Goal: Use online tool/utility: Utilize a website feature to perform a specific function

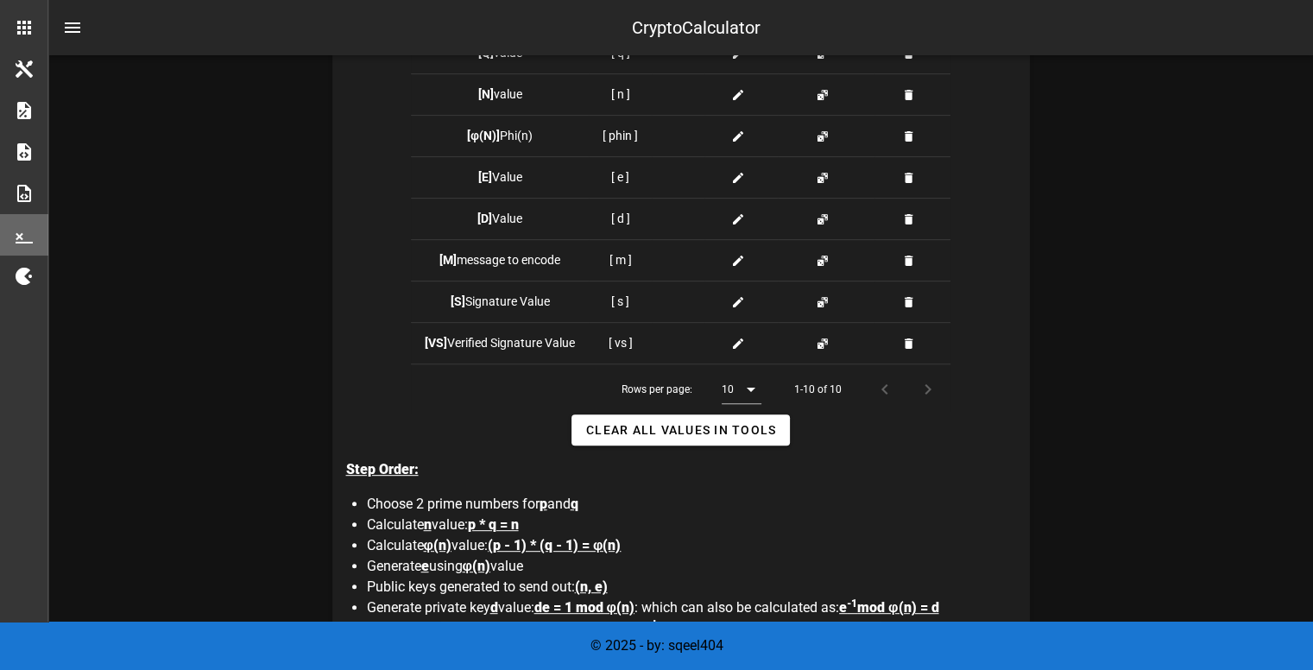
scroll to position [684, 0]
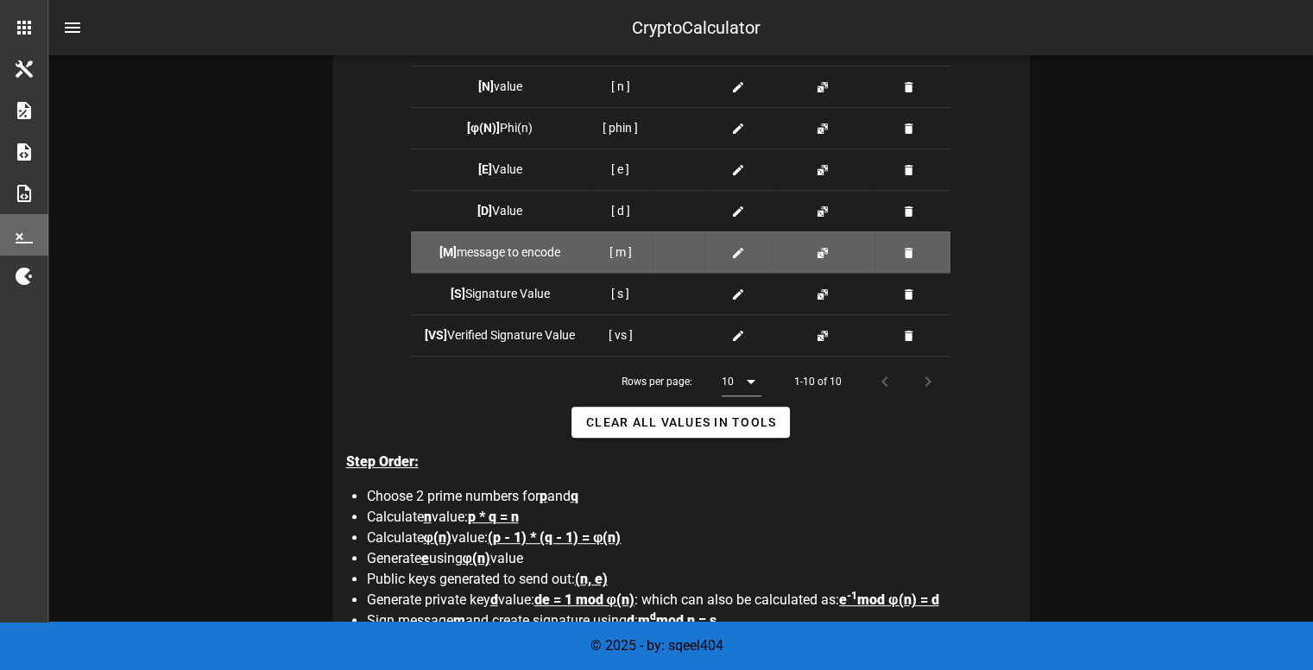
click at [734, 255] on icon at bounding box center [738, 253] width 14 height 14
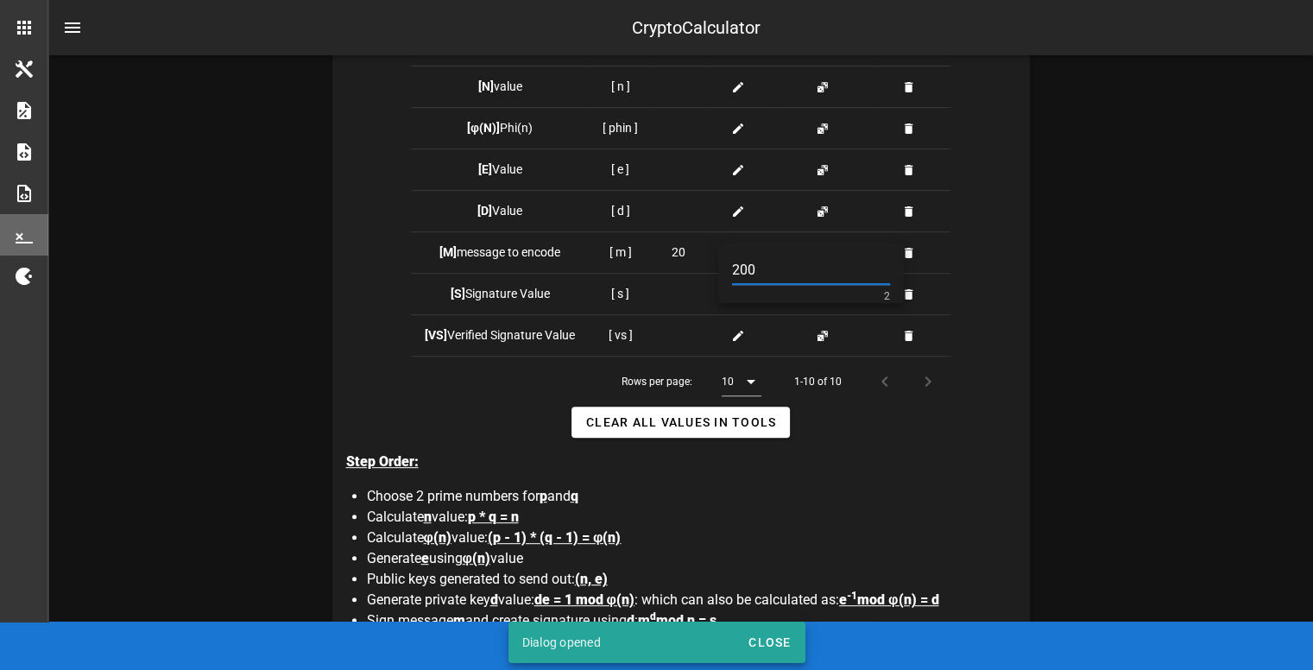
type input "200"
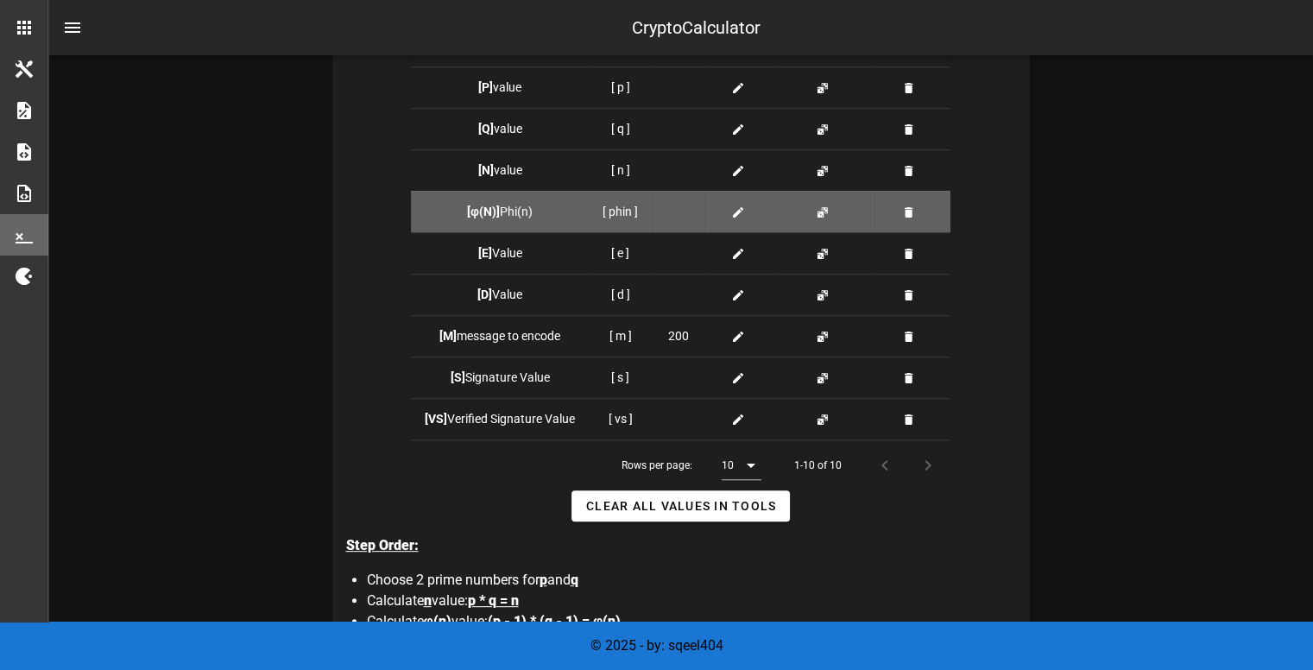
scroll to position [579, 0]
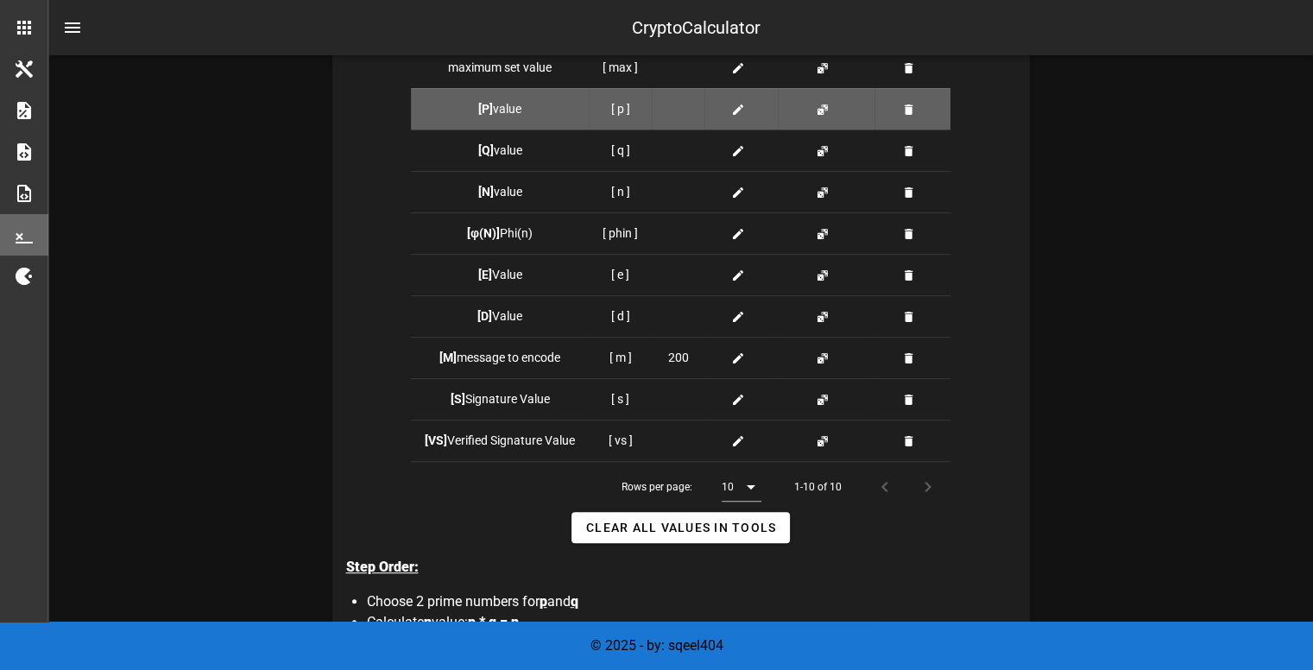
click at [745, 112] on span at bounding box center [741, 109] width 21 height 18
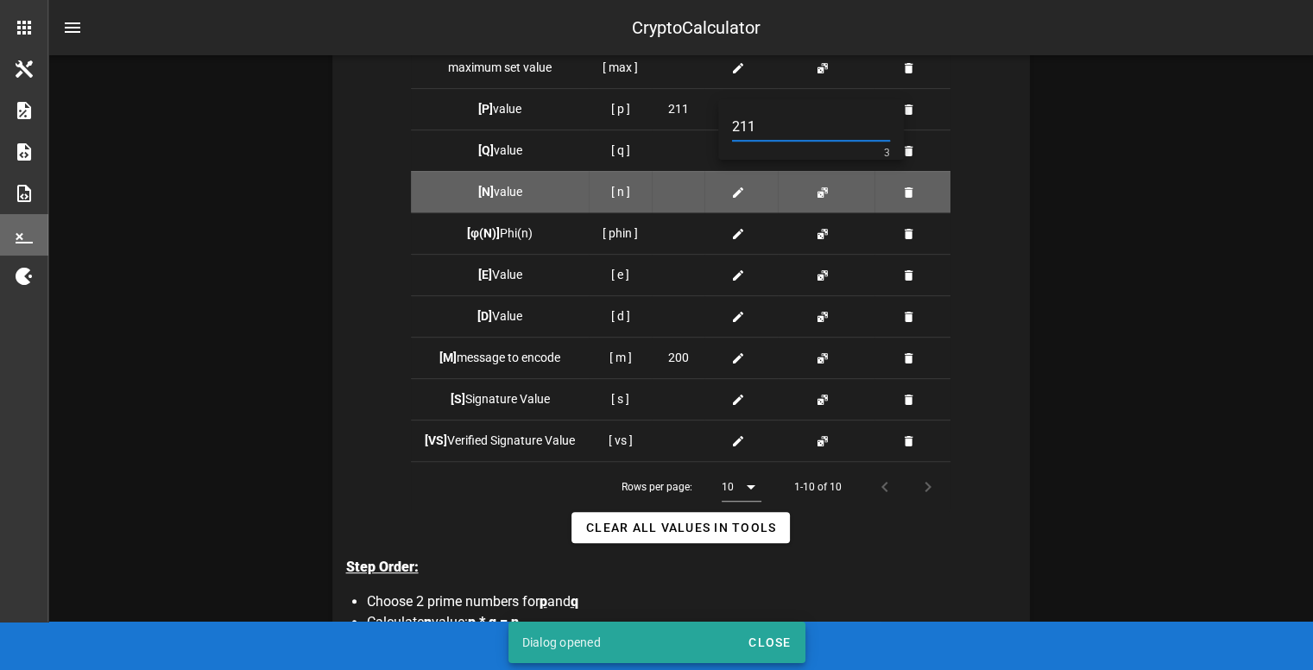
type input "211"
click at [716, 172] on td at bounding box center [741, 191] width 73 height 41
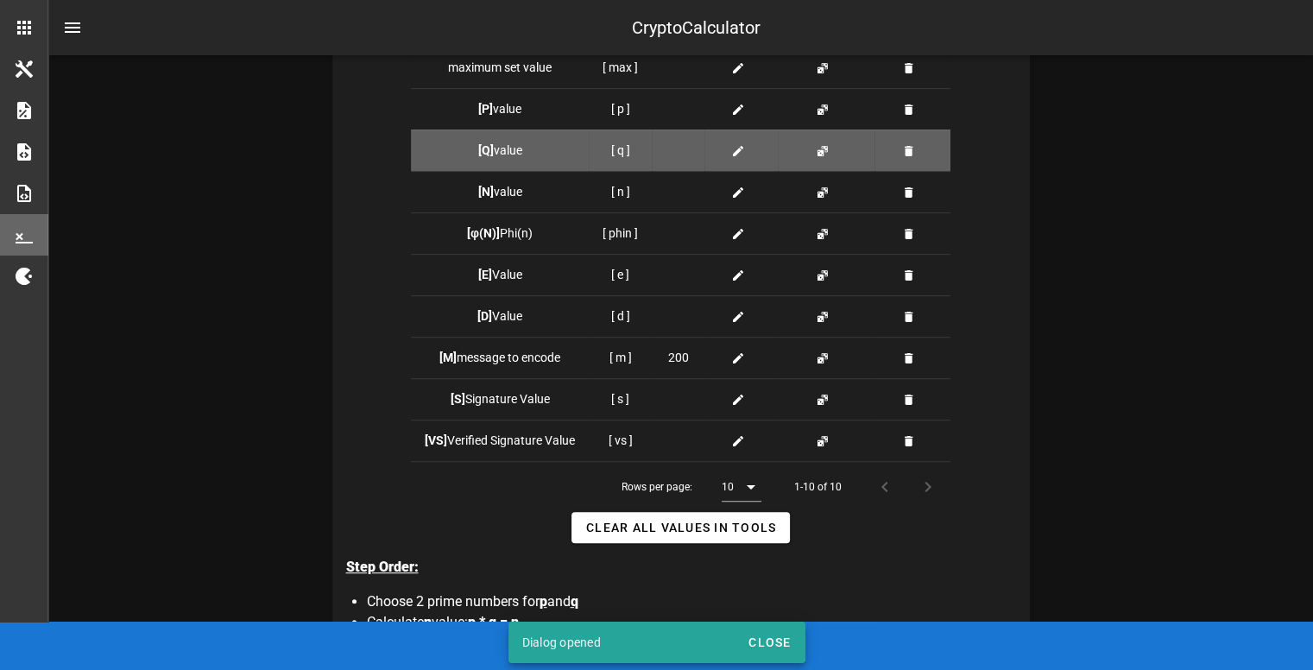
click at [729, 149] on div at bounding box center [741, 151] width 46 height 18
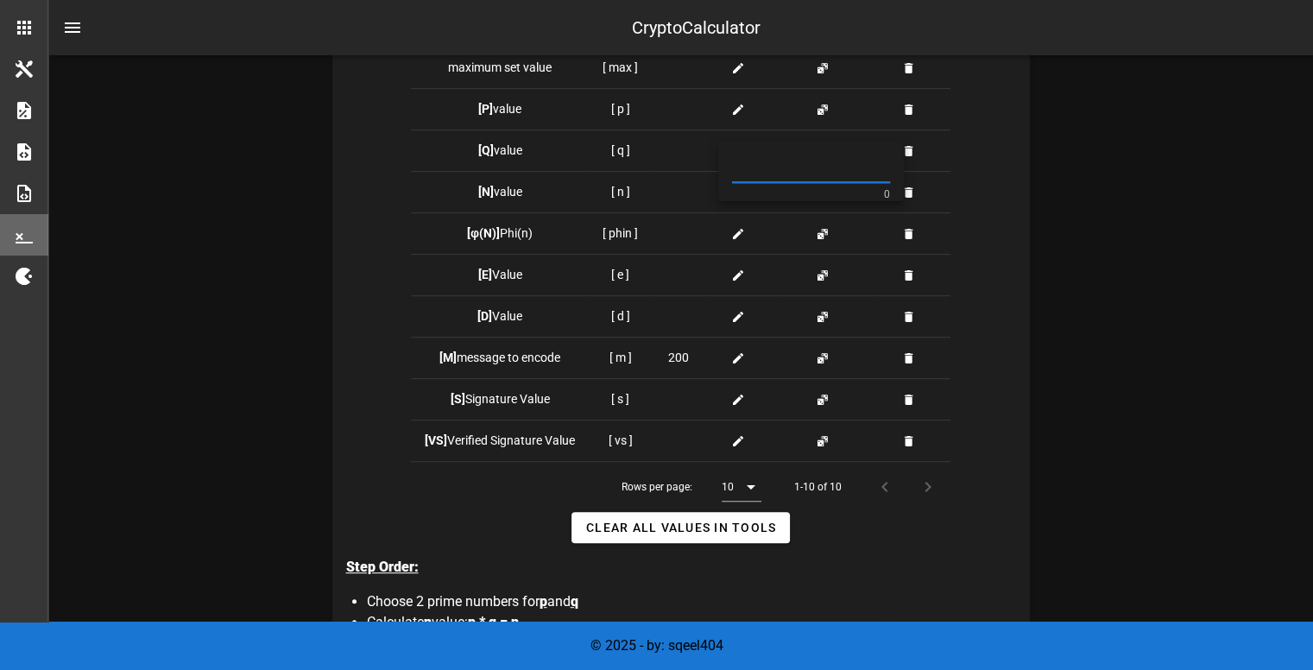
click at [753, 169] on input "text" at bounding box center [811, 169] width 158 height 28
type input "139"
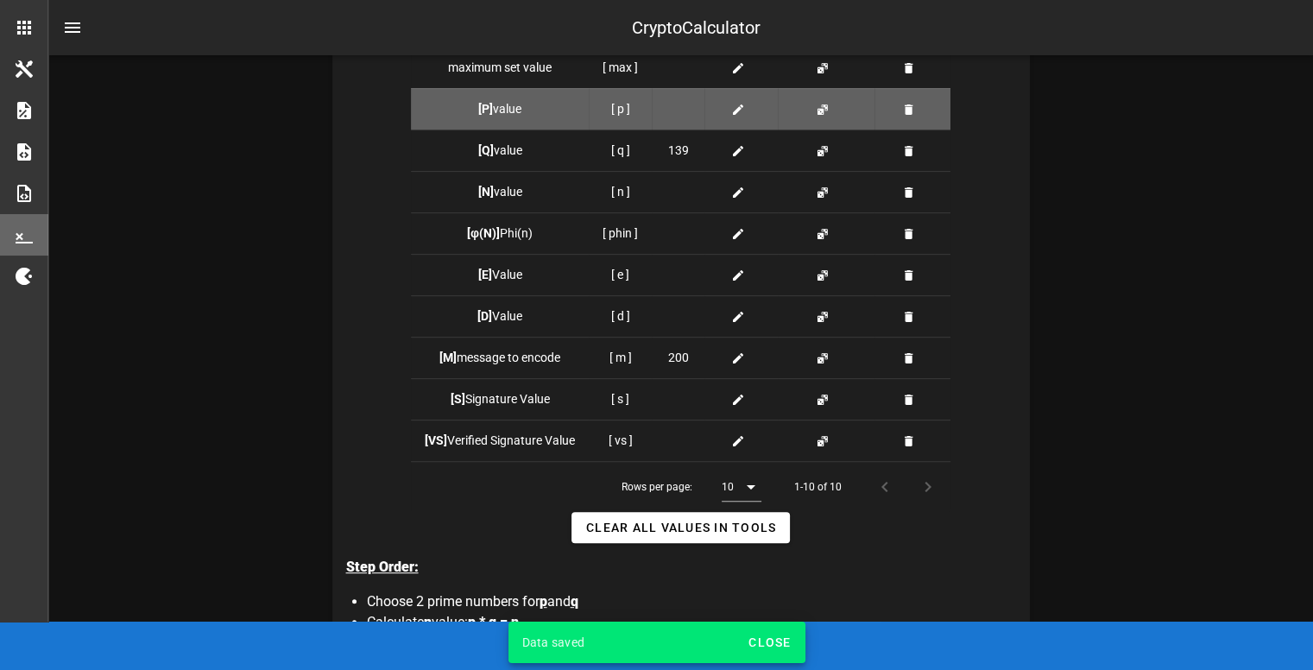
click at [739, 113] on icon at bounding box center [738, 110] width 14 height 14
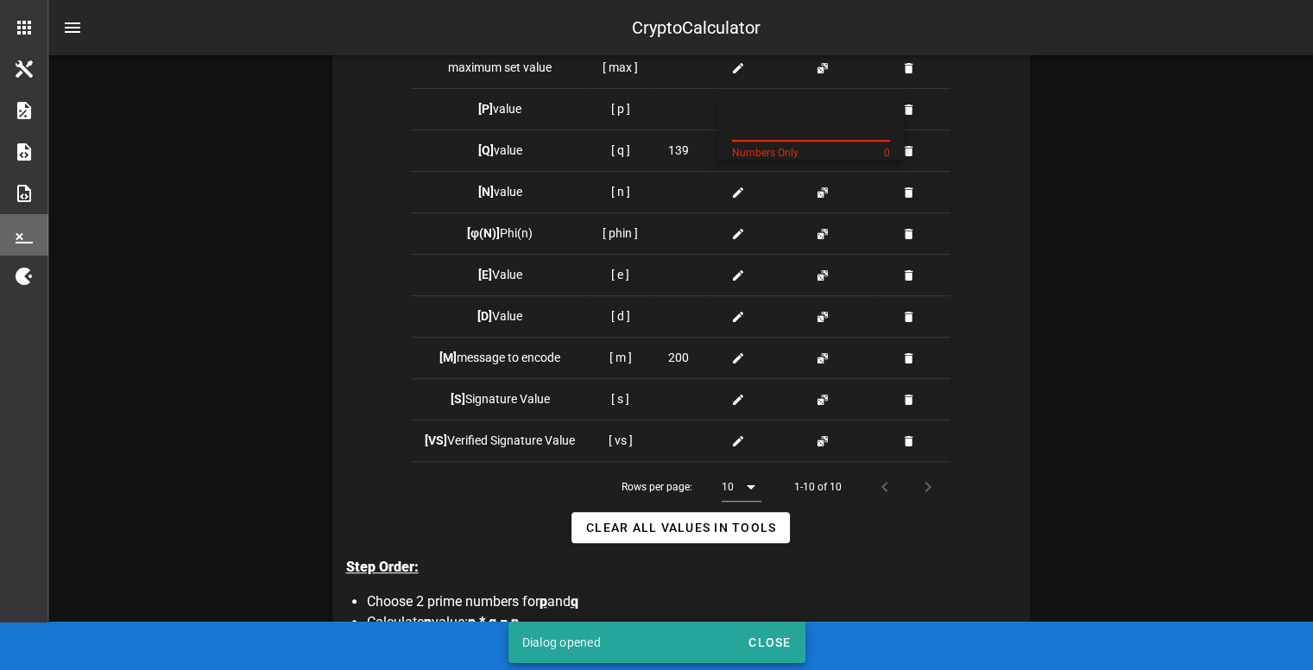
click at [750, 130] on input "text" at bounding box center [811, 127] width 158 height 28
type input "211"
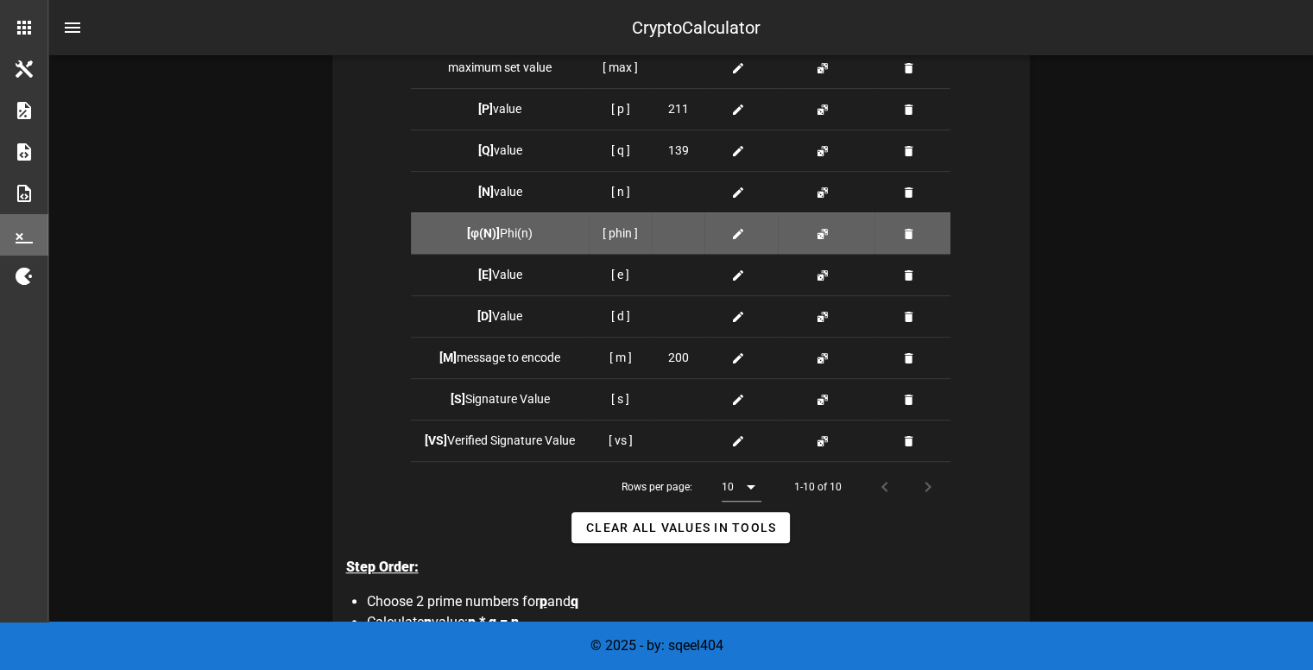
scroll to position [606, 0]
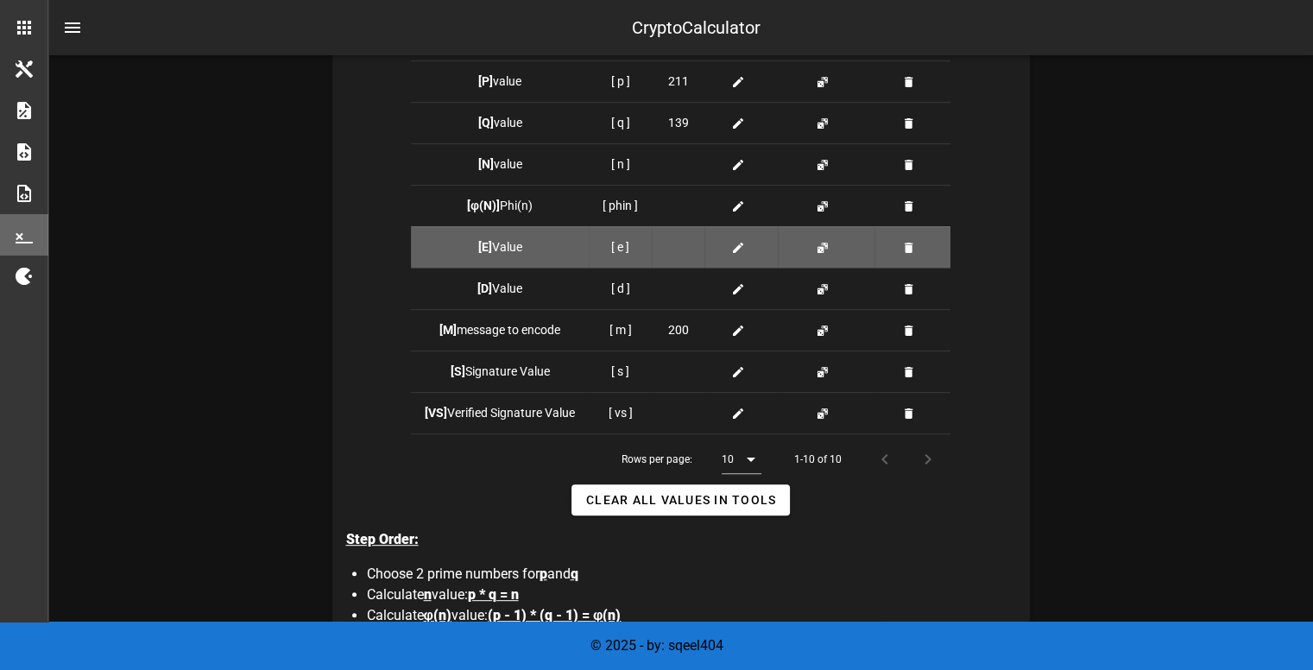
click at [731, 244] on icon at bounding box center [738, 248] width 14 height 14
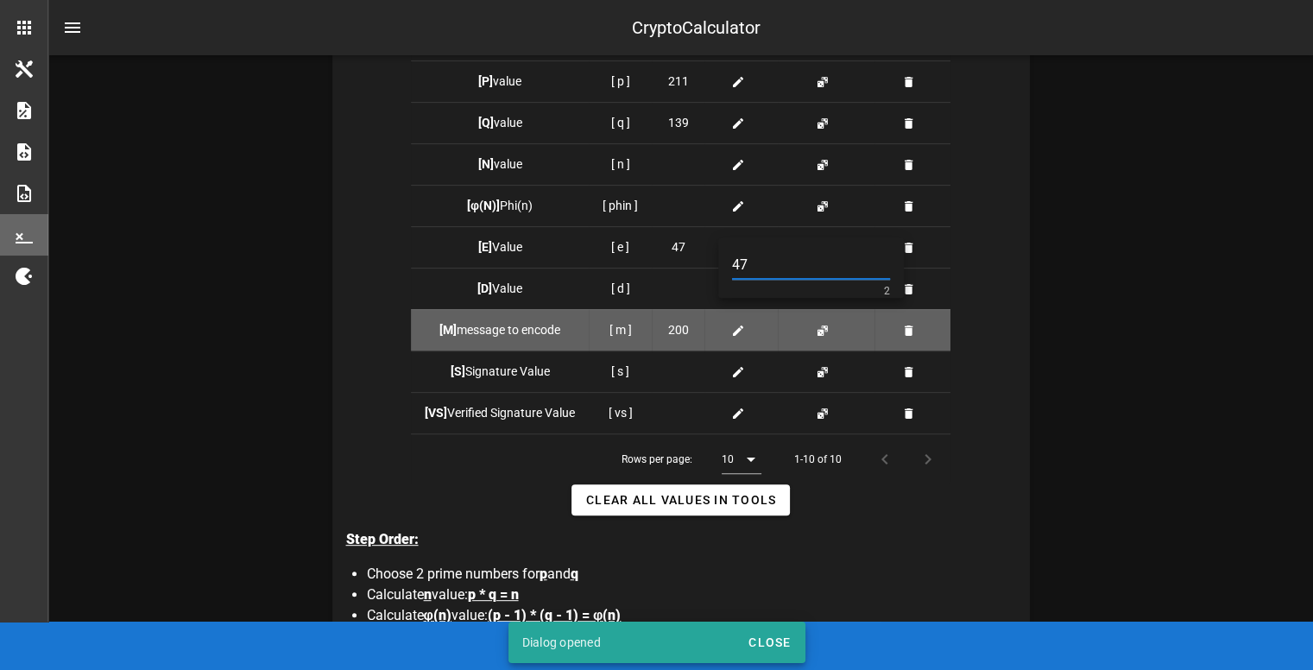
type input "47"
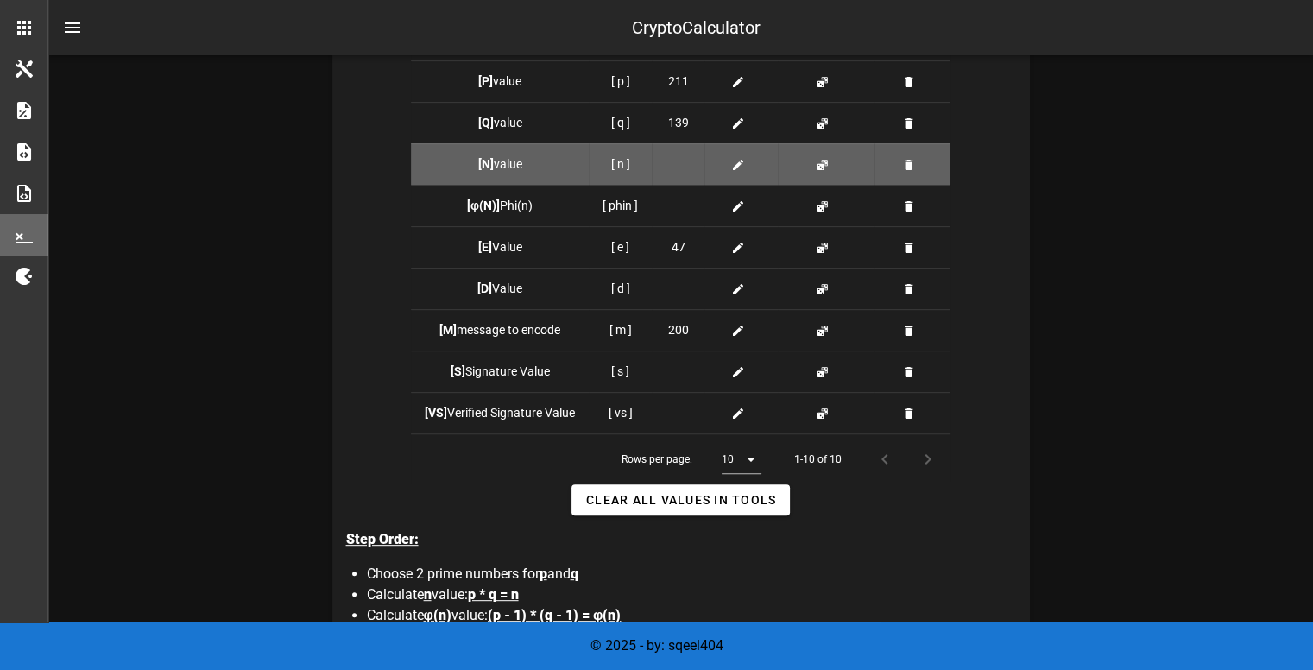
click at [733, 161] on icon at bounding box center [738, 165] width 14 height 14
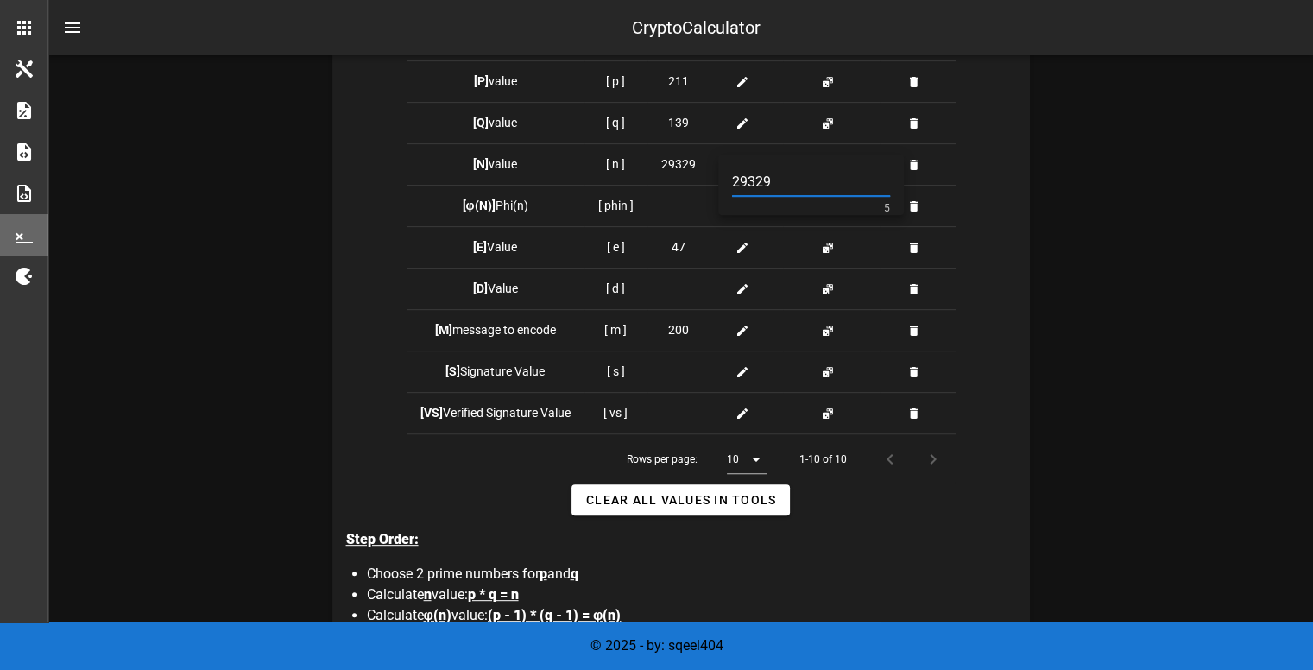
type input "29329"
click at [1028, 522] on div "Step Order: Choose 2 prime numbers for p and q Calculate n value: p * q = n Cal…" at bounding box center [688, 640] width 684 height 249
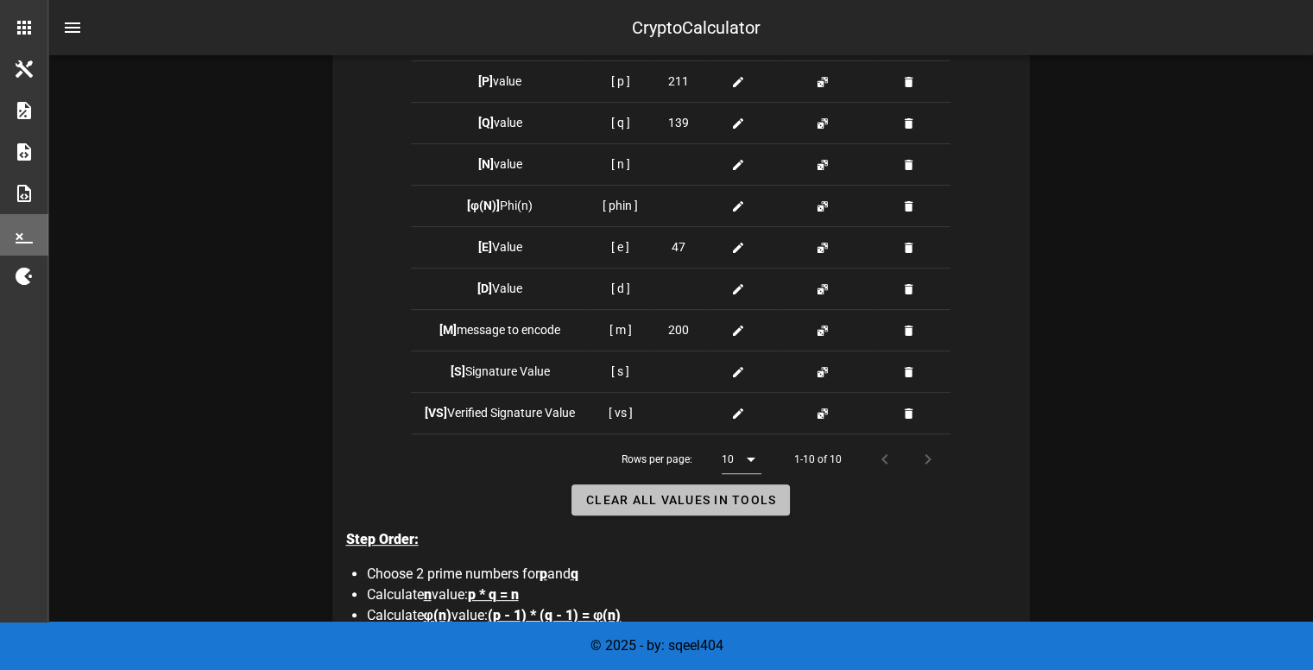
click at [748, 499] on span "Clear all Values in Tools" at bounding box center [680, 500] width 191 height 14
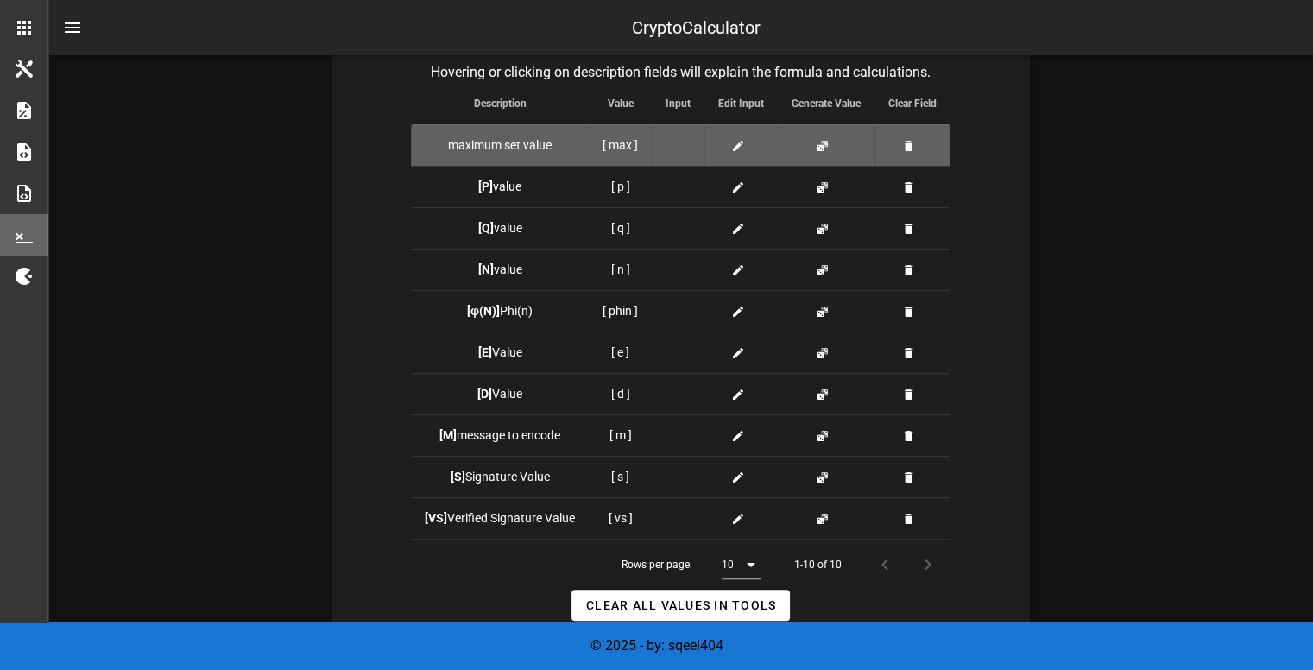
scroll to position [504, 0]
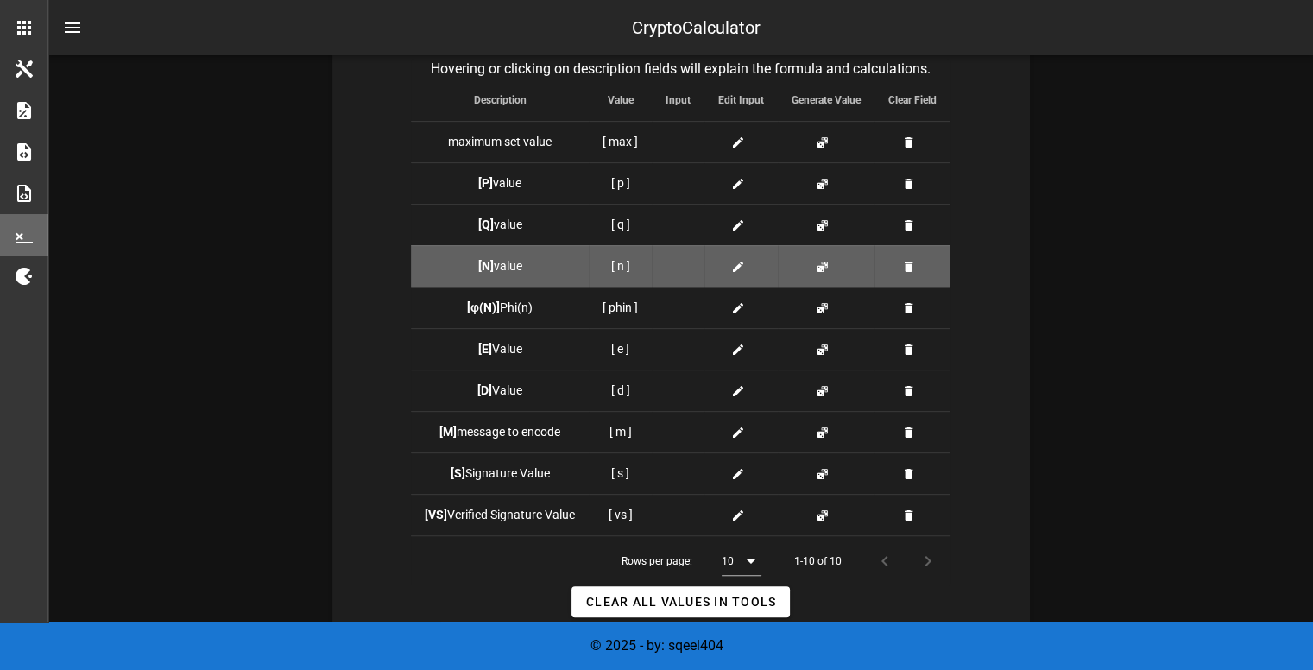
click at [750, 263] on span at bounding box center [741, 266] width 21 height 18
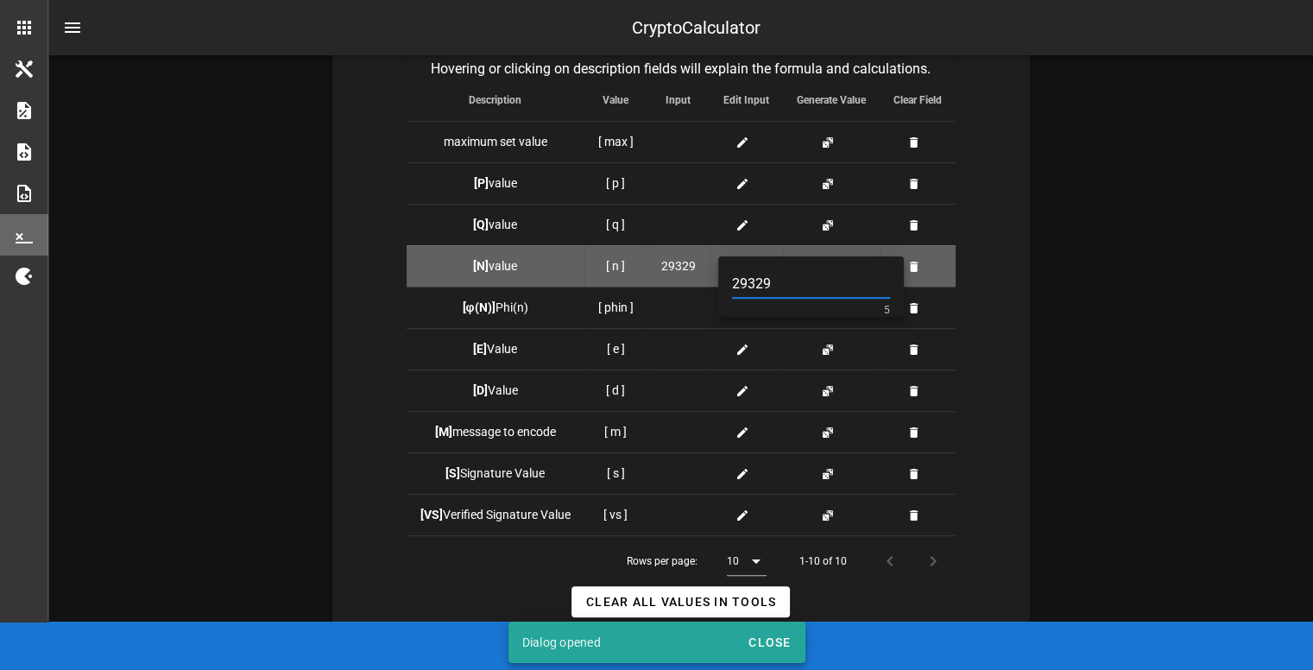
type input "29329"
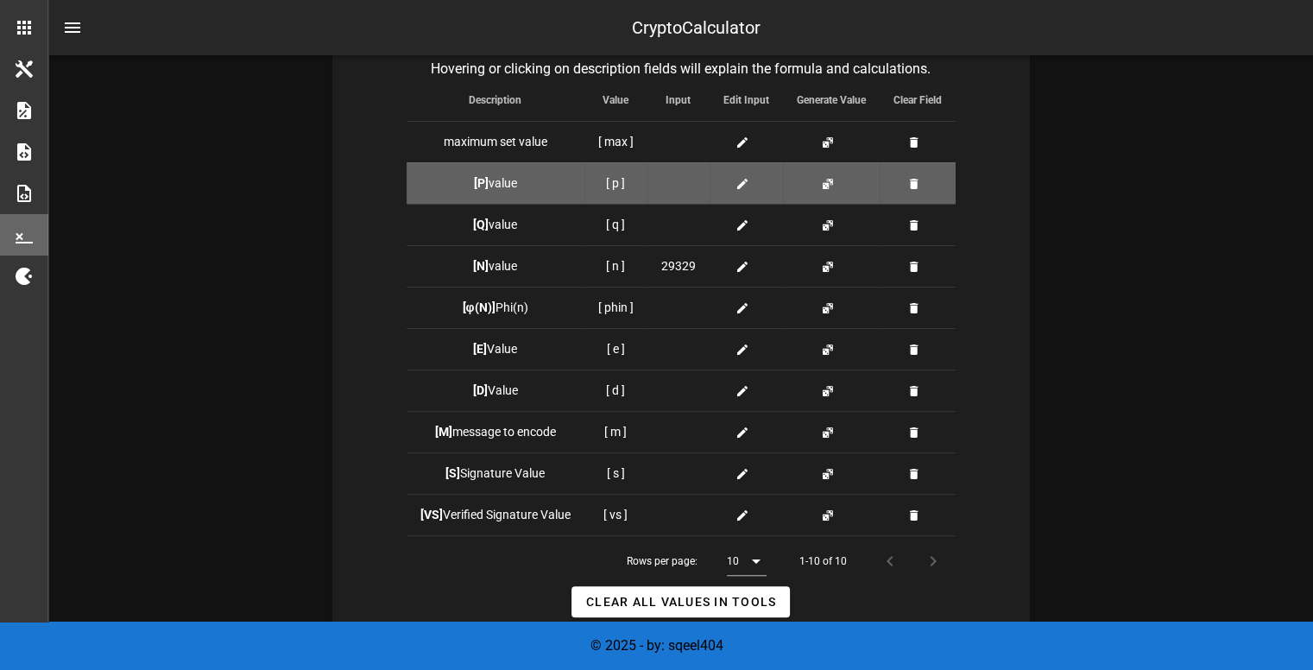
click at [736, 180] on icon at bounding box center [743, 184] width 14 height 14
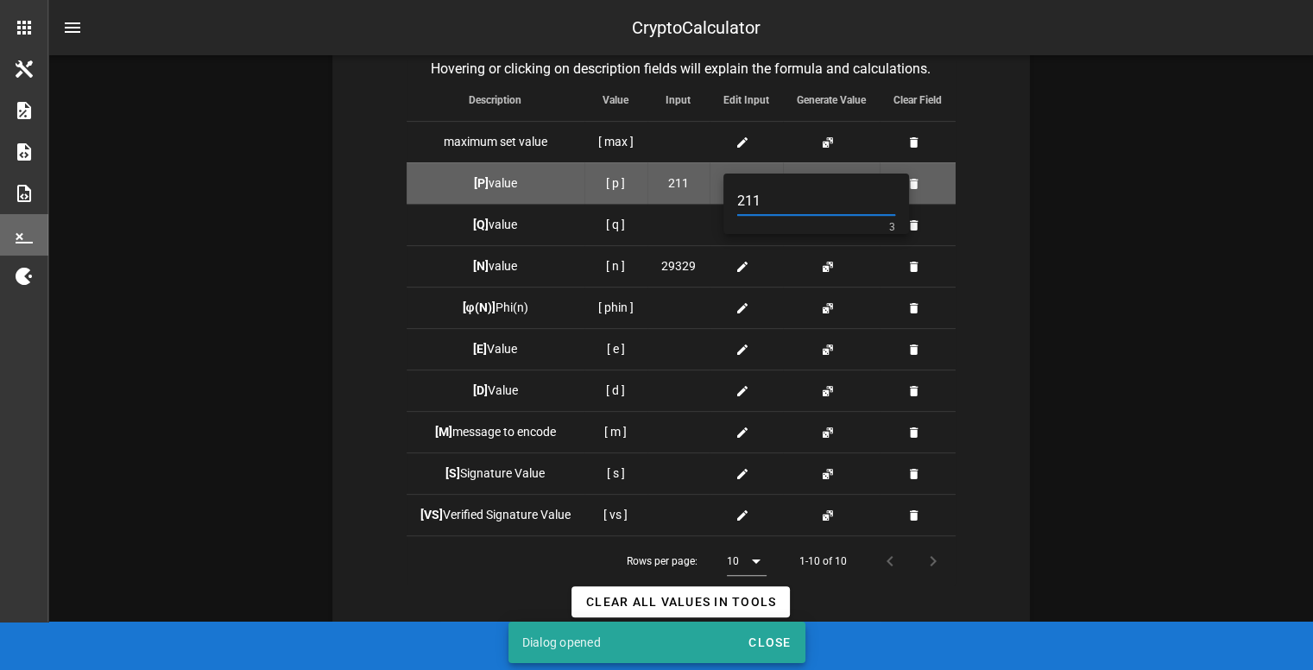
type input "211"
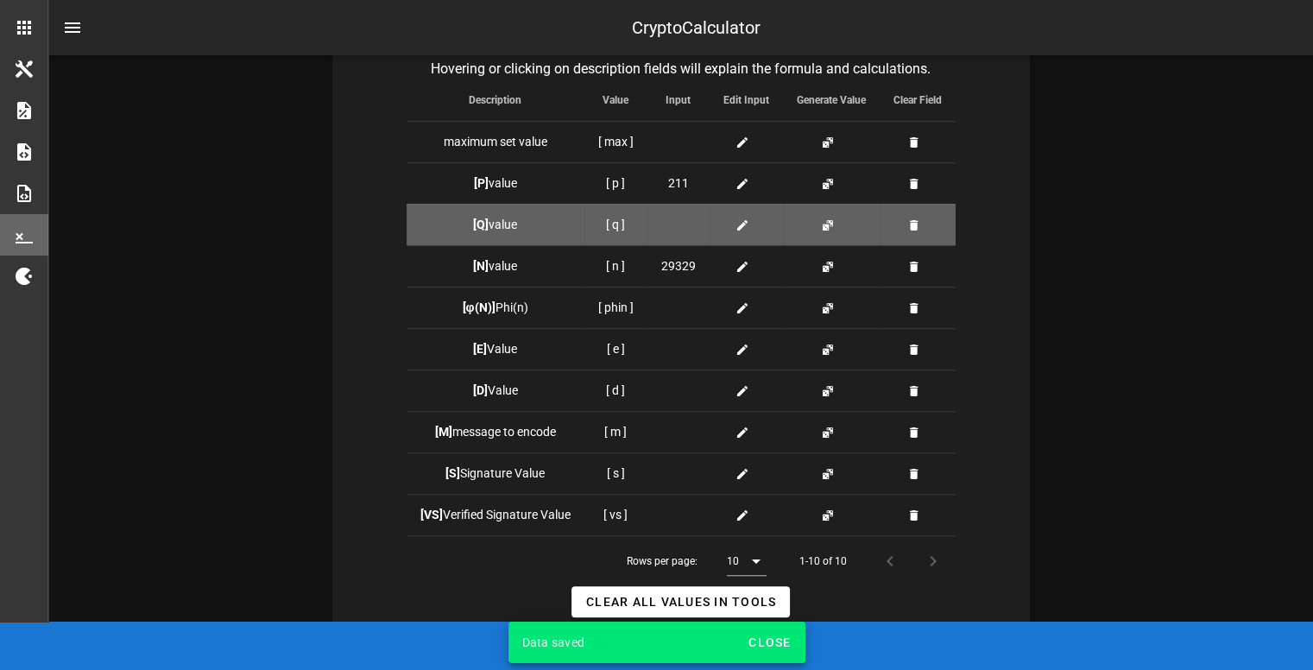
click at [746, 224] on icon at bounding box center [743, 225] width 14 height 14
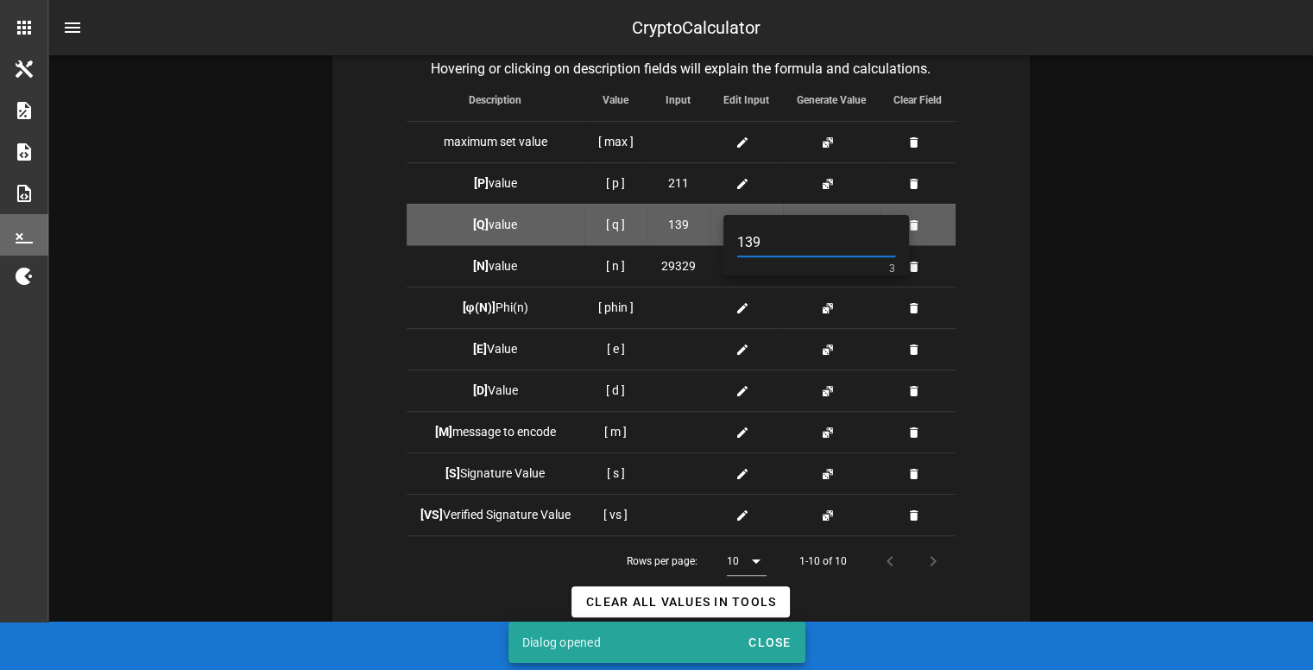
type input "139"
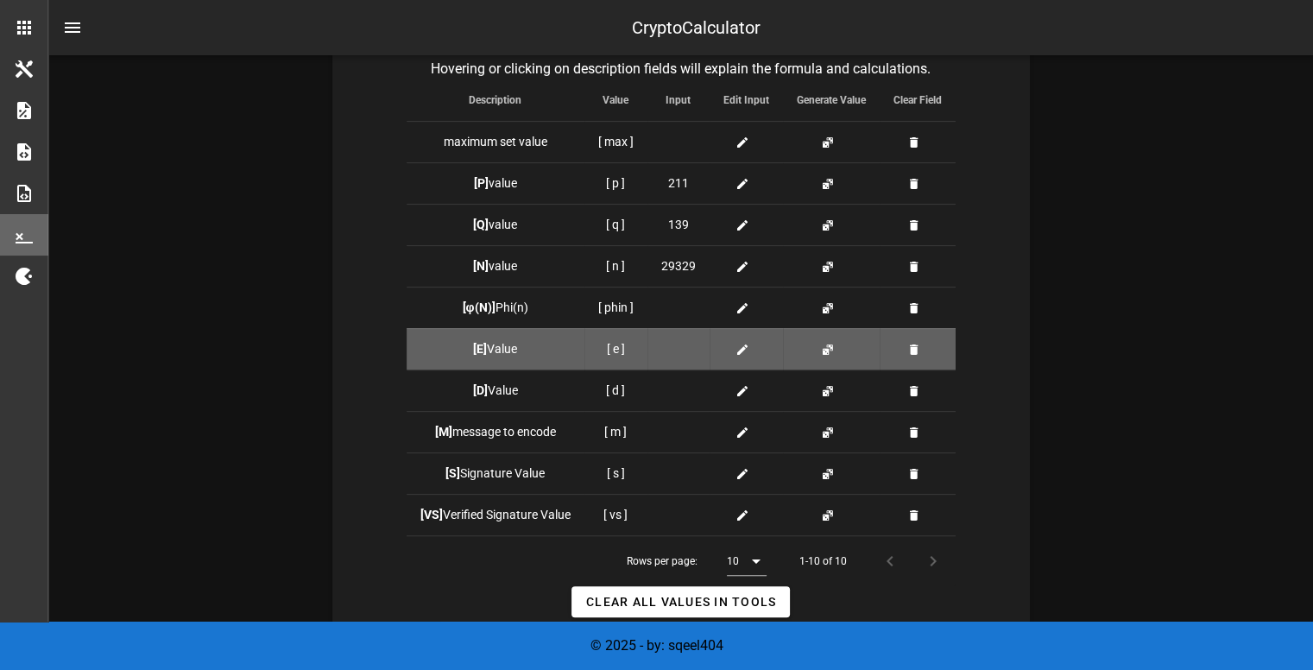
click at [740, 355] on icon at bounding box center [743, 350] width 14 height 14
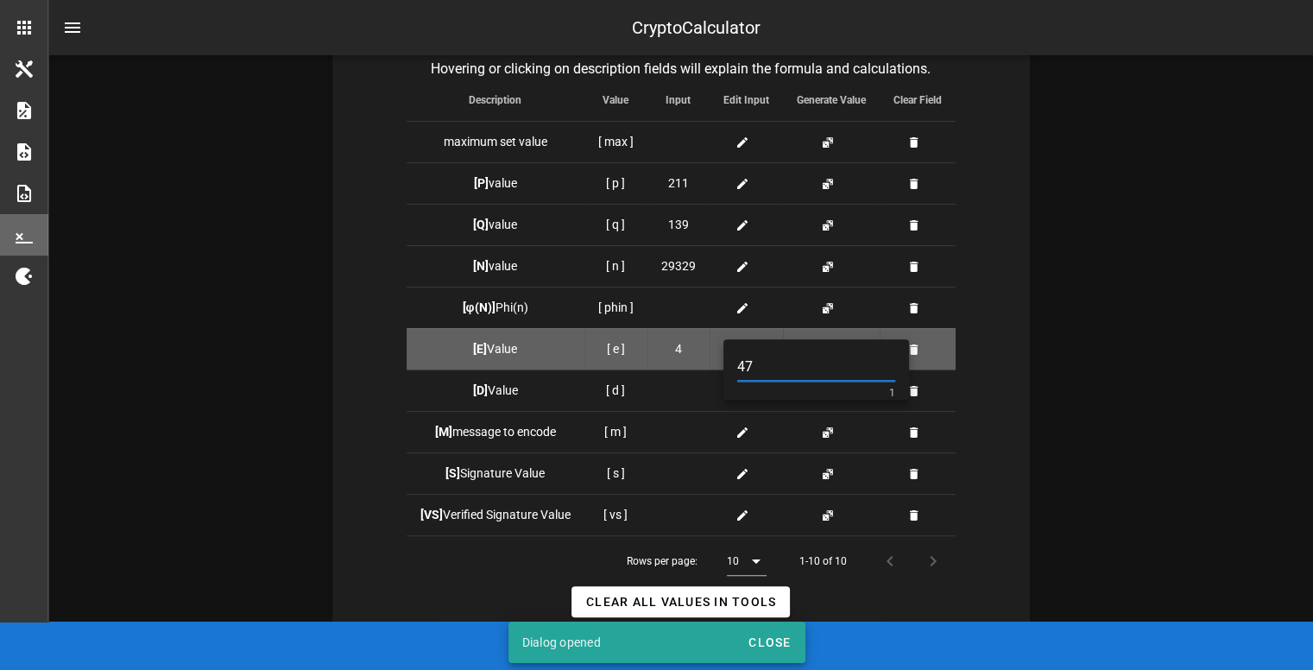
type input "47"
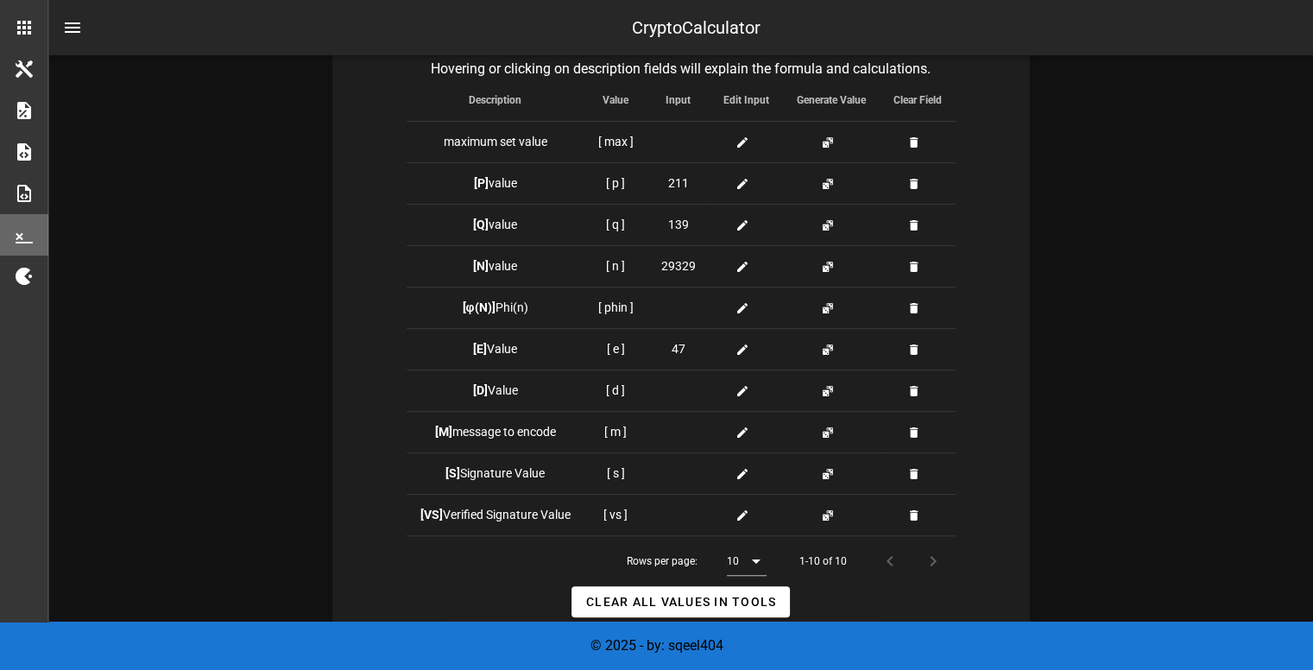
click at [991, 313] on div "Tools to store values: Public Keys: Value: n, Value: e Private Keys: Value: d H…" at bounding box center [681, 409] width 698 height 914
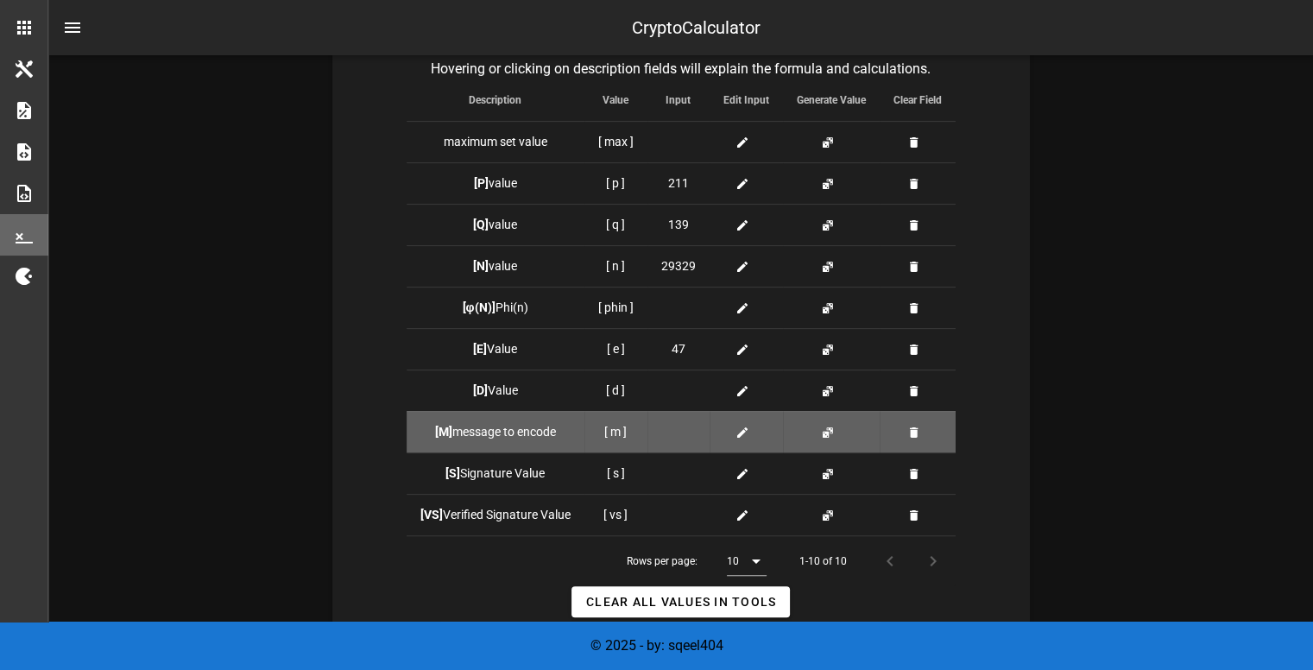
click at [739, 427] on icon at bounding box center [743, 433] width 14 height 14
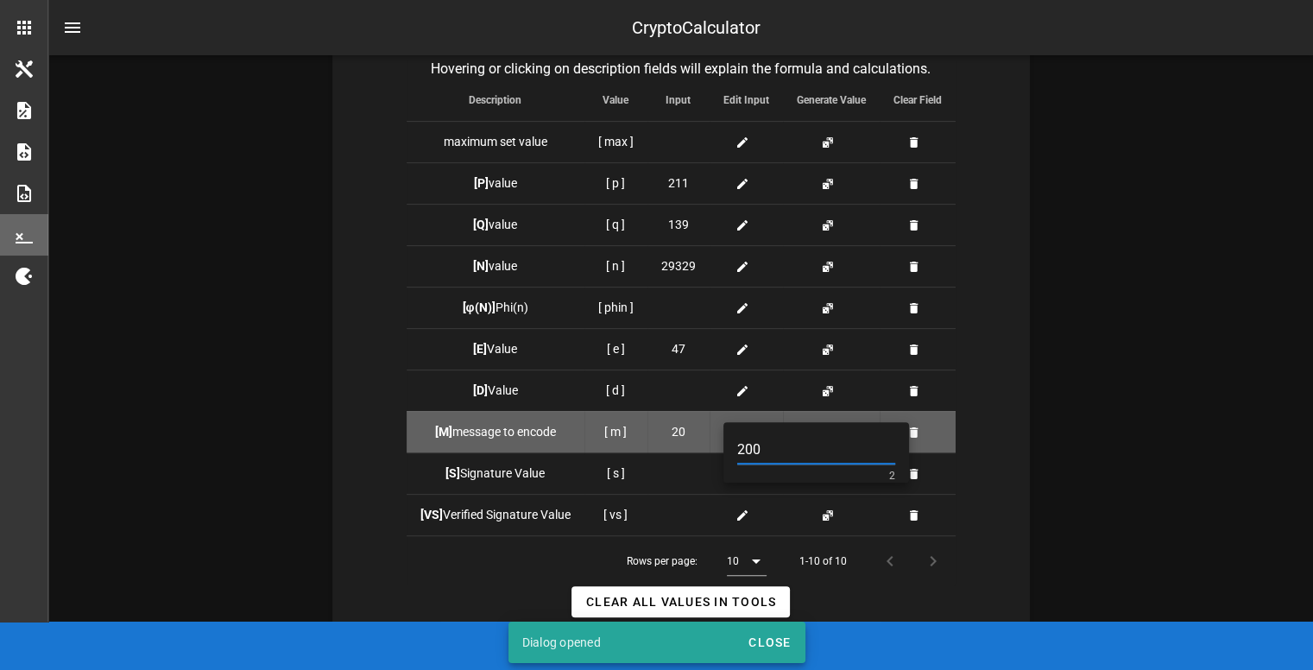
type input "200"
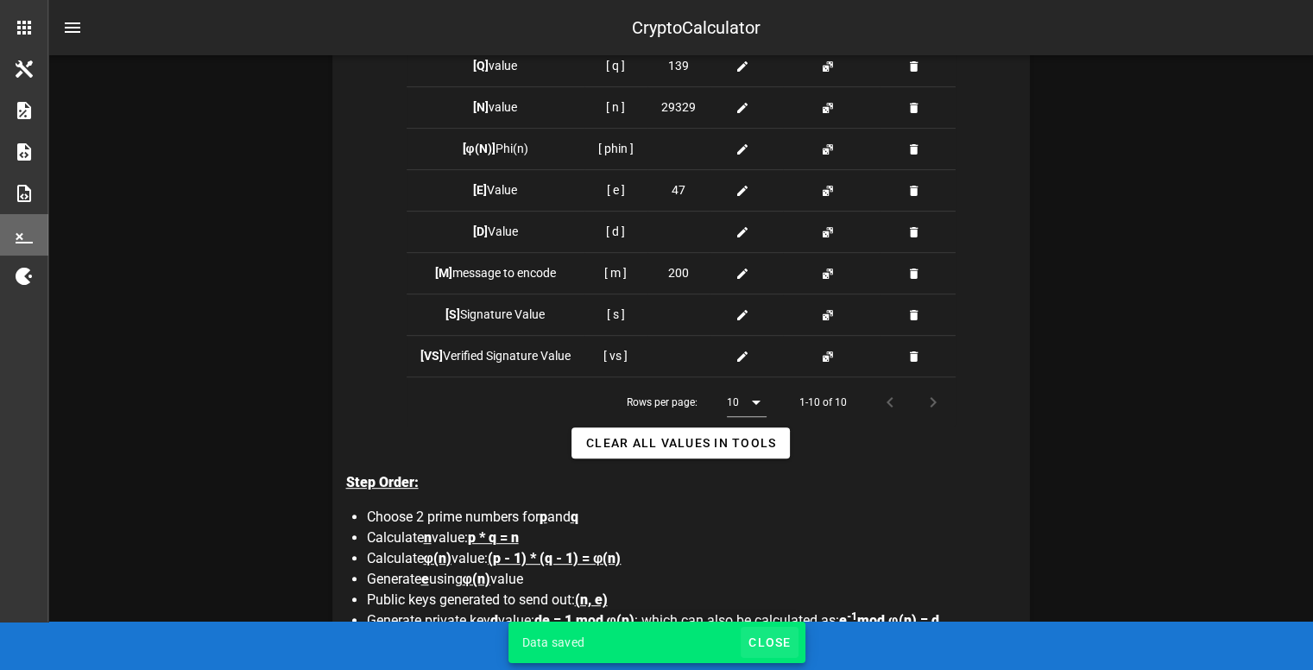
scroll to position [665, 0]
click at [770, 642] on span "Close" at bounding box center [769, 643] width 43 height 14
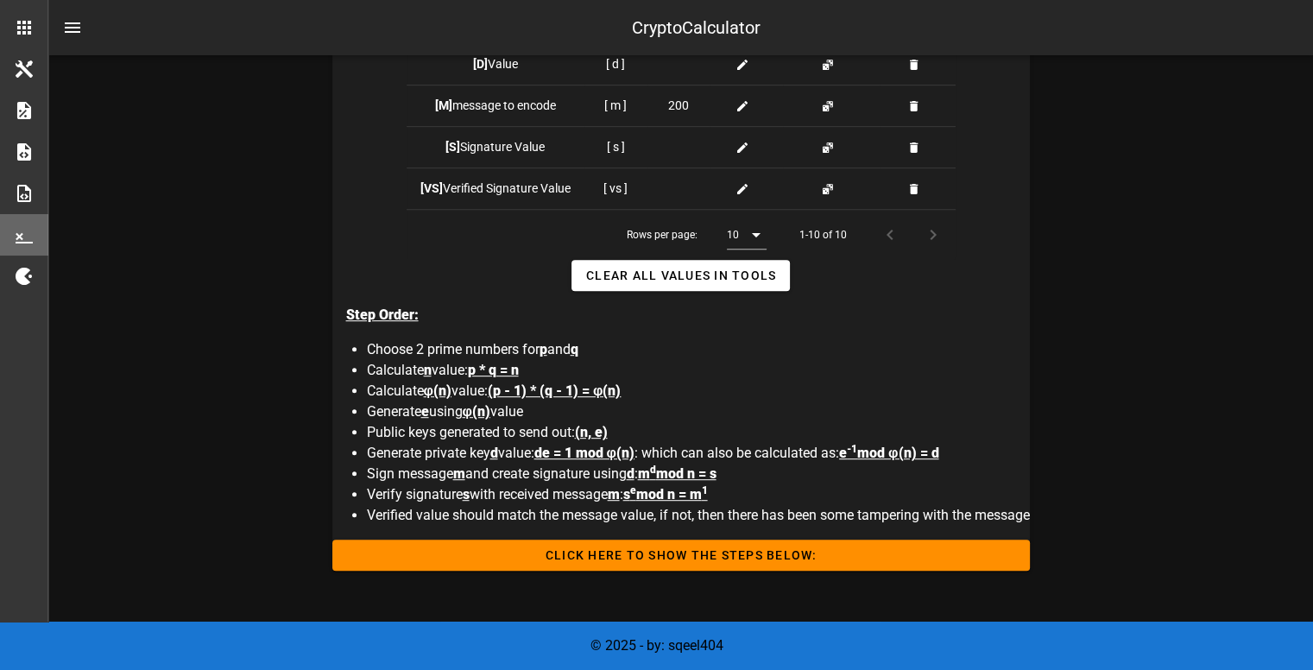
scroll to position [857, 0]
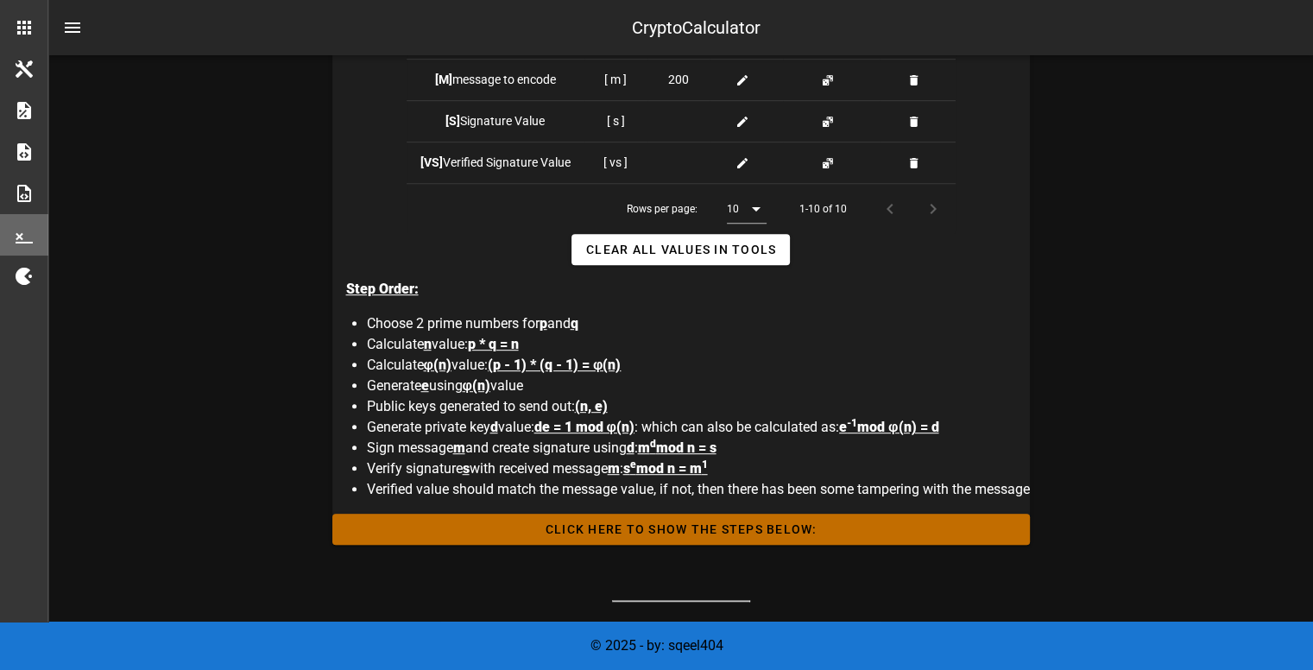
click at [764, 536] on button "Click HERE to Show the Steps Below:" at bounding box center [681, 529] width 698 height 31
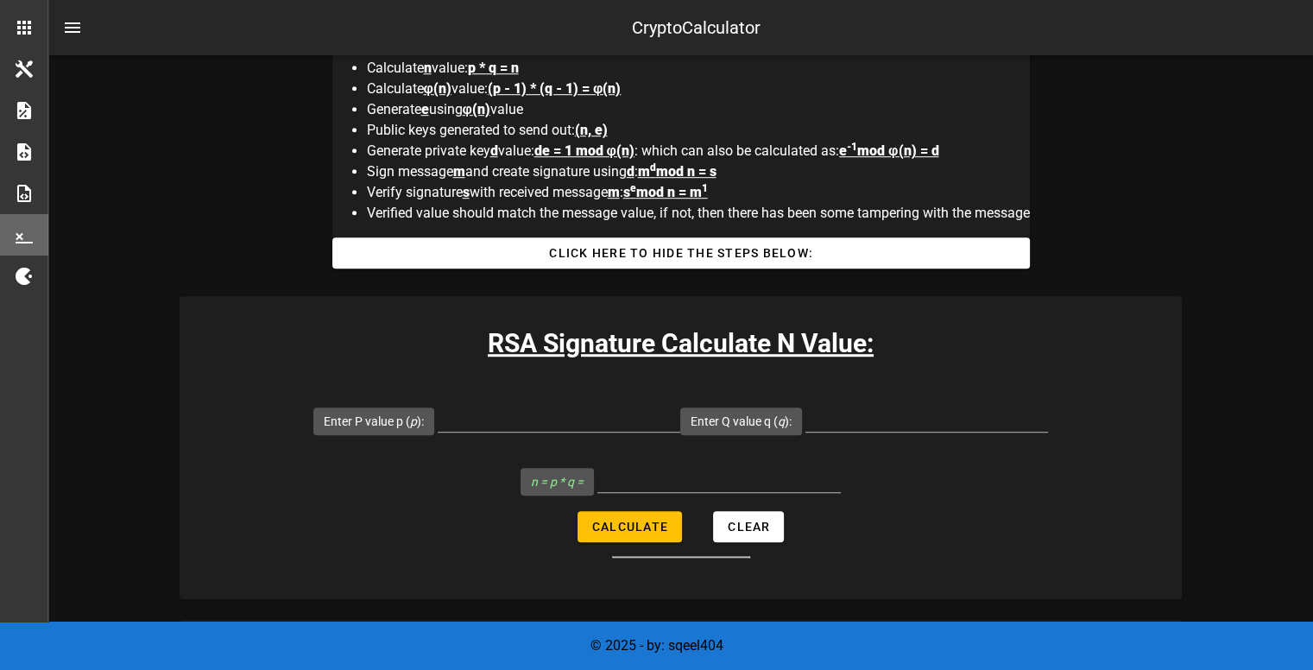
scroll to position [1159, 0]
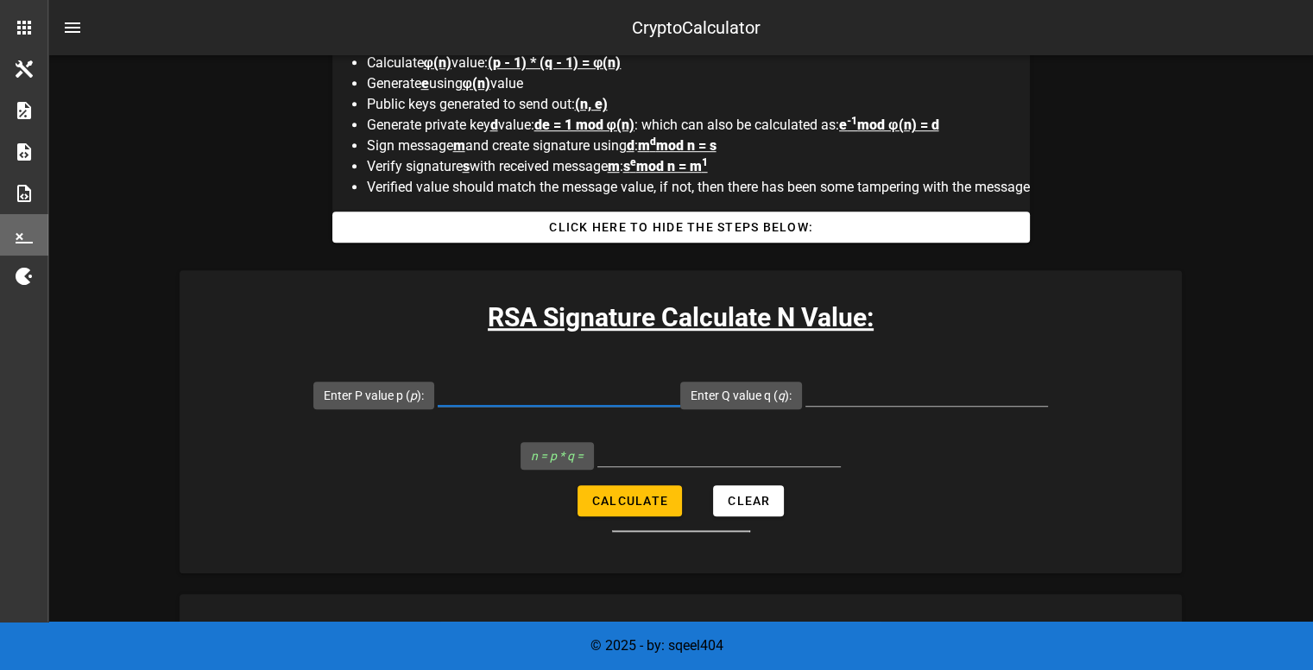
click at [485, 391] on input "Enter P value p ( p ):" at bounding box center [559, 392] width 243 height 28
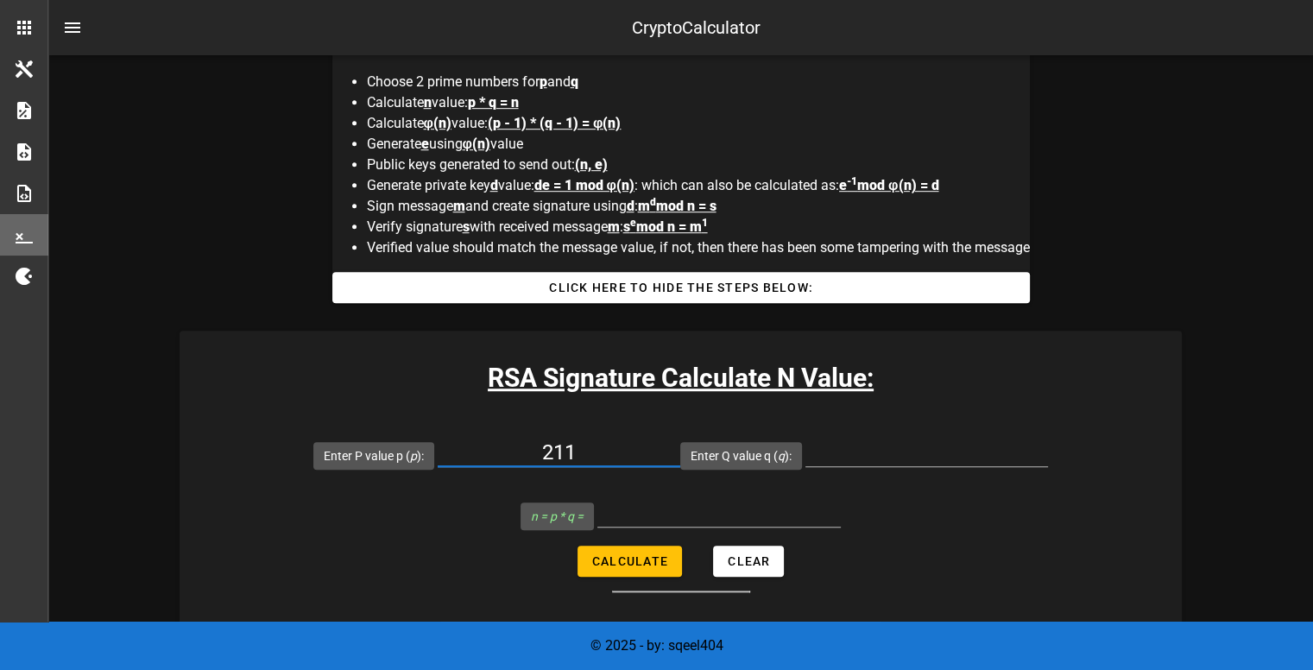
scroll to position [1105, 0]
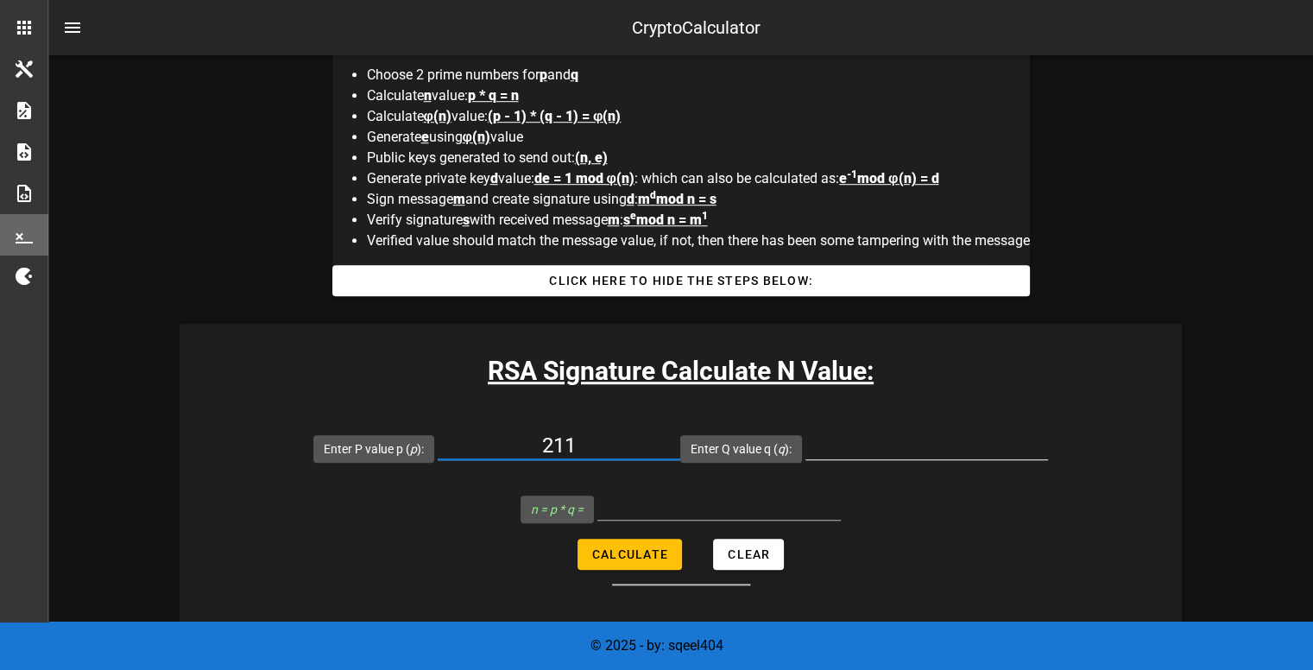
type input "211"
click at [838, 446] on input "Enter Q value q ( q ):" at bounding box center [927, 446] width 243 height 28
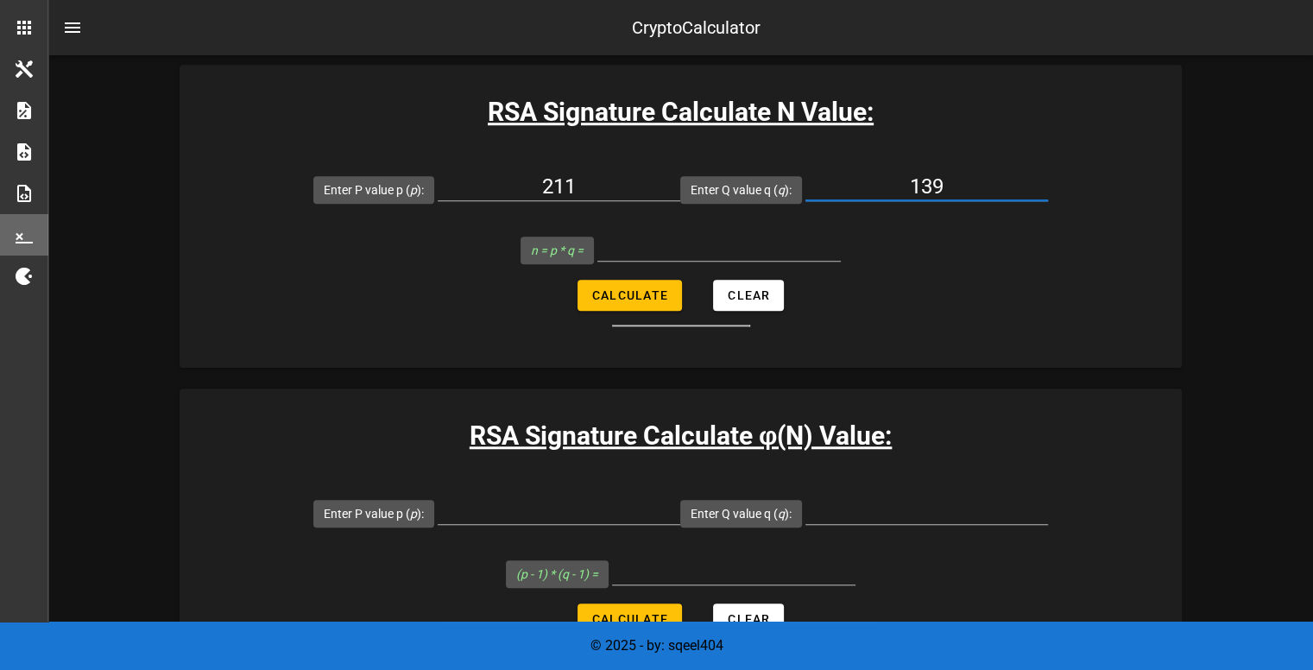
scroll to position [1359, 0]
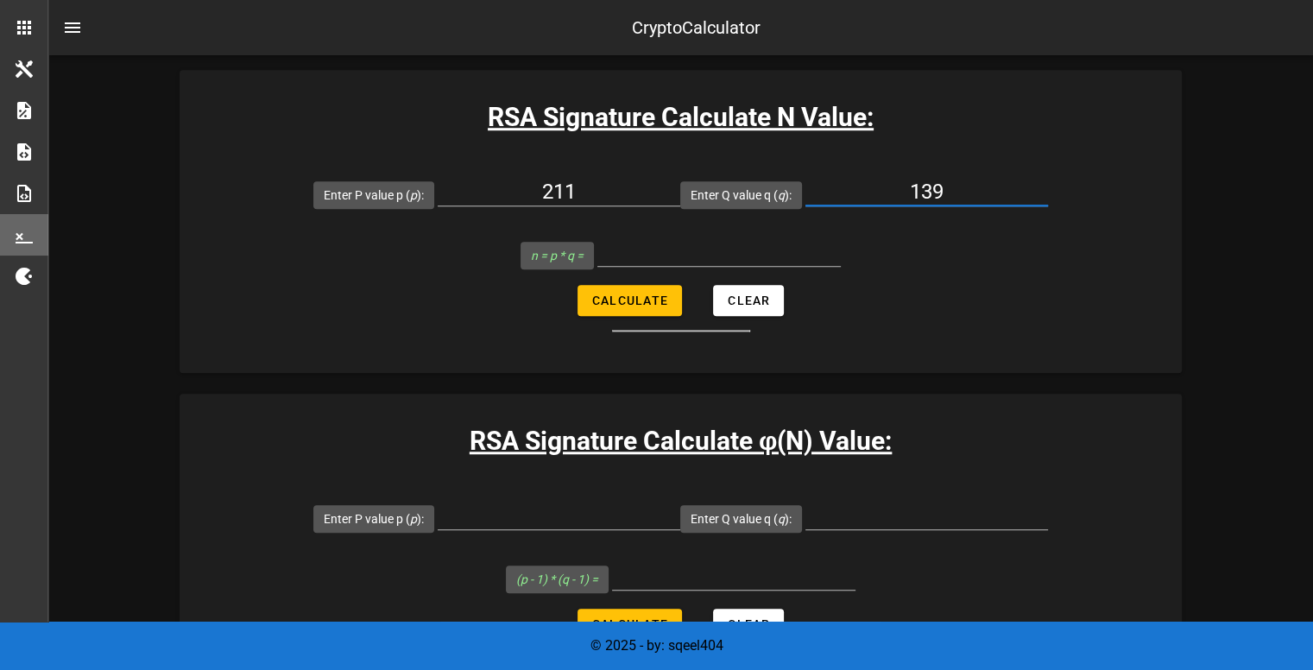
type input "139"
click at [691, 300] on form "Enter P value p ( p ): 211 Enter Q value q ( q ): 139 n = p * q = Calculate Cle…" at bounding box center [681, 248] width 1003 height 168
click at [661, 294] on span "Calculate" at bounding box center [630, 301] width 77 height 14
type input "29329"
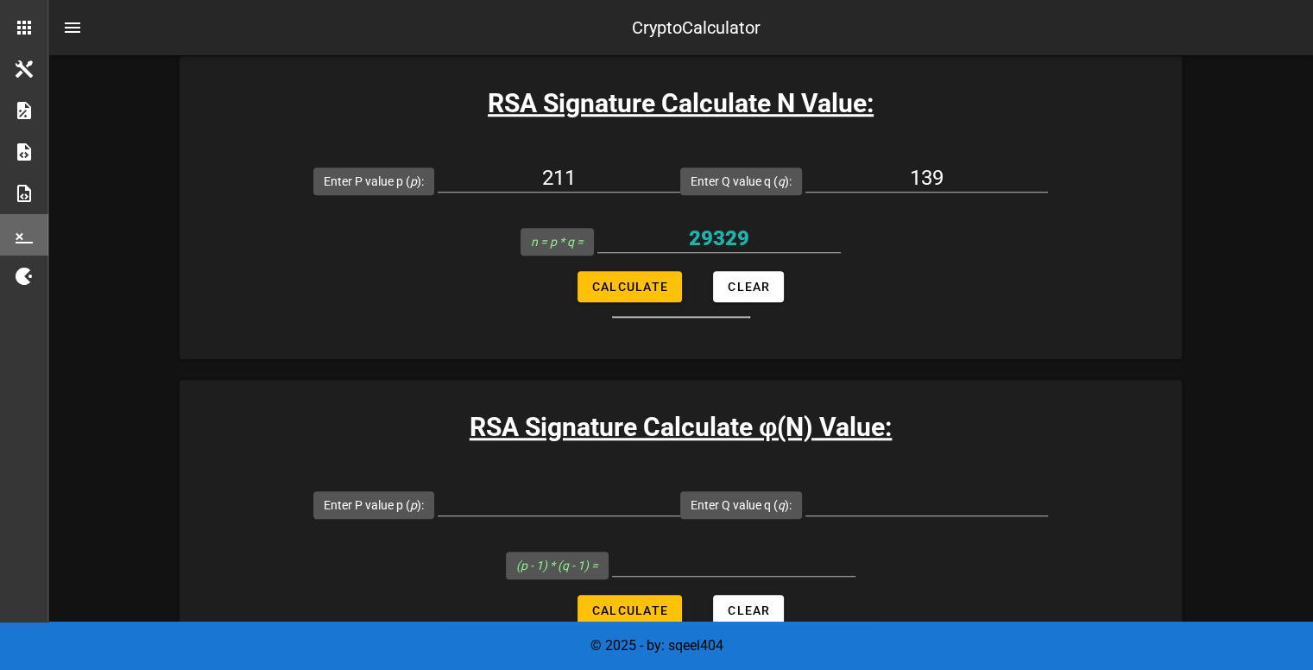
scroll to position [1382, 0]
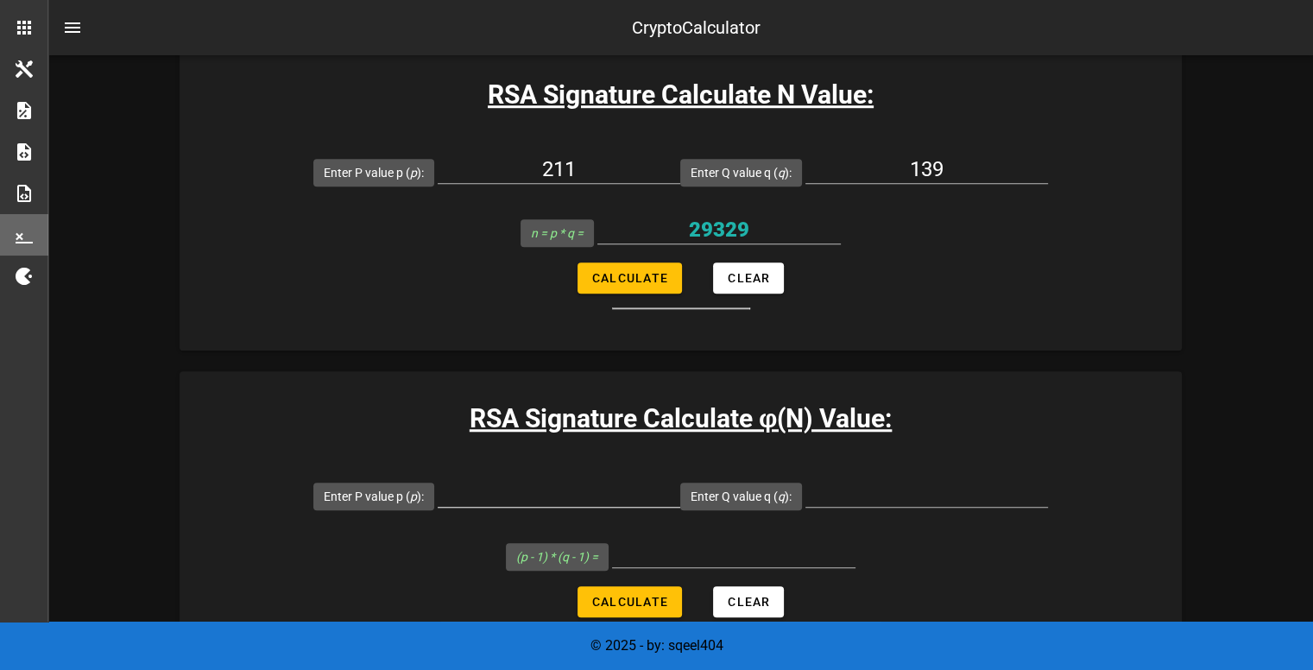
click at [555, 494] on input "Enter P value p ( p ):" at bounding box center [559, 493] width 243 height 28
type input "211"
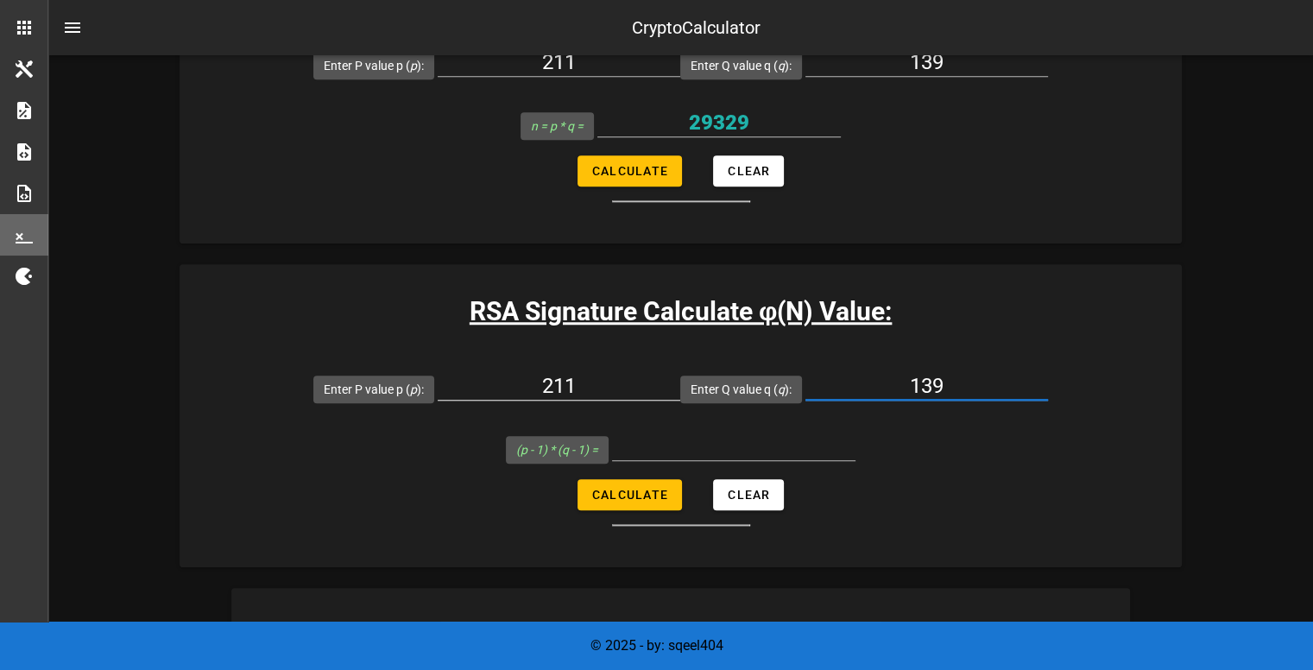
scroll to position [1490, 0]
type input "139"
click at [604, 505] on button "Calculate" at bounding box center [630, 493] width 104 height 31
type input "28980"
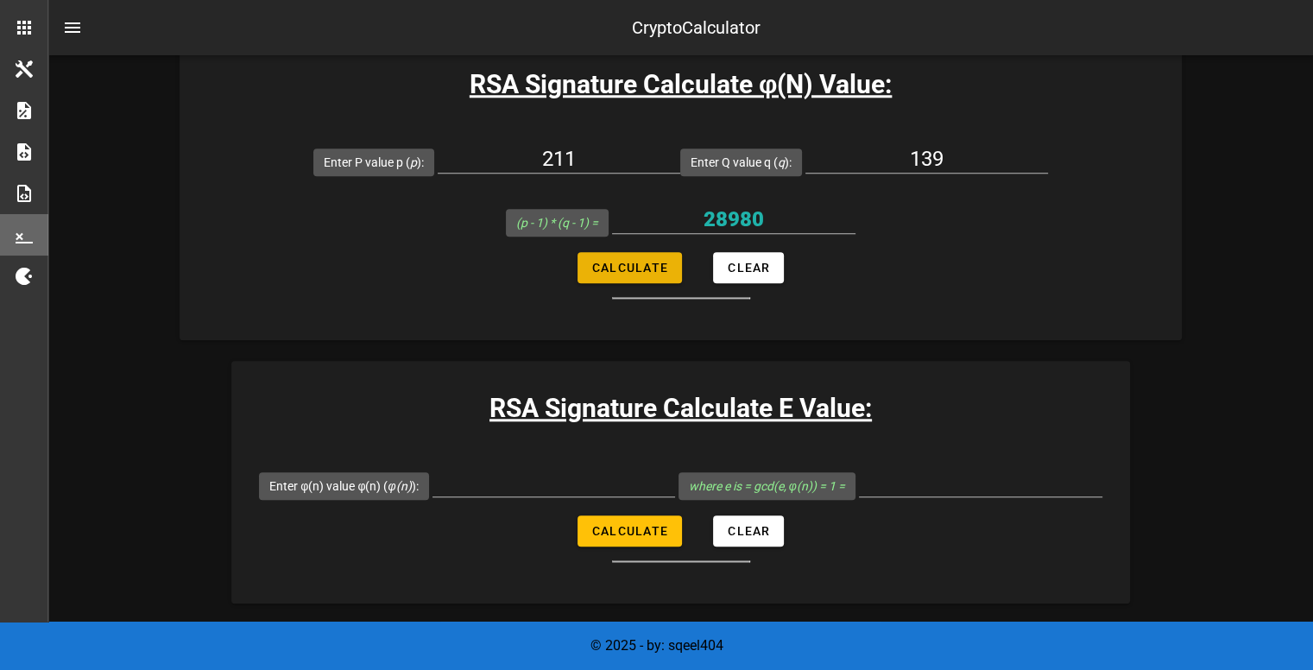
scroll to position [1717, 0]
click at [564, 486] on input "Enter φ(n) value φ(n) ( φ(n) ):" at bounding box center [554, 482] width 243 height 28
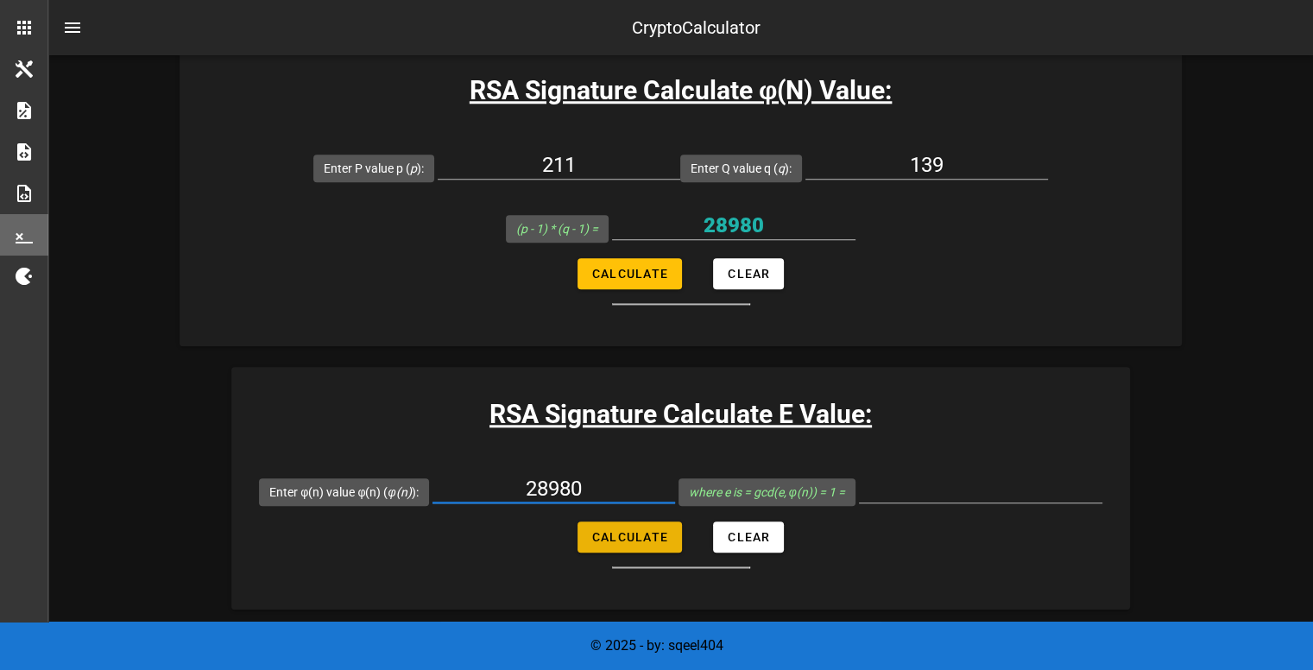
type input "28980"
click at [623, 530] on span "Calculate" at bounding box center [630, 537] width 77 height 14
type input "25541"
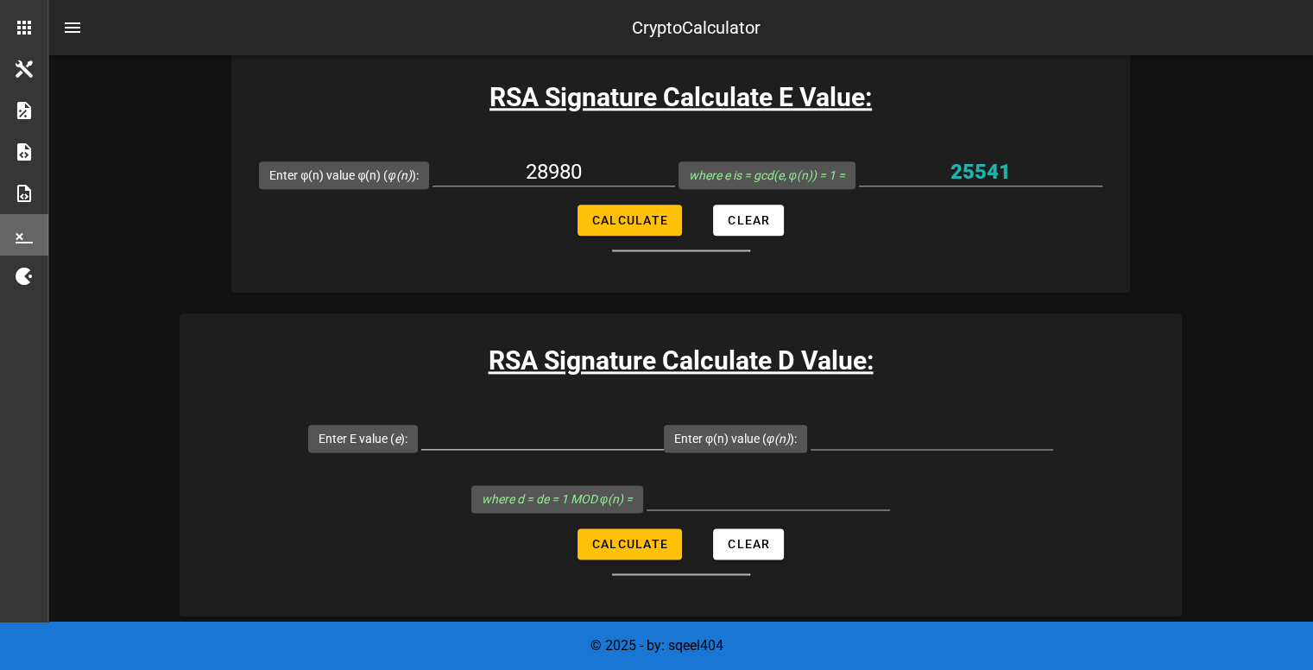
scroll to position [2037, 0]
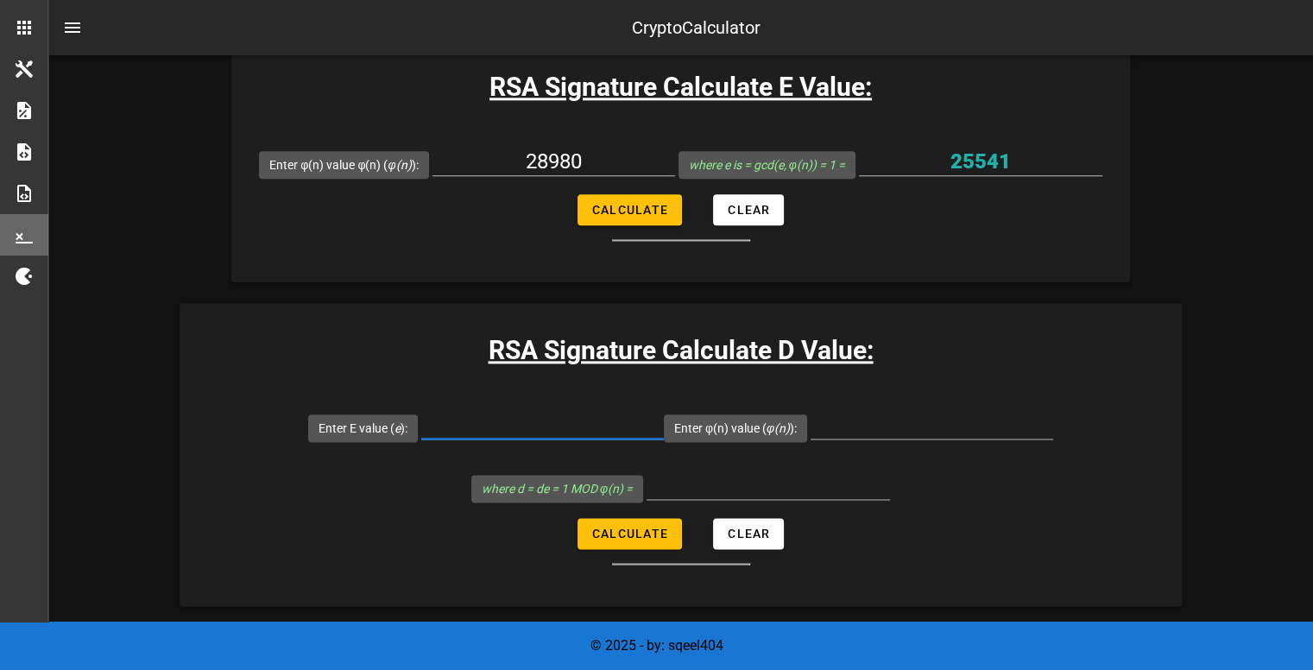
click at [617, 436] on div at bounding box center [542, 425] width 243 height 28
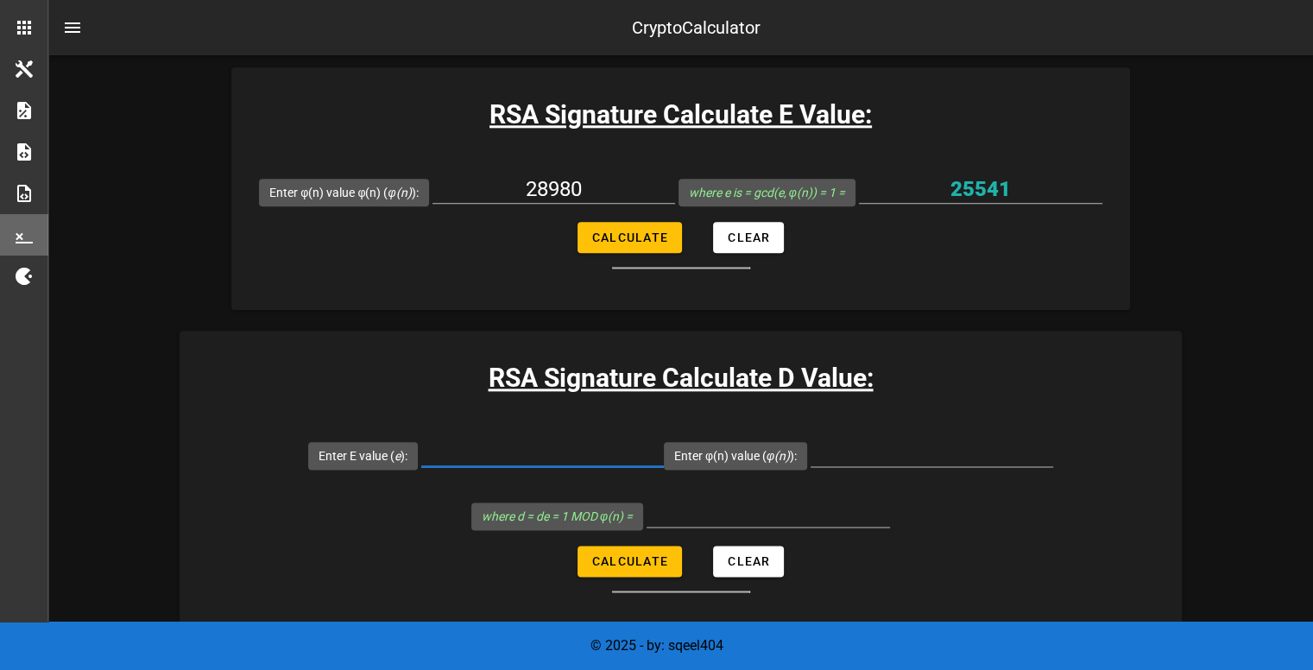
scroll to position [2014, 0]
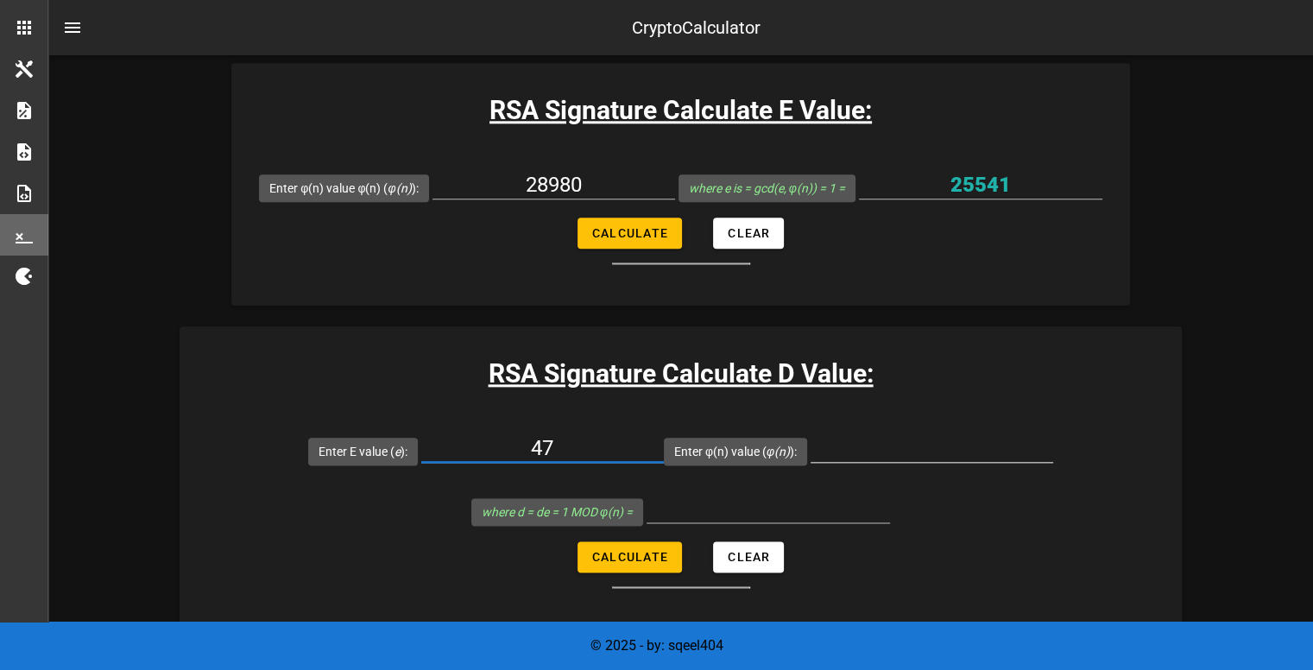
type input "47"
click at [831, 446] on input "Enter φ(n) value ( φ(n) ):" at bounding box center [932, 448] width 243 height 28
type input "28980"
click at [641, 570] on form "Enter E value ( e ): 47 Enter φ(n) value ( φ(n) ): 28980 where d = de = 1 MOD φ…" at bounding box center [681, 505] width 1003 height 168
click at [640, 565] on button "Calculate" at bounding box center [630, 556] width 104 height 31
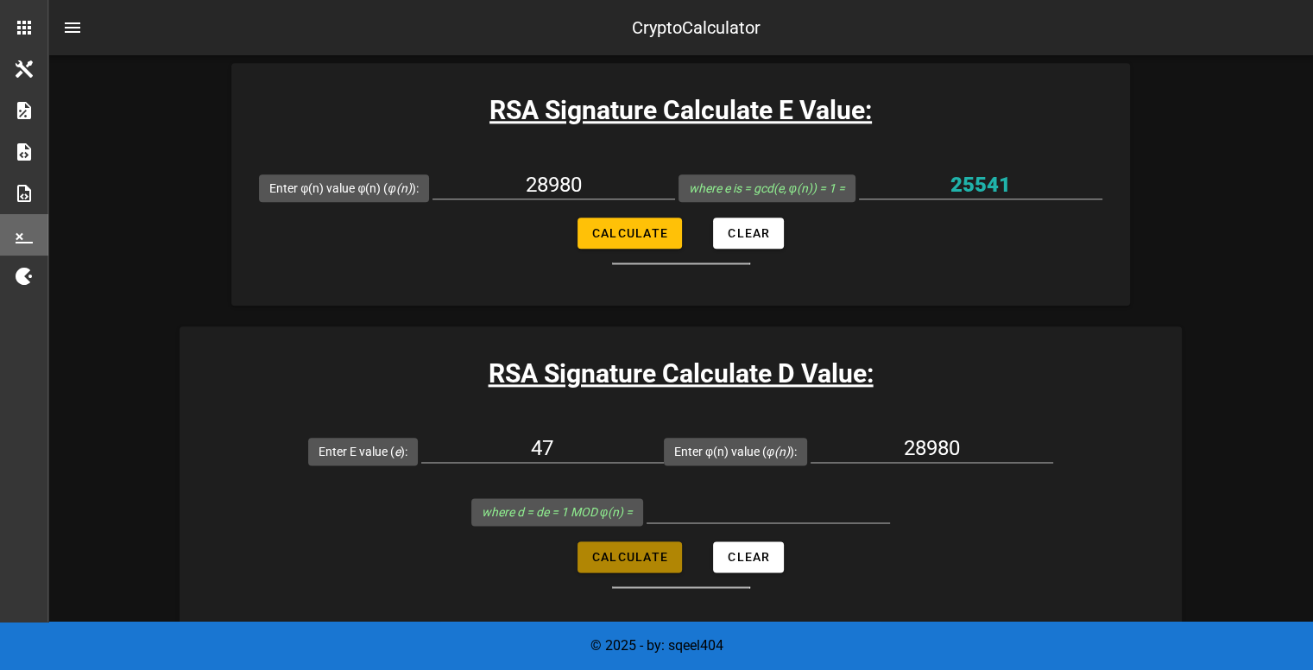
type input "3083"
click at [1052, 545] on form "Enter E value ( e ): 47 Enter φ(n) value ( φ(n) ): 28980 where d = de = 1 MOD φ…" at bounding box center [681, 505] width 1003 height 168
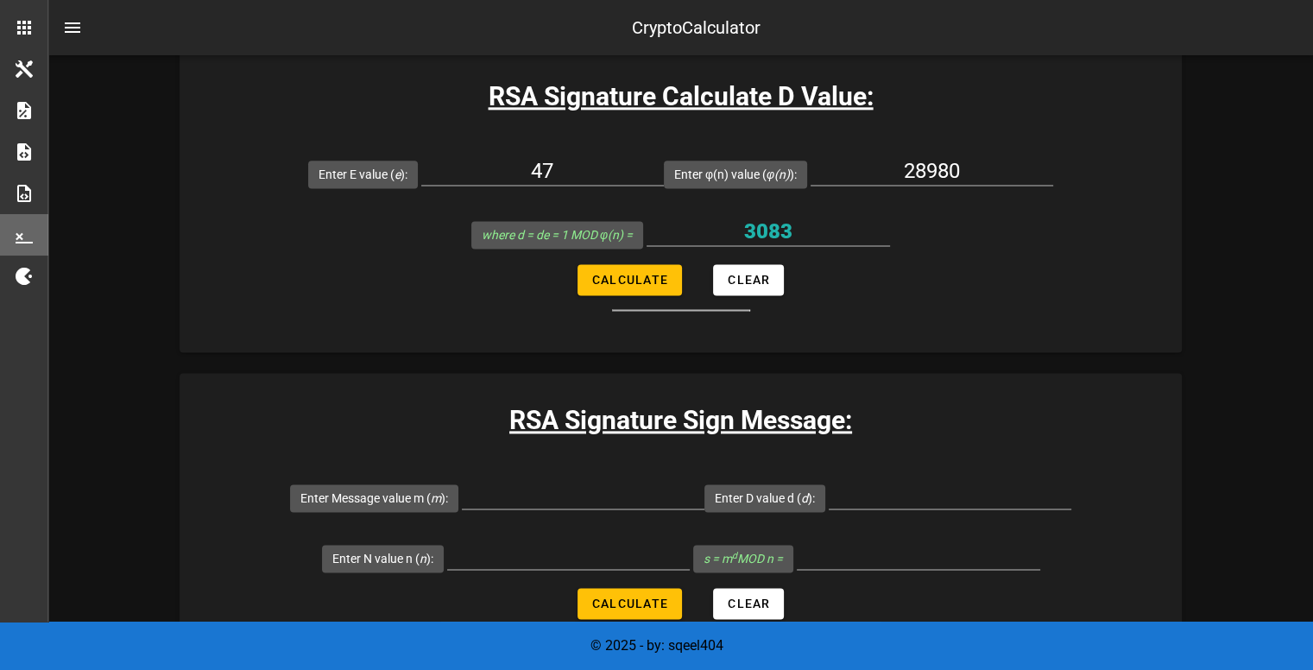
scroll to position [2308, 0]
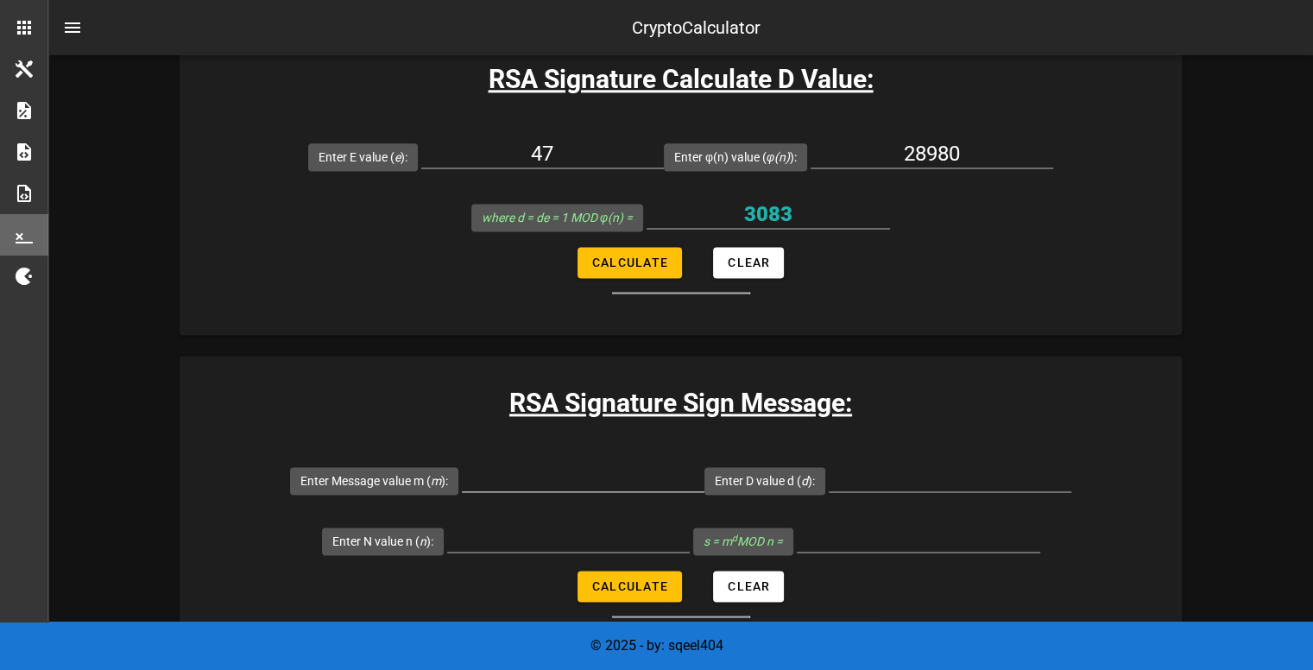
click at [585, 490] on div at bounding box center [583, 487] width 243 height 47
click at [572, 475] on input "Enter Message value m ( m ):" at bounding box center [583, 478] width 243 height 28
type input "200"
type input "3083"
click at [554, 539] on input "Enter N value n ( n ):" at bounding box center [568, 538] width 243 height 28
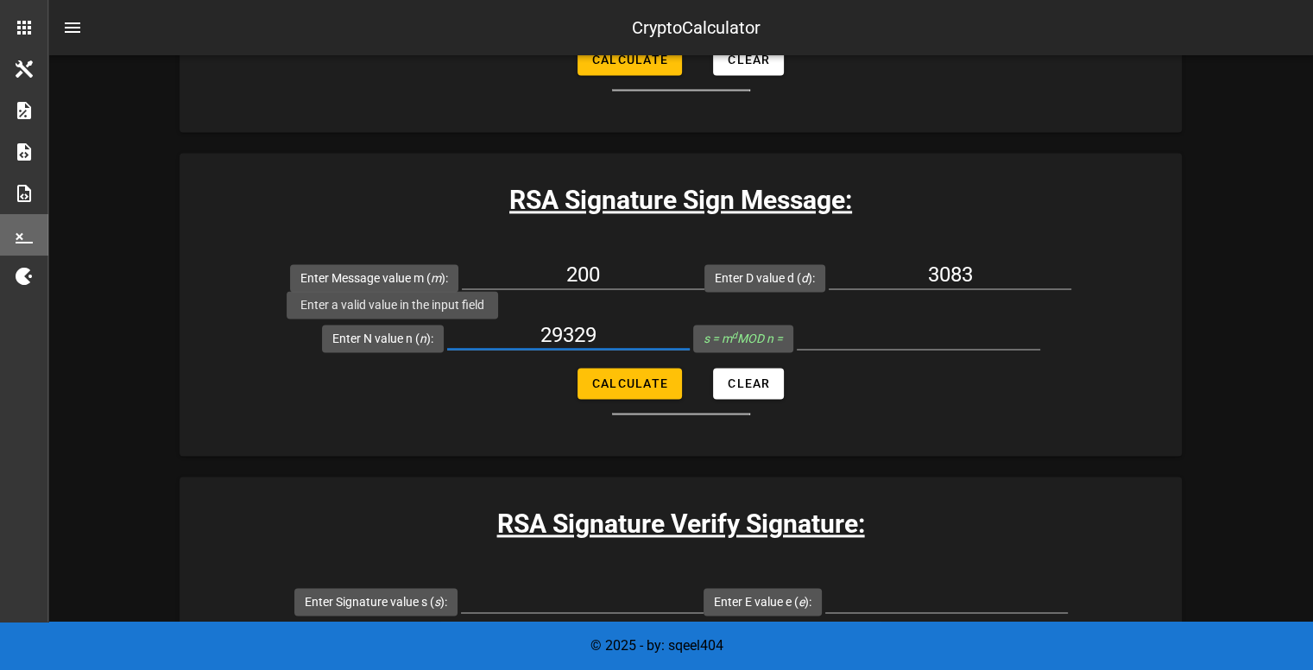
scroll to position [2528, 0]
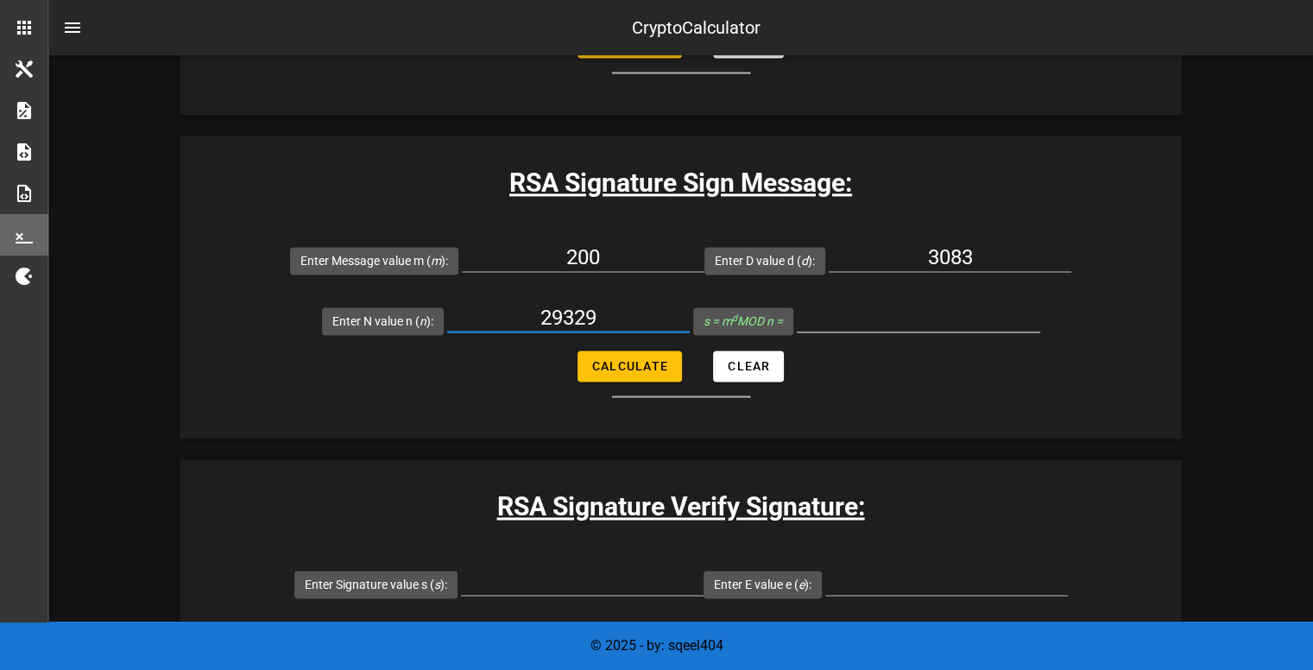
type input "29329"
click at [803, 313] on input "s = m d MOD n =" at bounding box center [919, 318] width 244 height 28
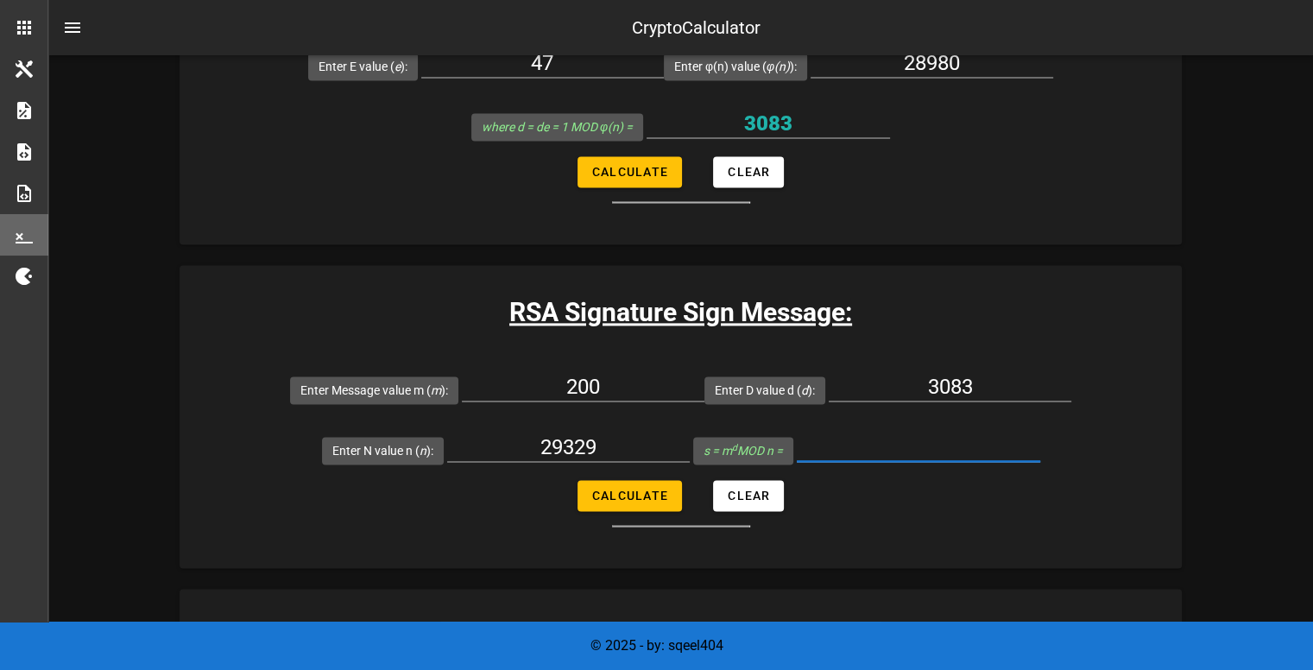
scroll to position [2397, 0]
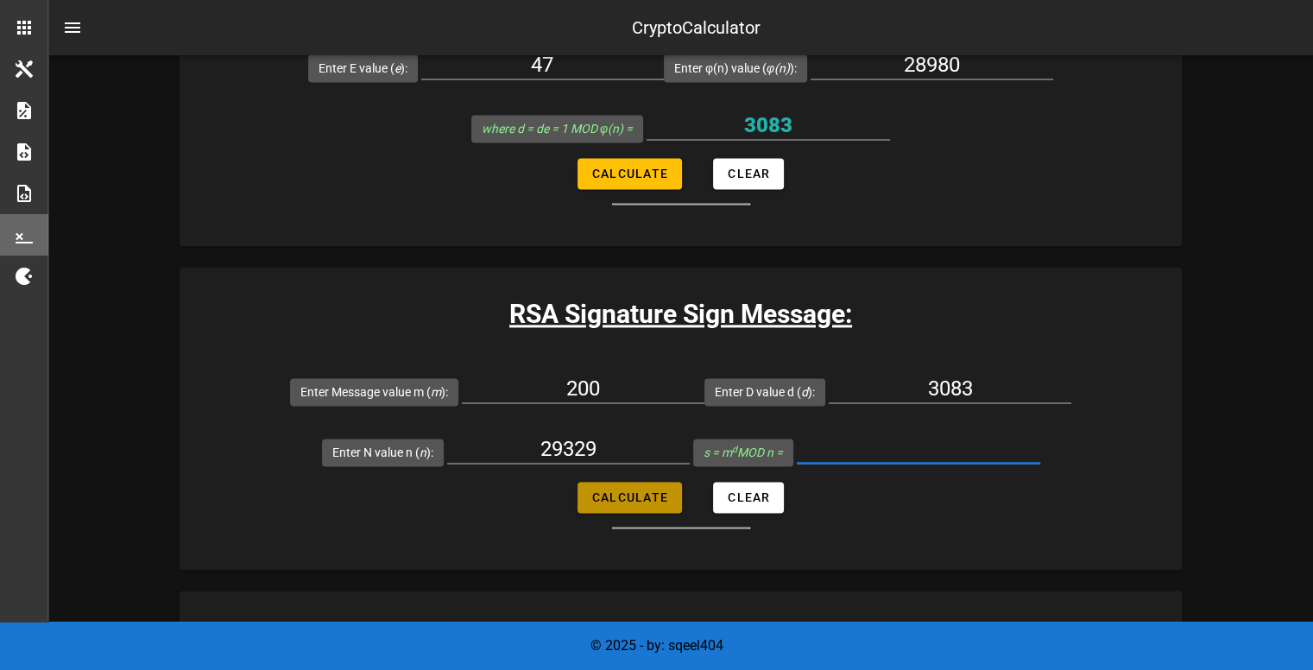
click at [642, 491] on span "Calculate" at bounding box center [630, 497] width 77 height 14
type input "12806"
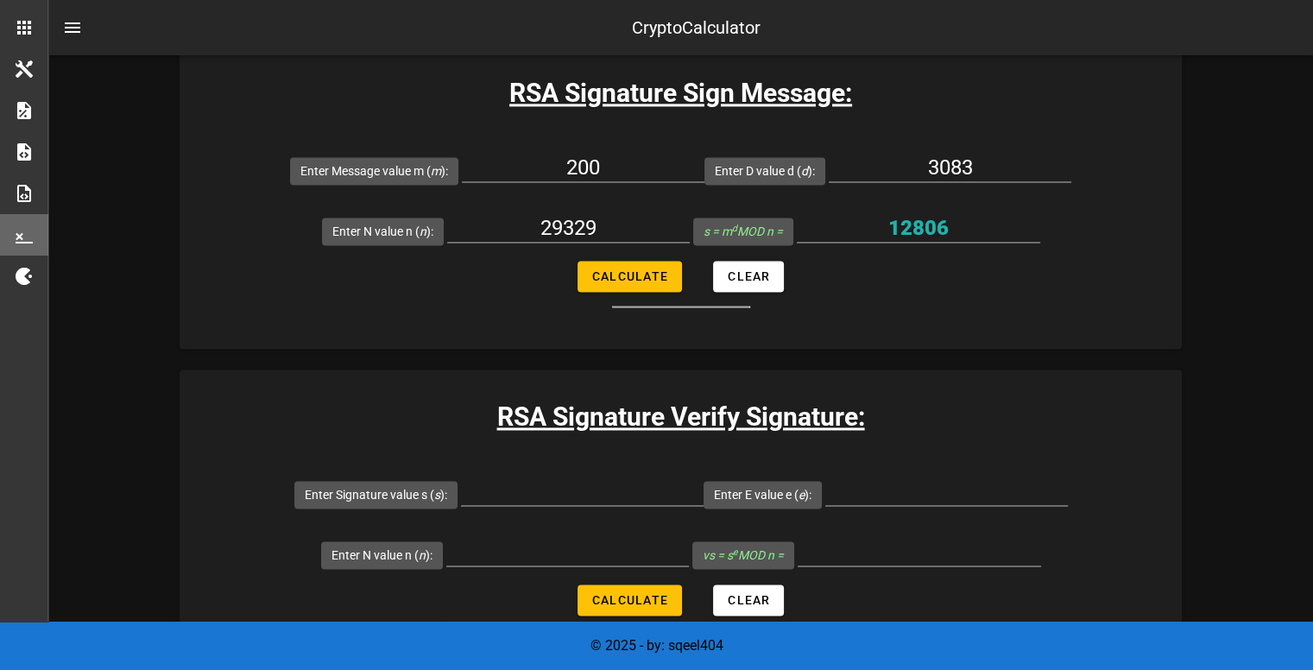
scroll to position [2635, 0]
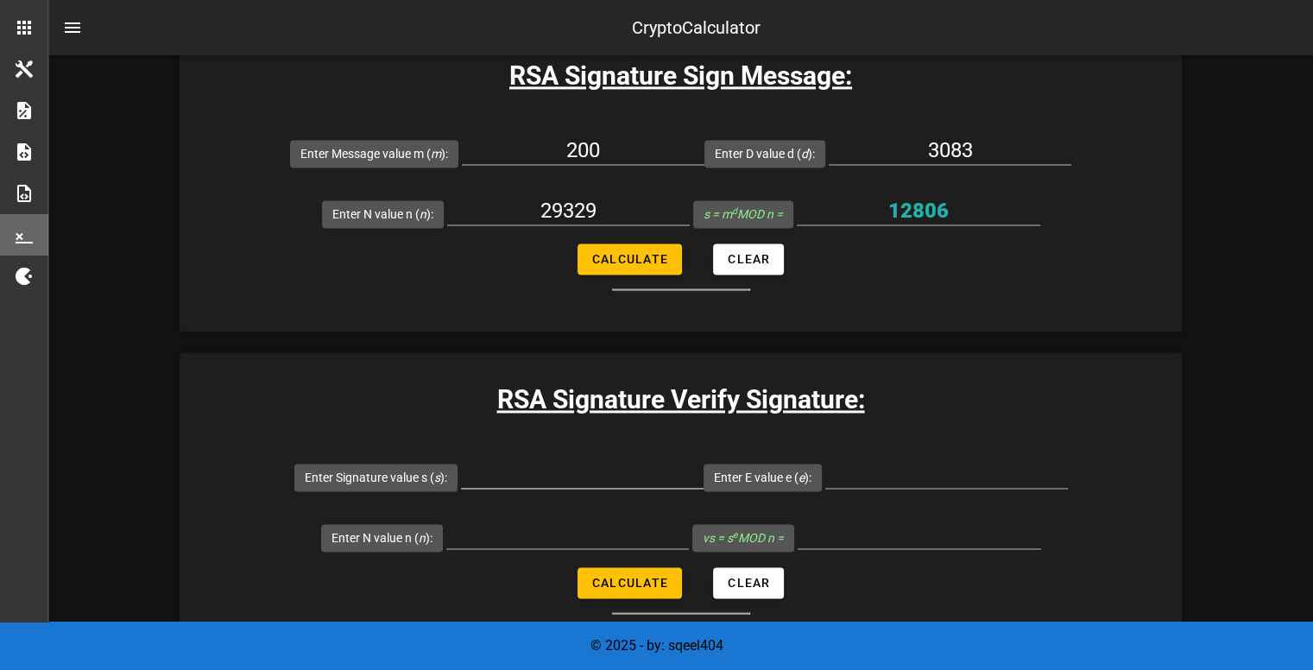
click at [619, 479] on input "Enter Signature value s ( s ):" at bounding box center [582, 474] width 243 height 28
click at [516, 279] on form "Enter Message value m ( m ): 200 Enter D value d ( d ): 3083 Enter N value n ( …" at bounding box center [681, 207] width 1003 height 168
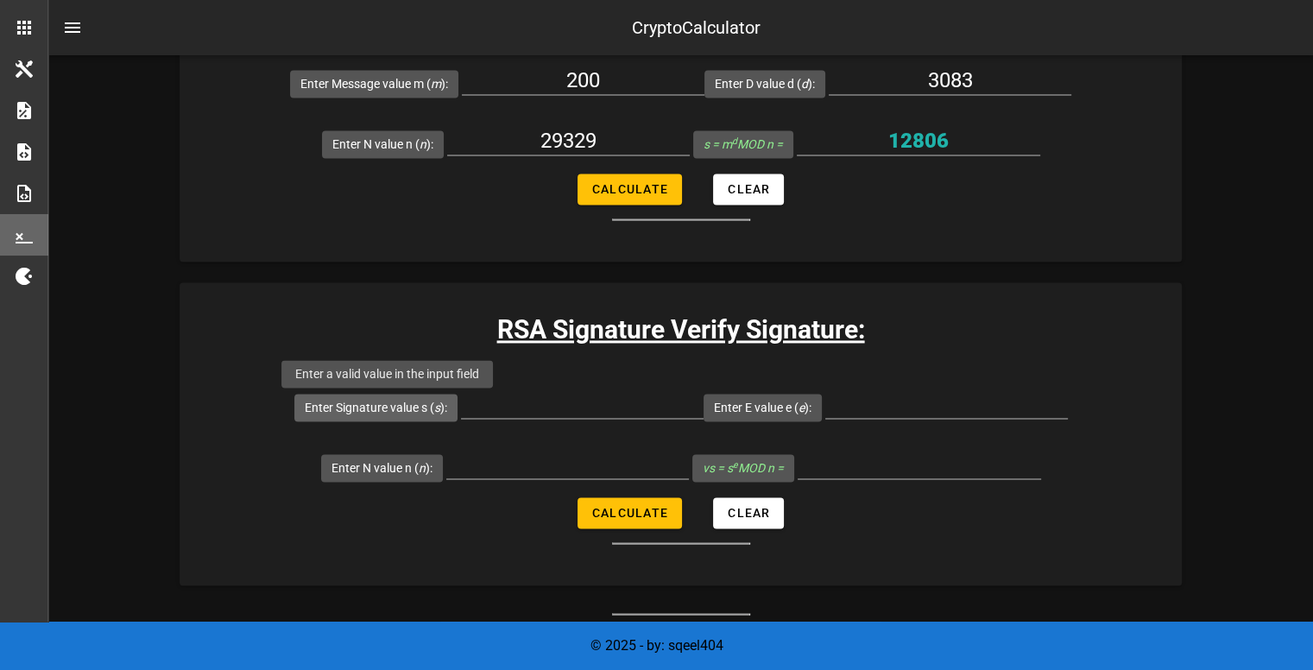
click at [440, 407] on icon "s" at bounding box center [437, 408] width 6 height 14
click at [461, 407] on input "Enter Signature value s ( s ):" at bounding box center [582, 404] width 243 height 28
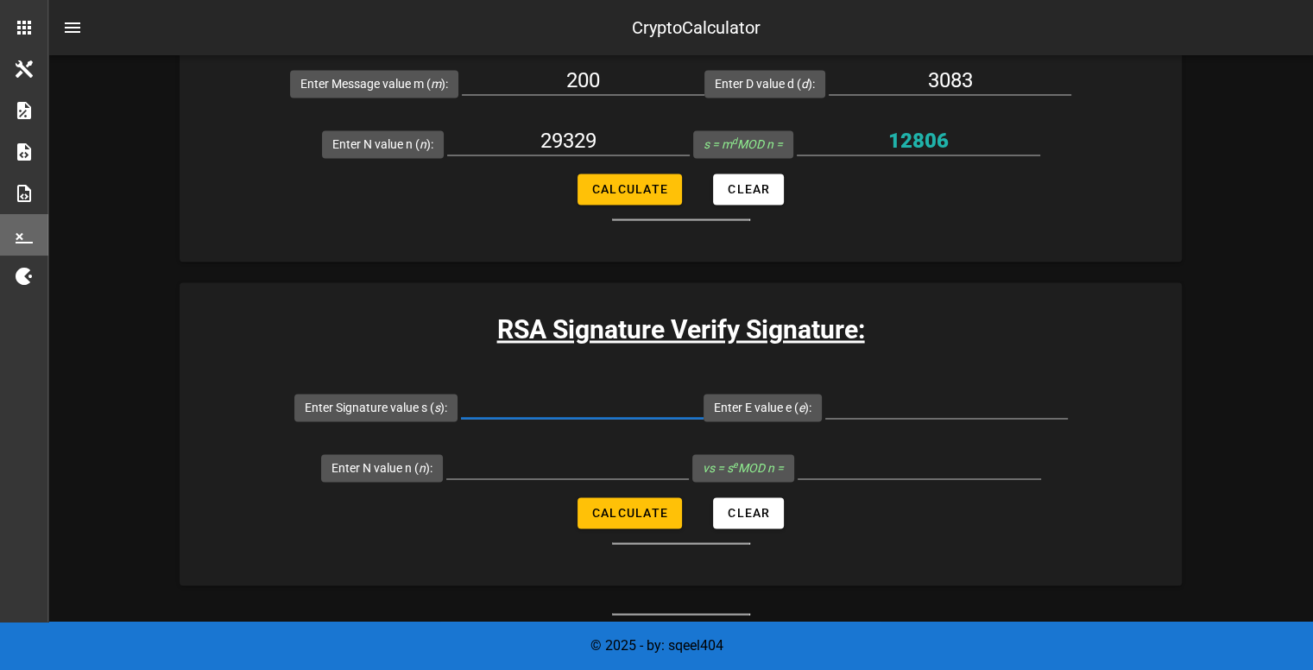
scroll to position [2656, 0]
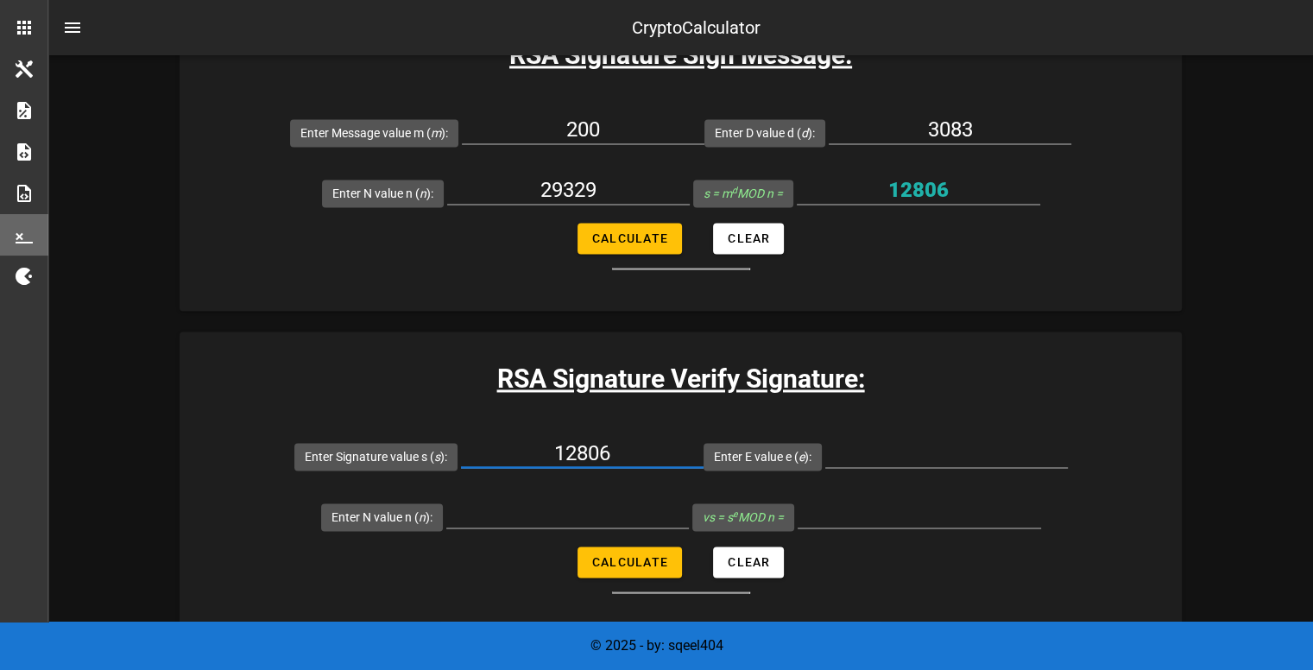
type input "12806"
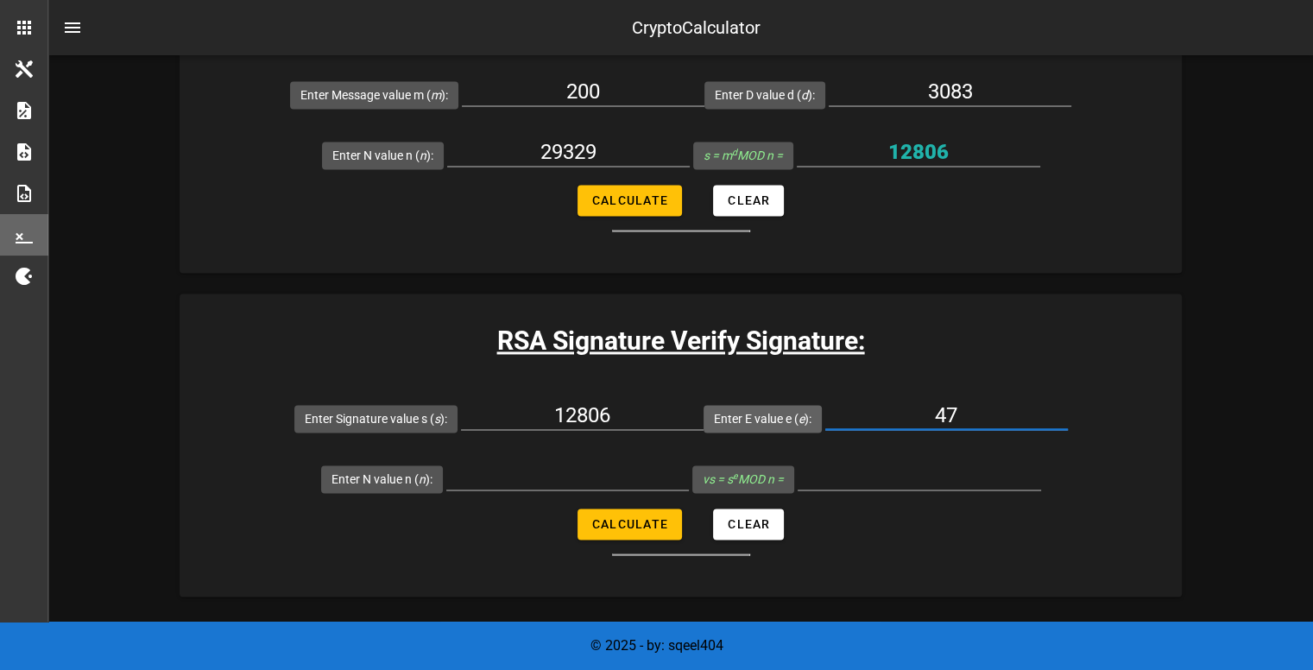
scroll to position [2696, 0]
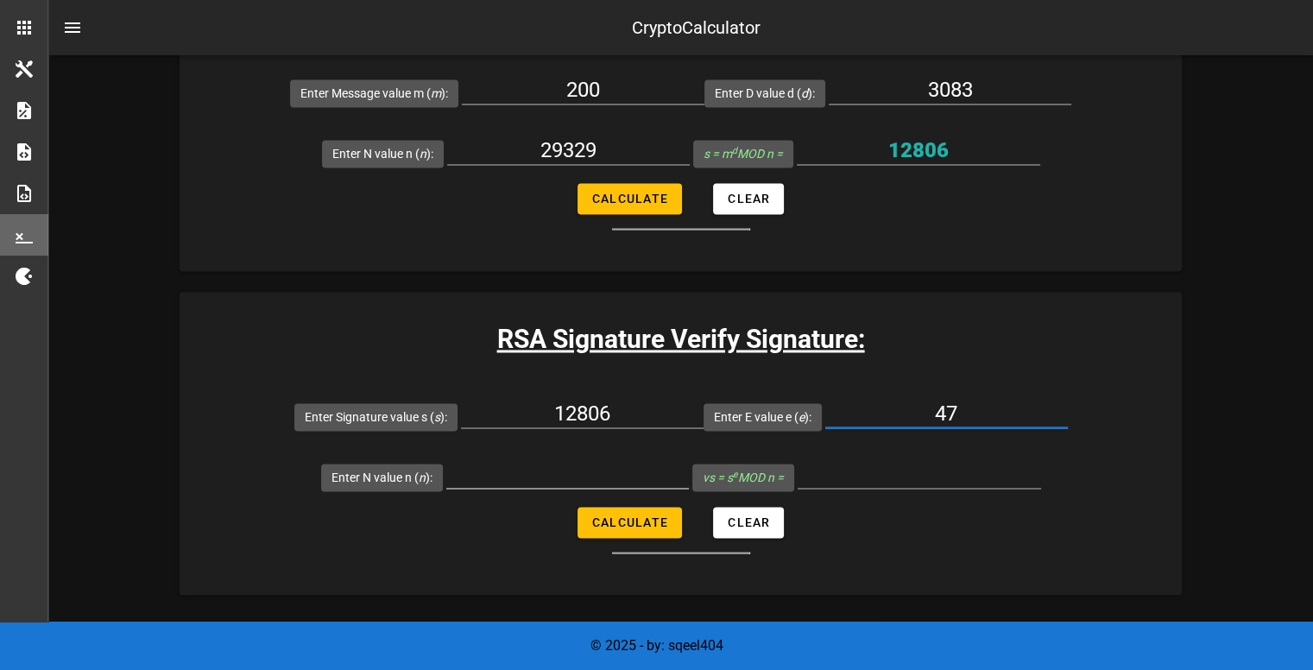
type input "47"
click at [627, 478] on input "Enter N value n ( n ):" at bounding box center [567, 474] width 243 height 28
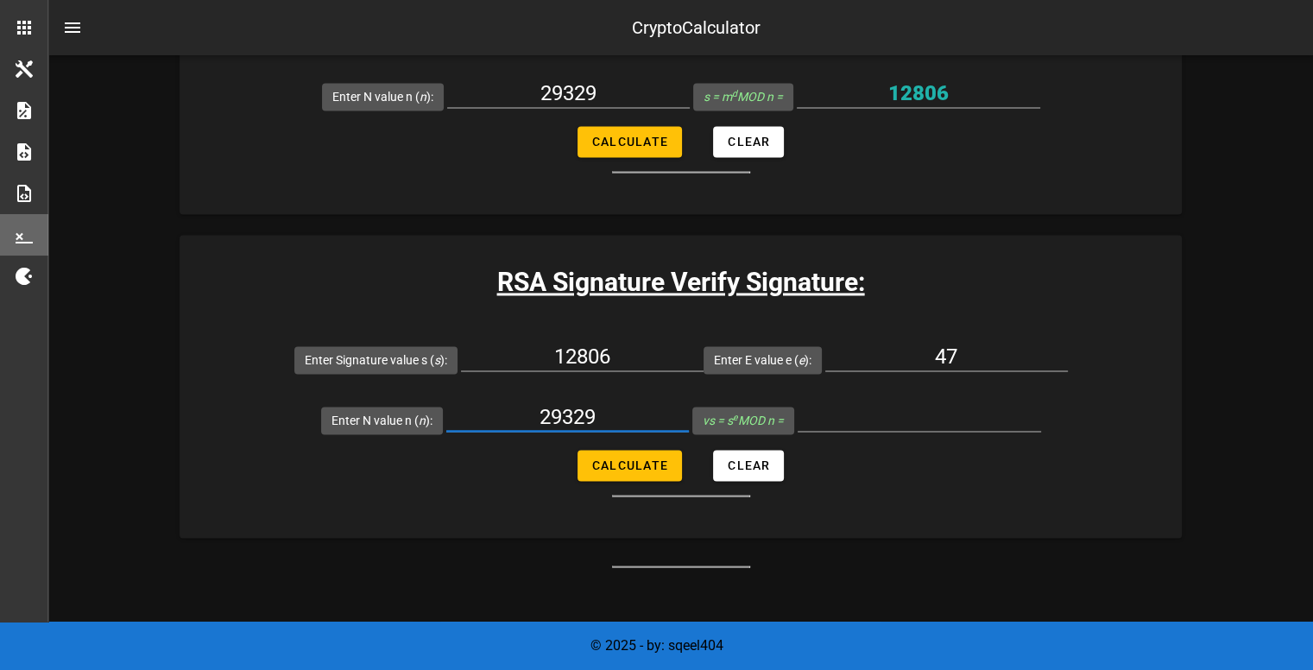
scroll to position [2759, 0]
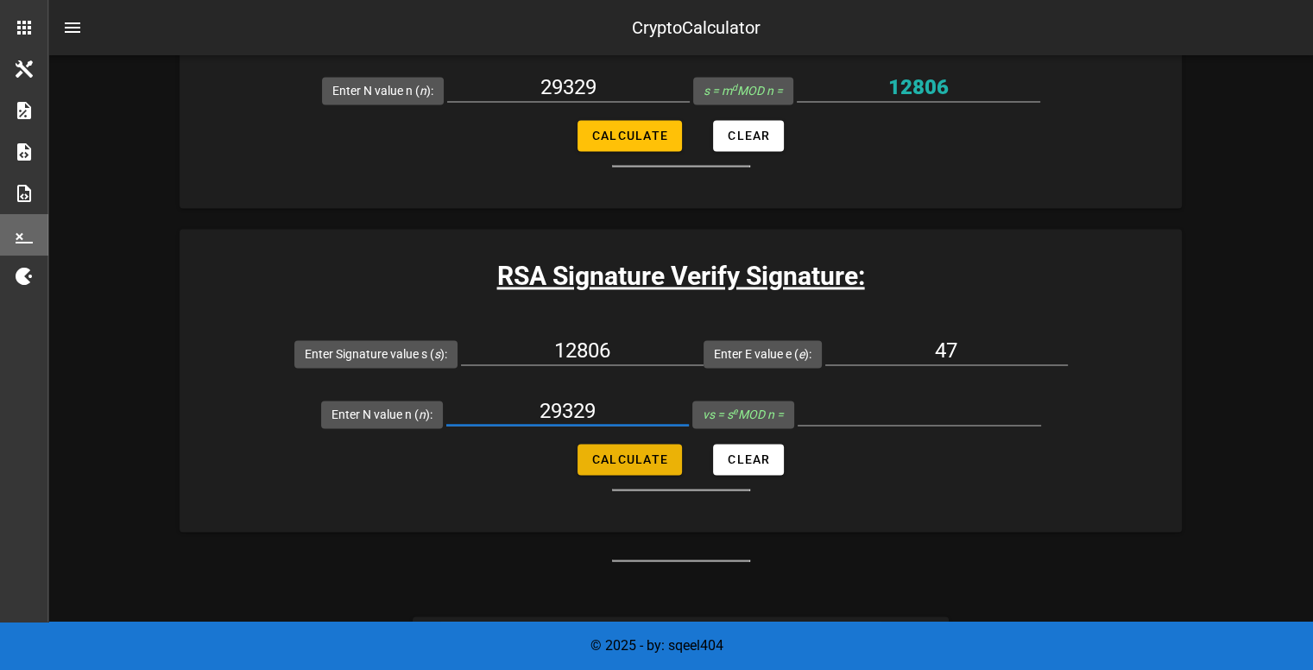
type input "29329"
click at [658, 456] on span "Calculate" at bounding box center [630, 459] width 77 height 14
type input "200"
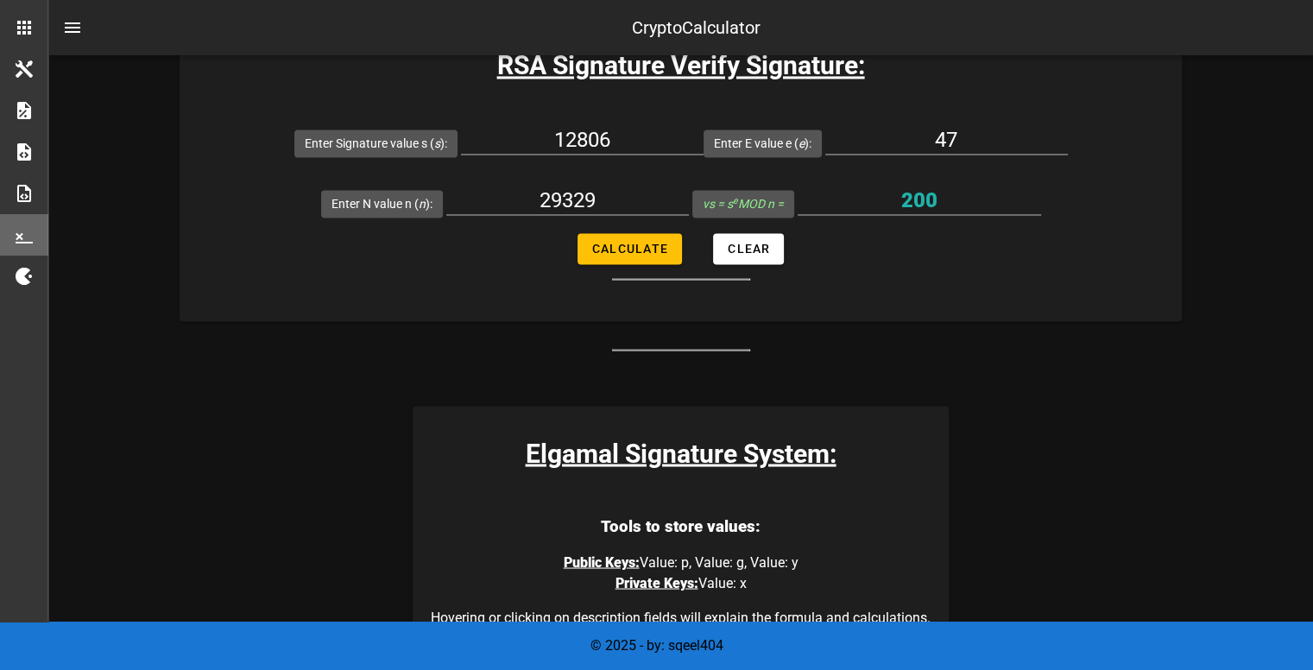
scroll to position [2910, 0]
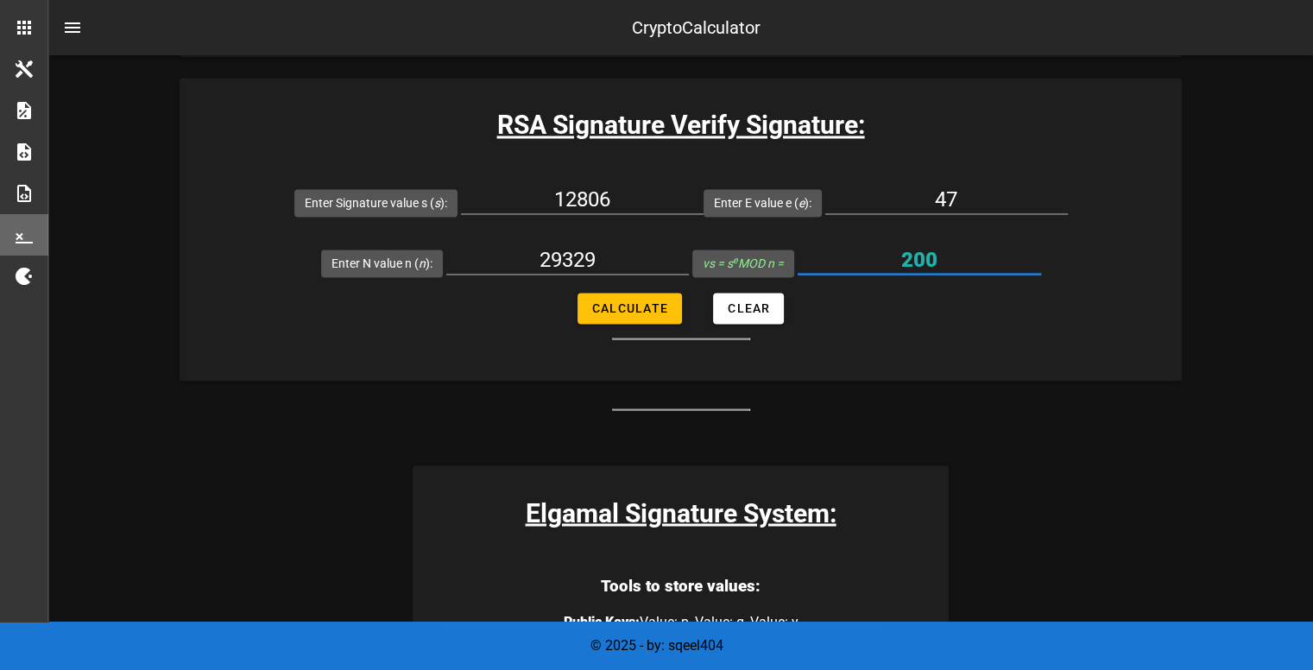
drag, startPoint x: 936, startPoint y: 264, endPoint x: 867, endPoint y: 269, distance: 69.3
click at [867, 269] on input "200" at bounding box center [920, 260] width 244 height 28
click at [1085, 262] on form "Enter Signature value s ( s ): 12806 Enter E value e ( e ): 47 Enter N value n …" at bounding box center [681, 256] width 1003 height 168
click at [1008, 327] on form "Enter Signature value s ( s ): 12806 Enter E value e ( e ): 47 Enter N value n …" at bounding box center [681, 256] width 1003 height 168
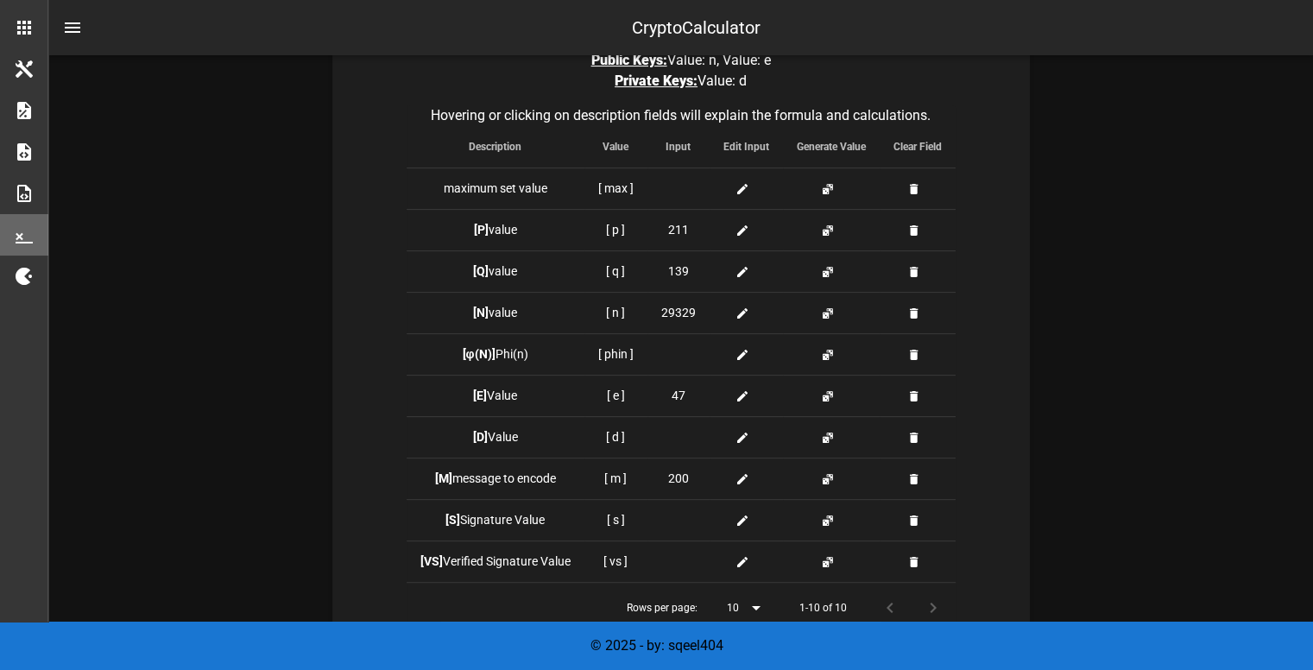
scroll to position [478, 0]
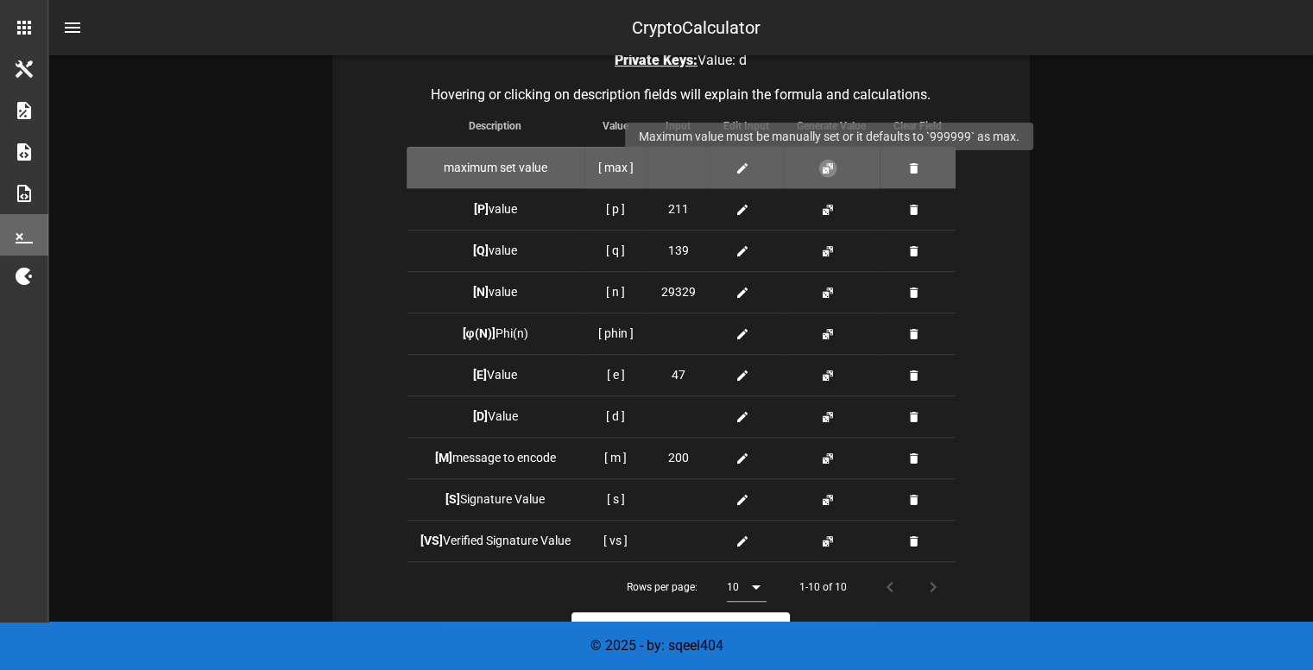
click at [827, 167] on button "button" at bounding box center [828, 168] width 14 height 14
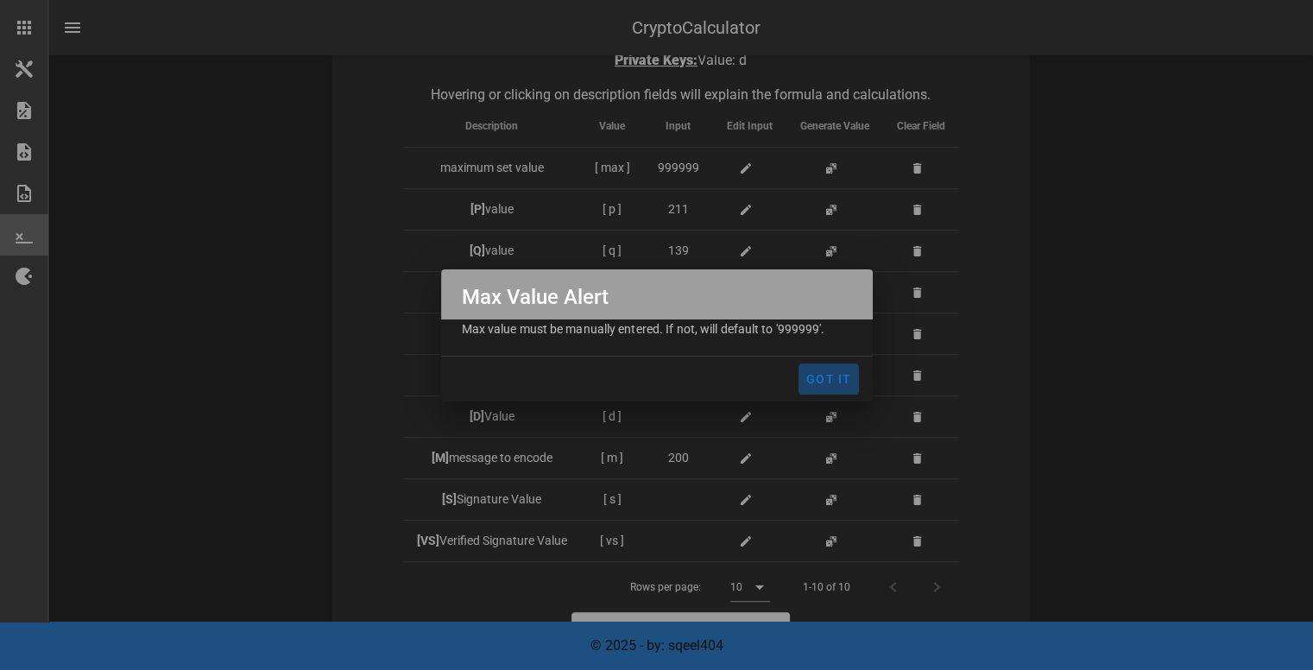
click at [832, 376] on span "Got It" at bounding box center [829, 379] width 47 height 14
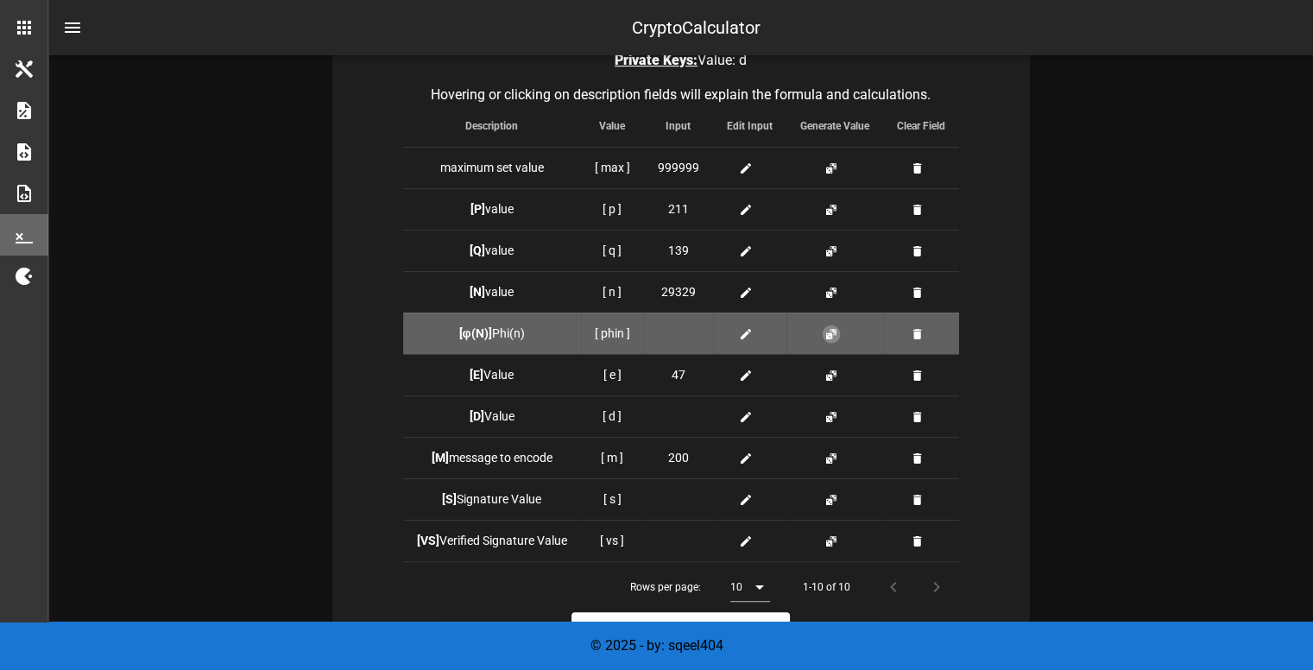
click at [832, 334] on button "button" at bounding box center [832, 334] width 14 height 14
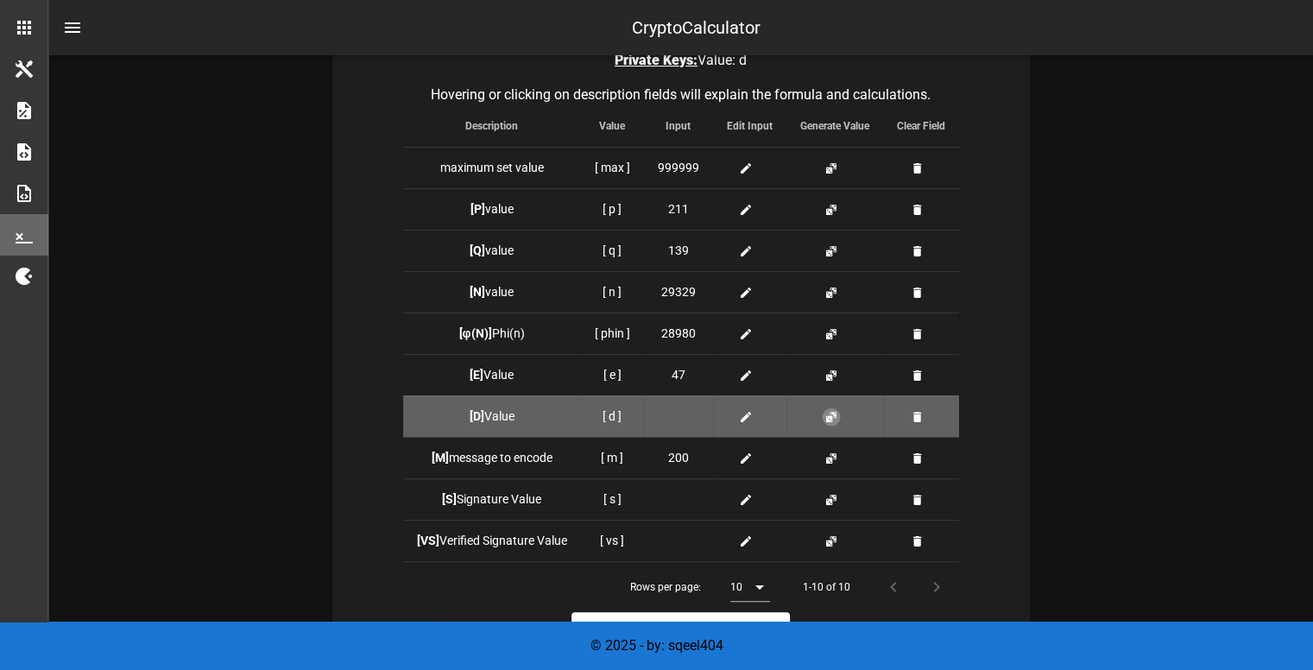
click at [832, 420] on button "button" at bounding box center [832, 417] width 14 height 14
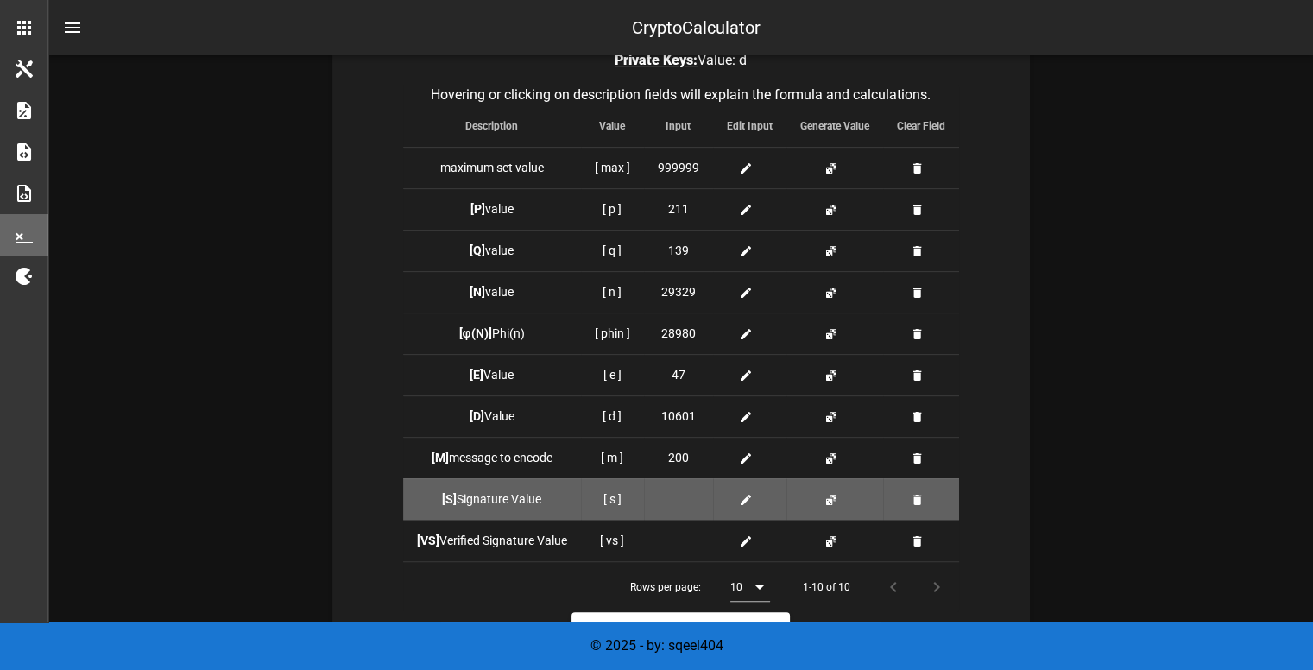
click at [830, 488] on td at bounding box center [835, 498] width 97 height 41
click at [829, 494] on button "button" at bounding box center [832, 500] width 14 height 14
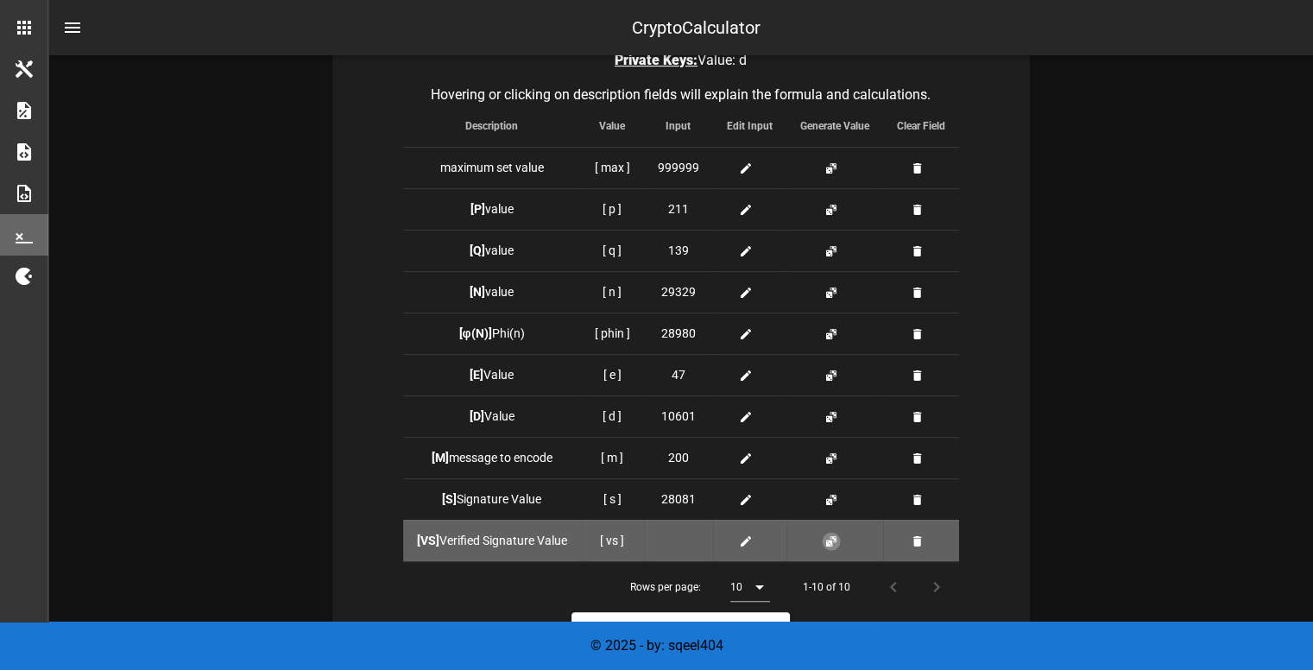
click at [829, 540] on button "button" at bounding box center [832, 542] width 14 height 14
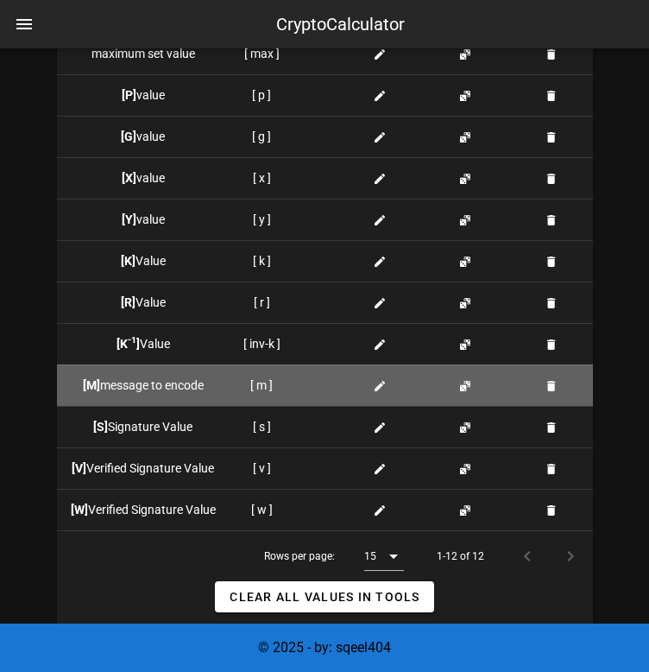
scroll to position [4117, 0]
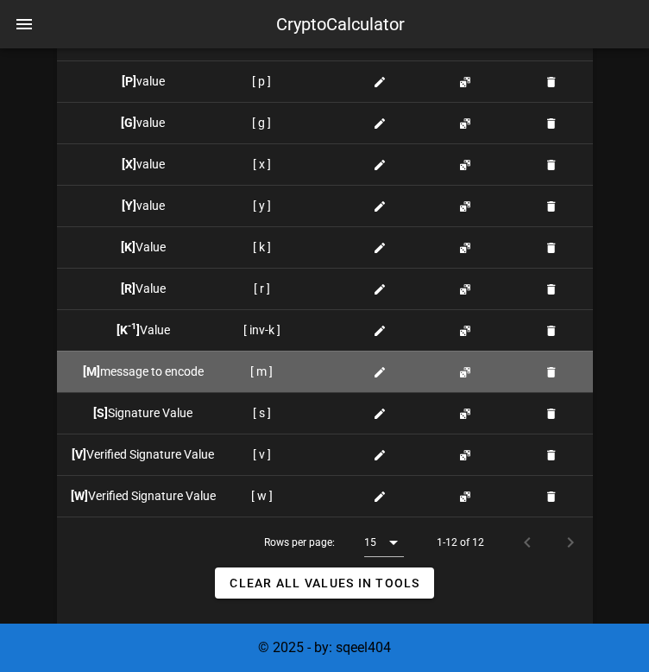
click at [383, 379] on icon at bounding box center [380, 372] width 14 height 14
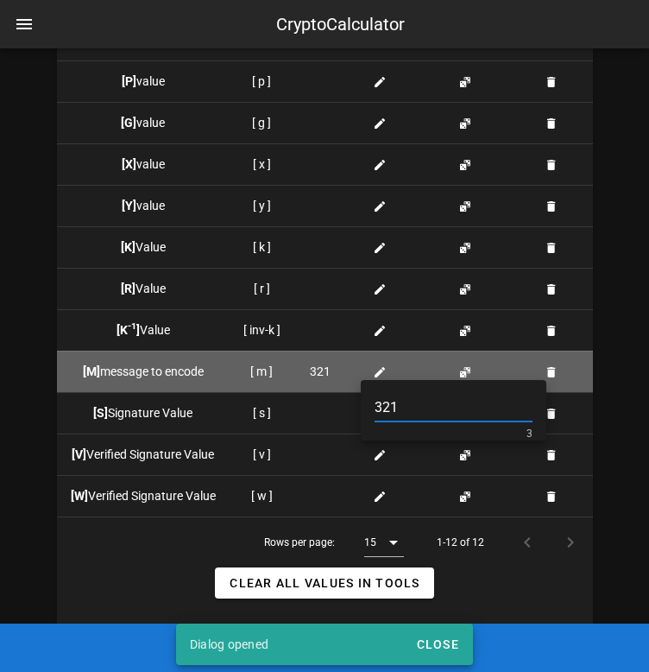
type input "321"
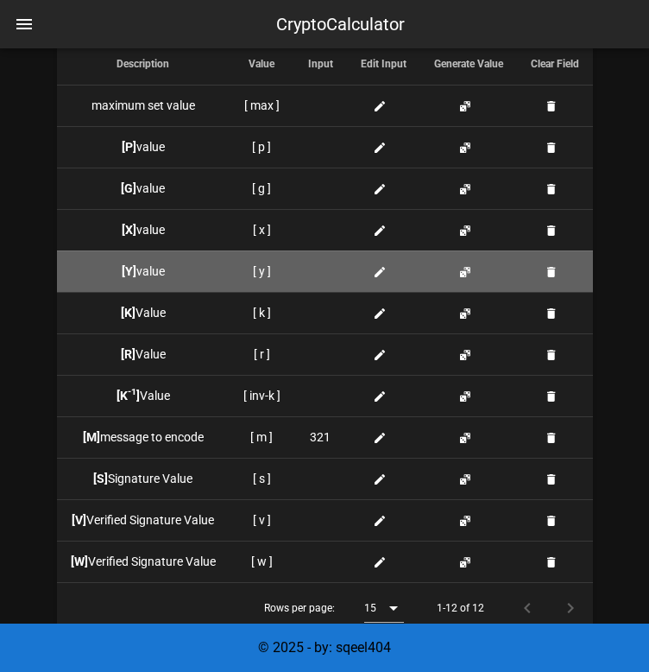
scroll to position [4052, 0]
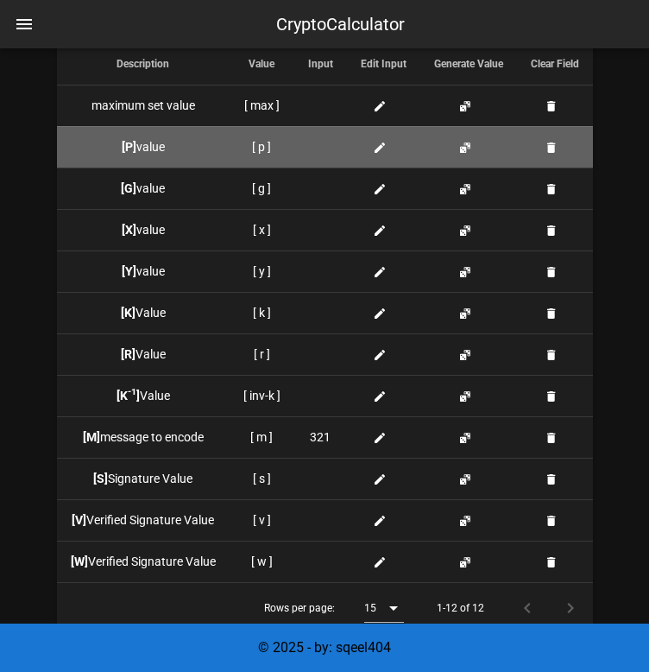
click at [389, 156] on span at bounding box center [383, 147] width 21 height 18
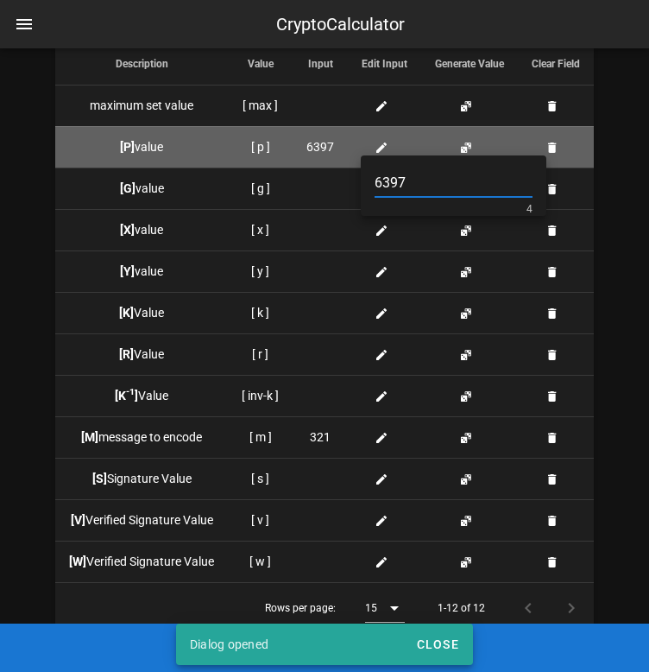
type input "6397"
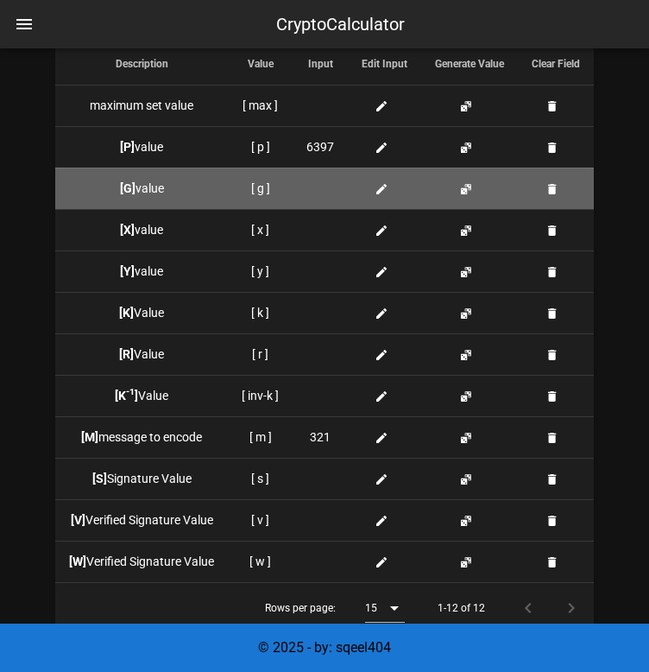
click at [380, 196] on icon at bounding box center [382, 189] width 14 height 14
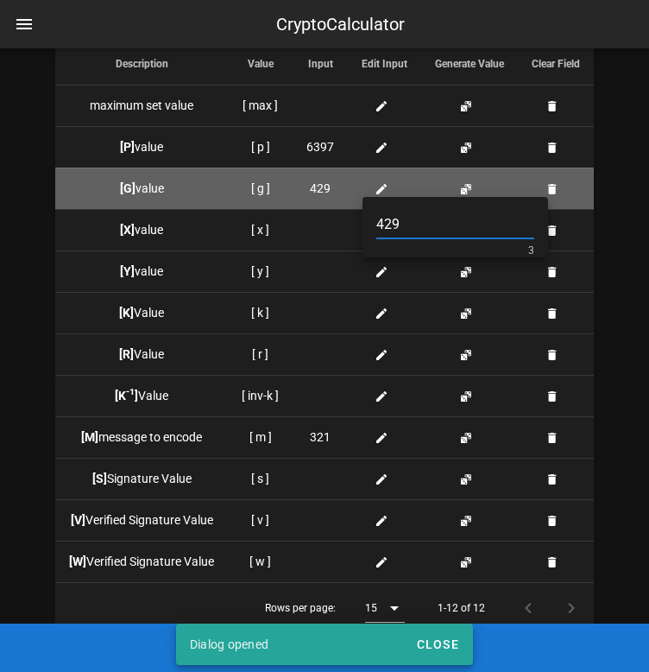
type input "429"
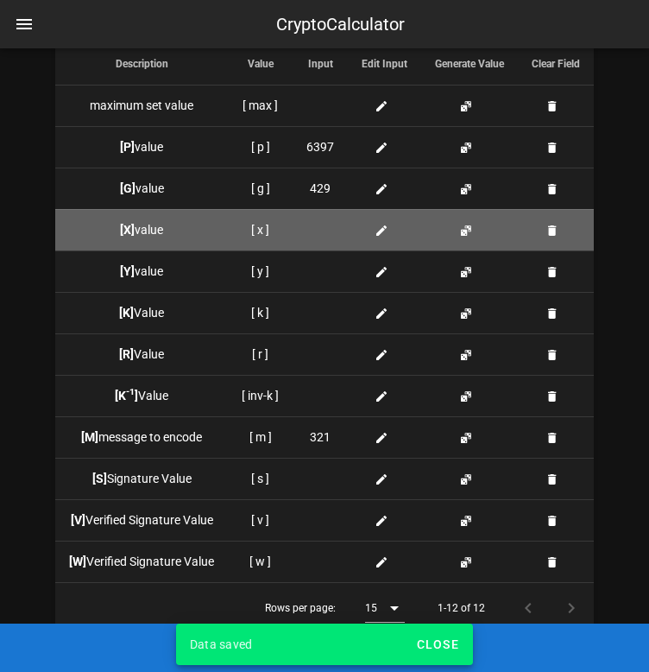
click at [376, 237] on icon at bounding box center [382, 231] width 14 height 14
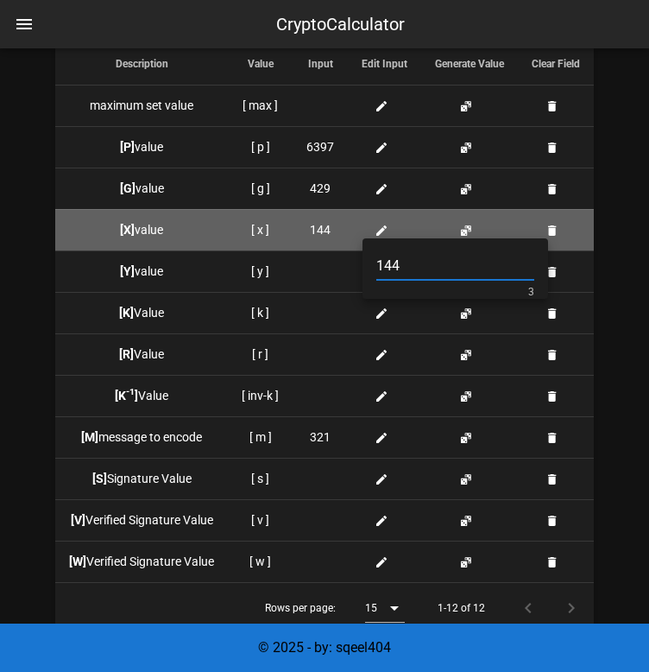
type input "144"
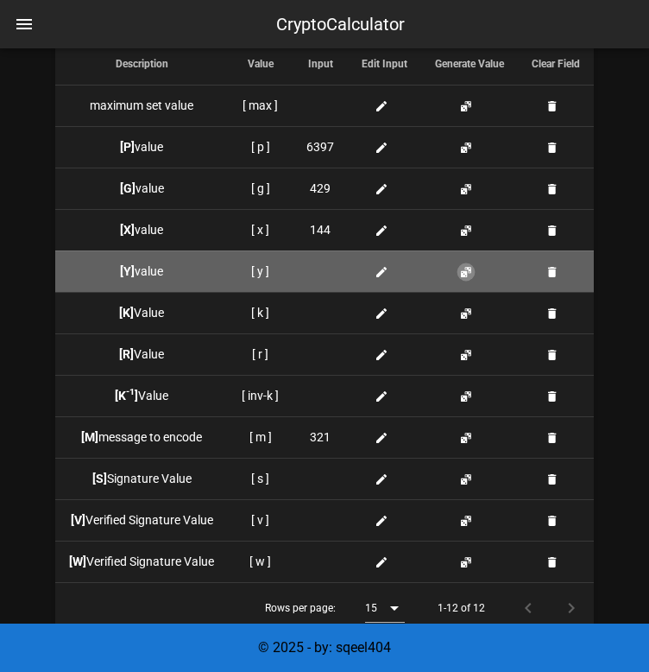
click at [467, 279] on button "button" at bounding box center [466, 272] width 14 height 14
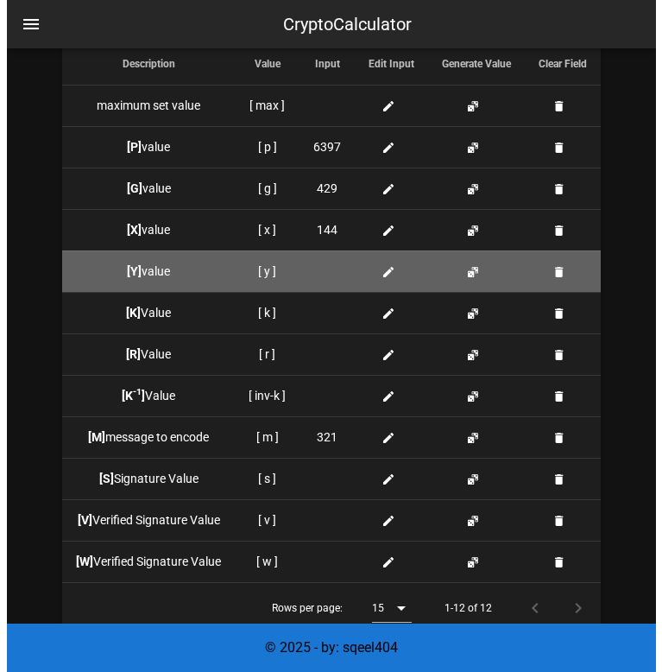
scroll to position [4031, 0]
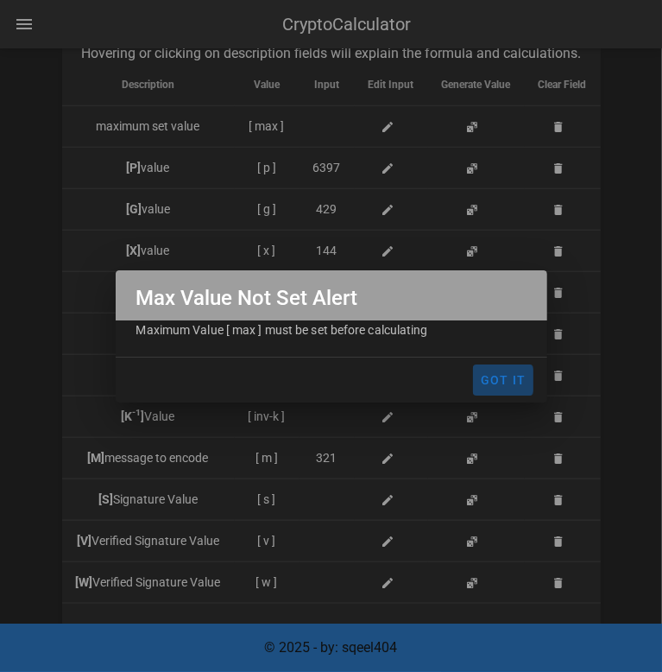
click at [509, 383] on span "Got It" at bounding box center [503, 380] width 47 height 14
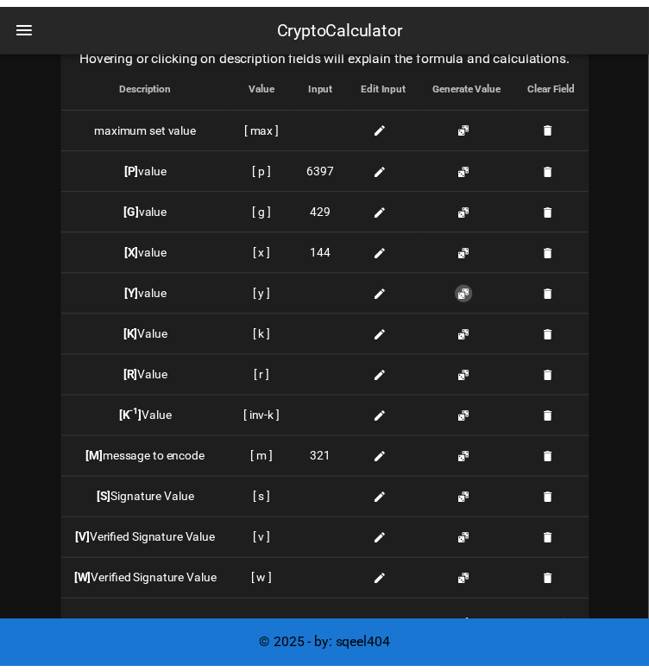
scroll to position [4052, 0]
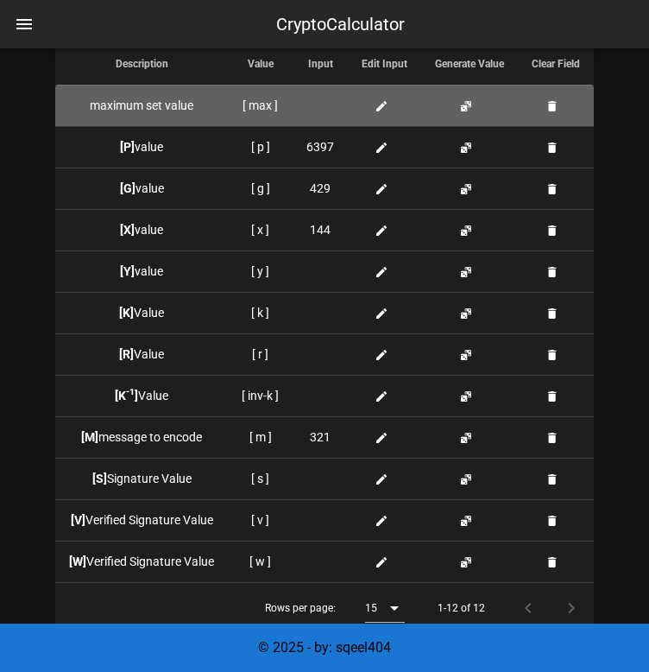
click at [454, 120] on td at bounding box center [469, 105] width 97 height 41
click at [464, 113] on button "button" at bounding box center [466, 106] width 14 height 14
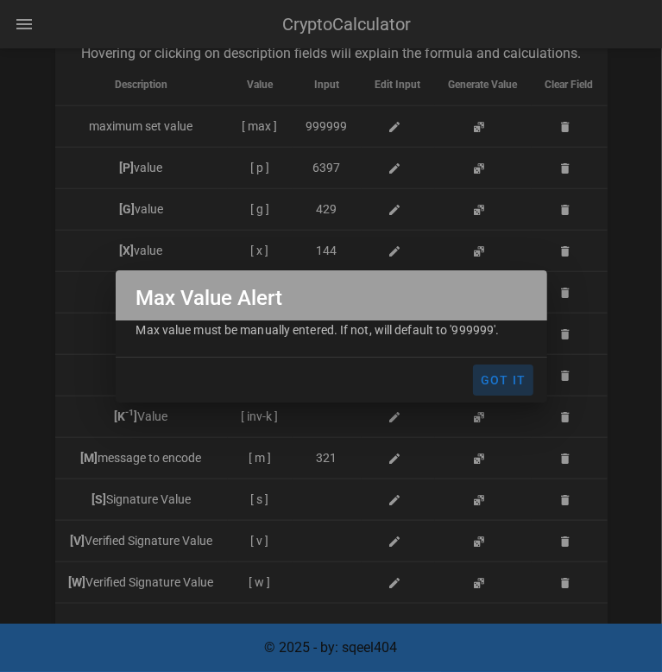
click at [514, 382] on span "Got It" at bounding box center [503, 380] width 47 height 14
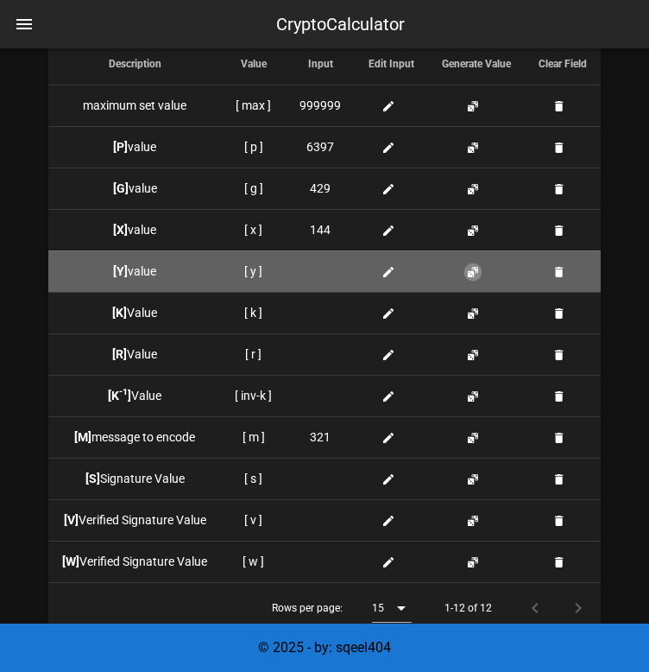
click at [474, 279] on button "button" at bounding box center [473, 272] width 14 height 14
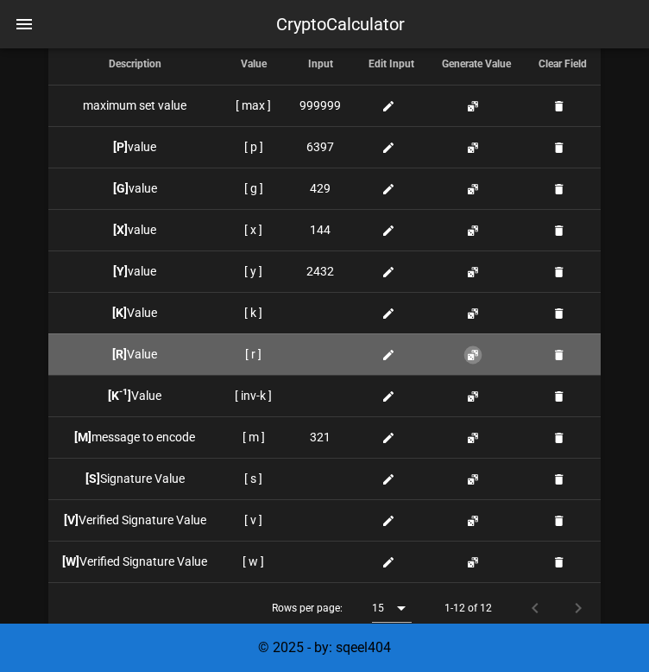
click at [471, 362] on button "button" at bounding box center [473, 355] width 14 height 14
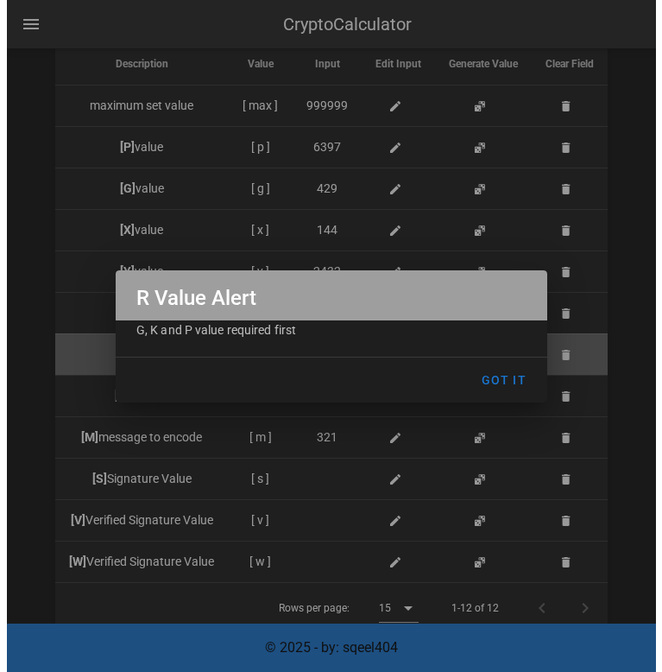
scroll to position [4031, 0]
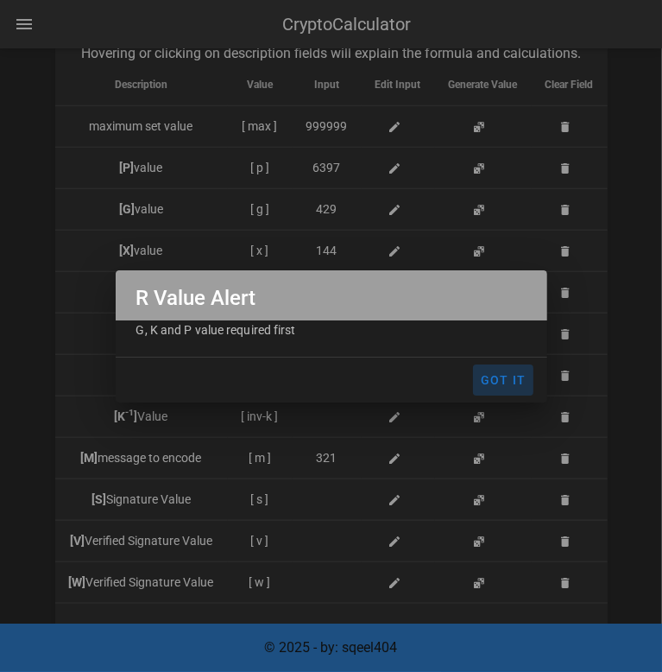
click at [501, 379] on span "Got It" at bounding box center [503, 380] width 47 height 14
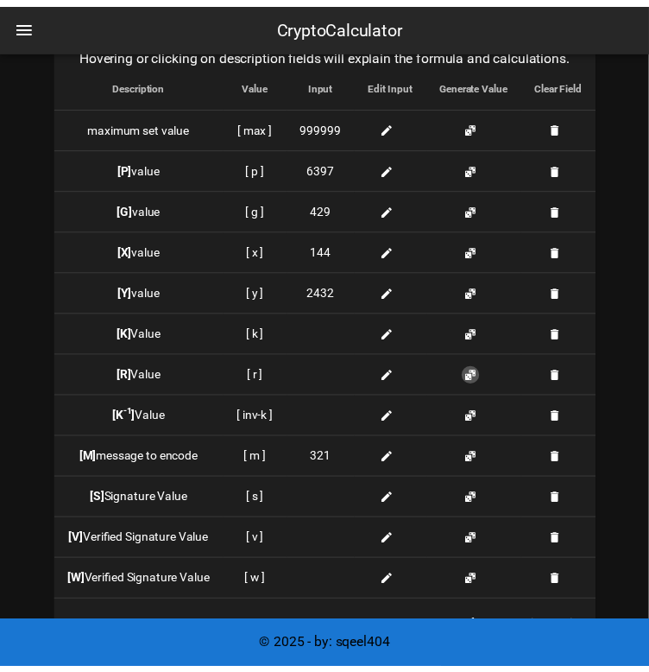
scroll to position [4052, 0]
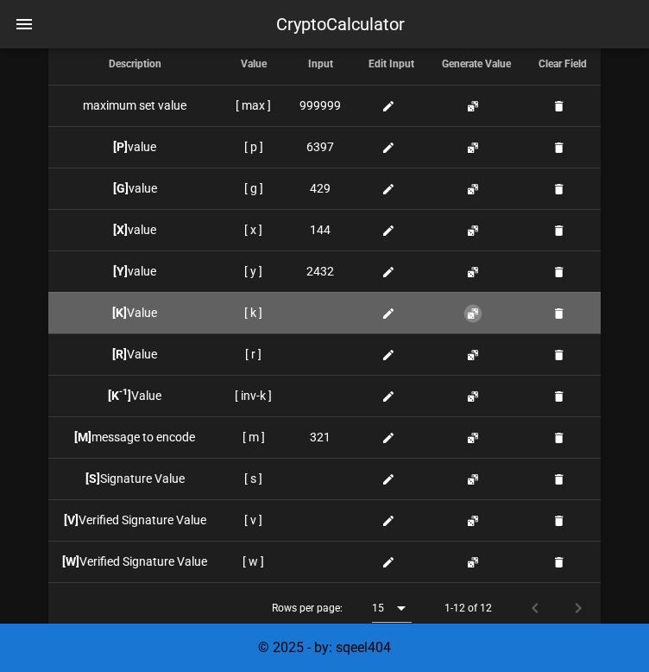
click at [474, 320] on button "button" at bounding box center [473, 314] width 14 height 14
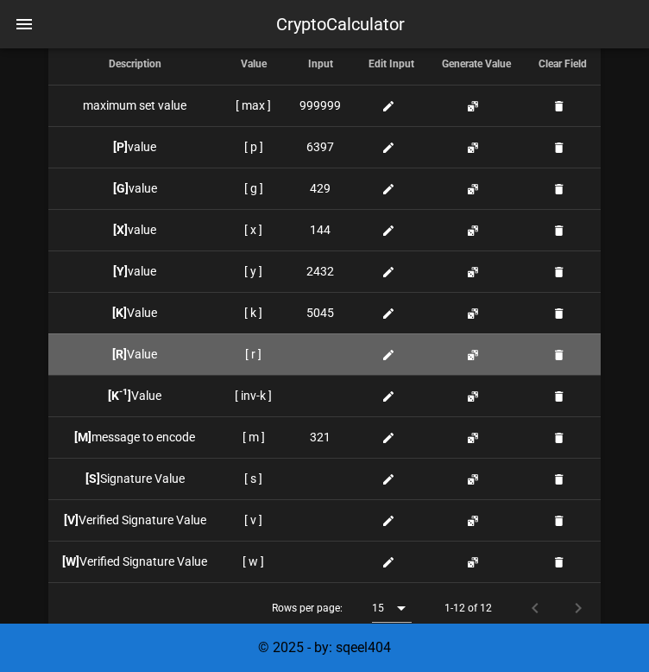
click at [471, 364] on td at bounding box center [476, 353] width 97 height 41
click at [471, 362] on button "button" at bounding box center [473, 355] width 14 height 14
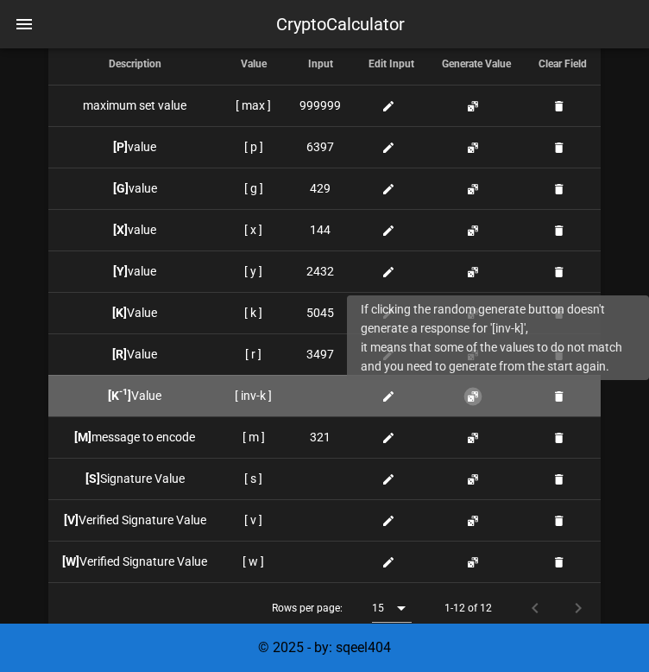
click at [477, 403] on button "button" at bounding box center [473, 396] width 14 height 14
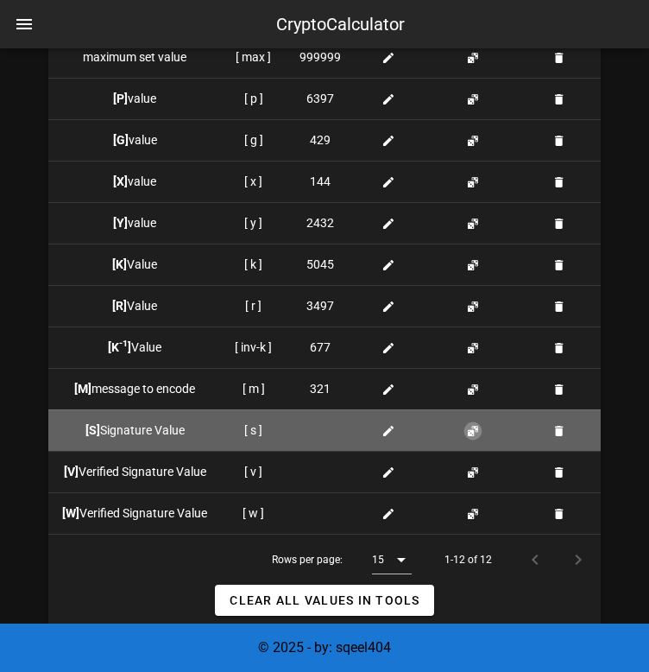
click at [471, 438] on button "button" at bounding box center [473, 431] width 14 height 14
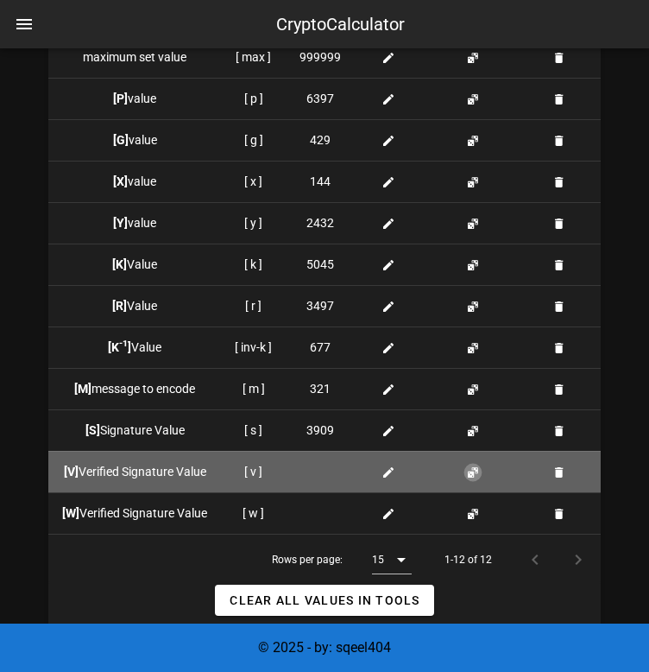
click at [470, 479] on button "button" at bounding box center [473, 472] width 14 height 14
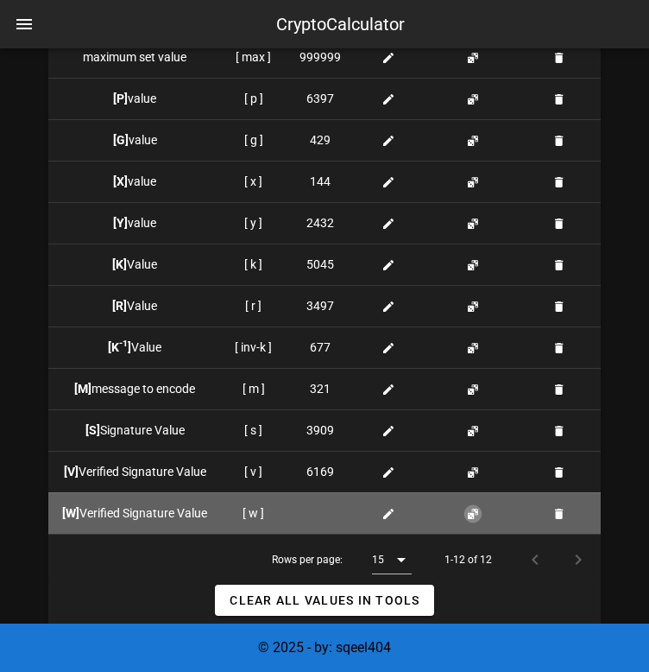
click at [478, 521] on button "button" at bounding box center [473, 514] width 14 height 14
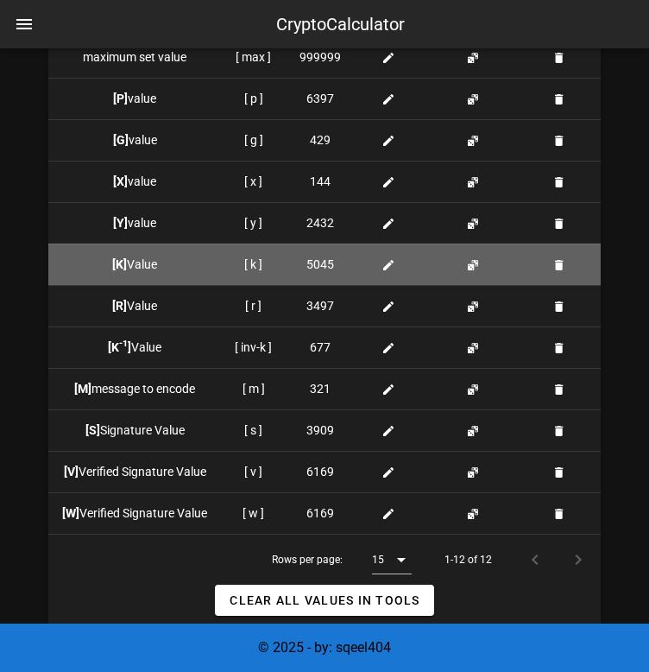
scroll to position [4376, 0]
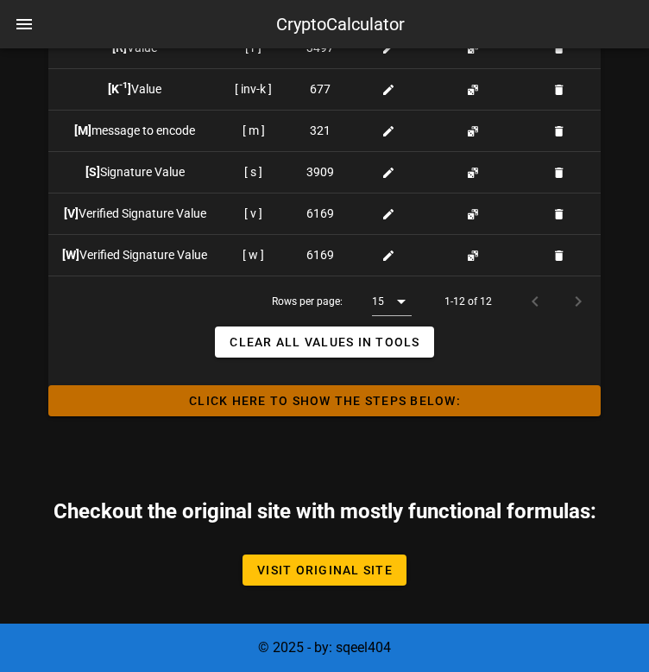
click at [387, 406] on span "Click HERE to Show the Steps Below:" at bounding box center [324, 401] width 525 height 14
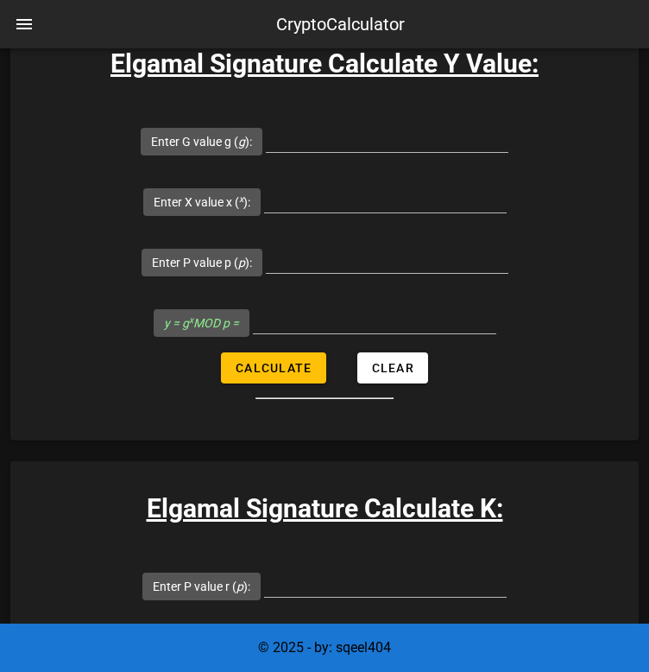
scroll to position [4782, 0]
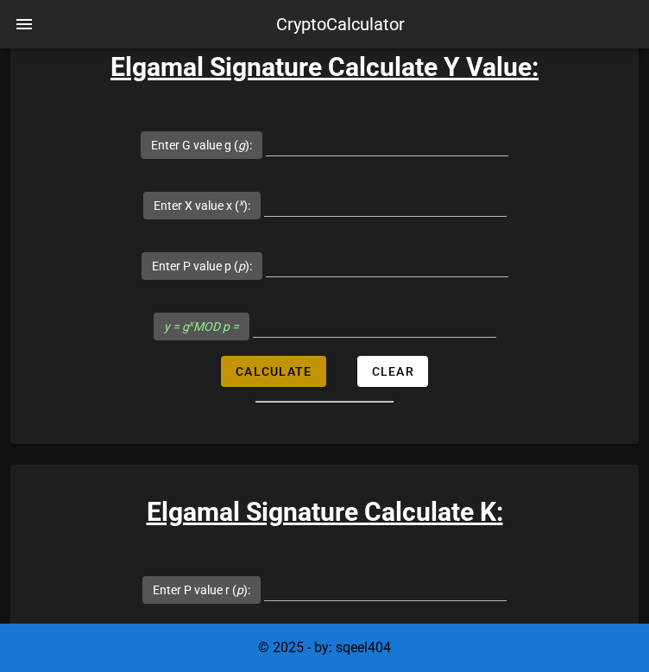
click at [313, 387] on button "Calculate" at bounding box center [273, 371] width 104 height 31
type input "All fields are required"
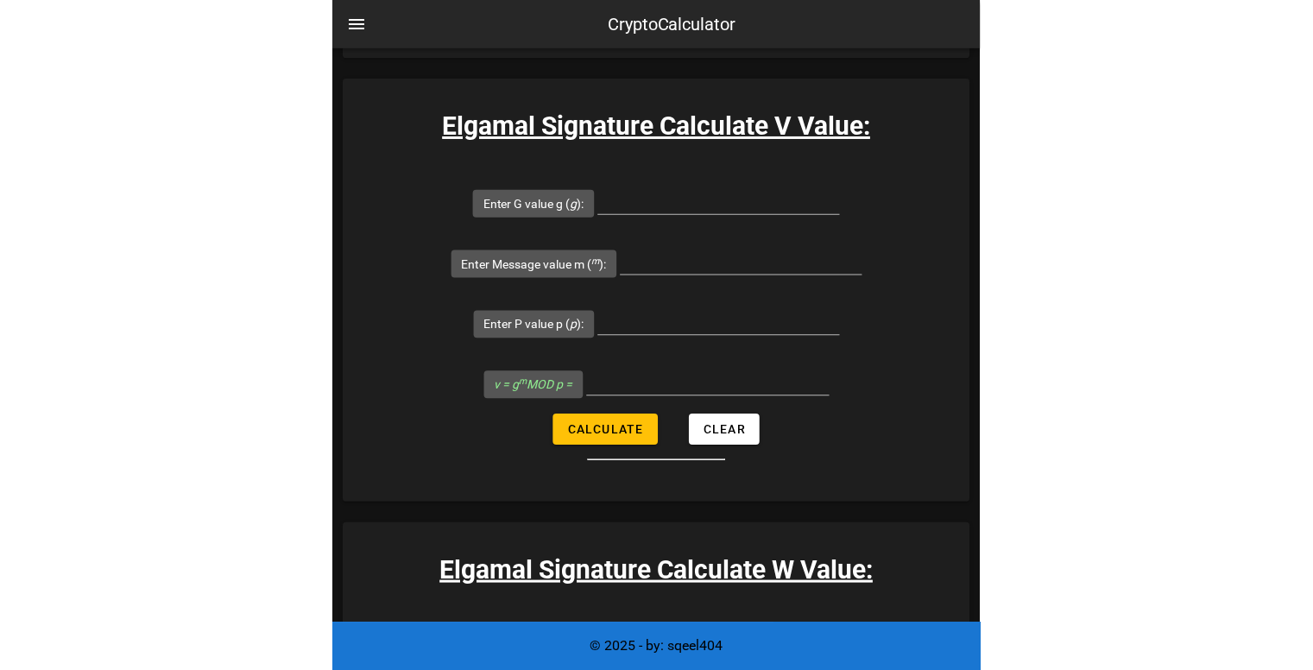
scroll to position [6500, 0]
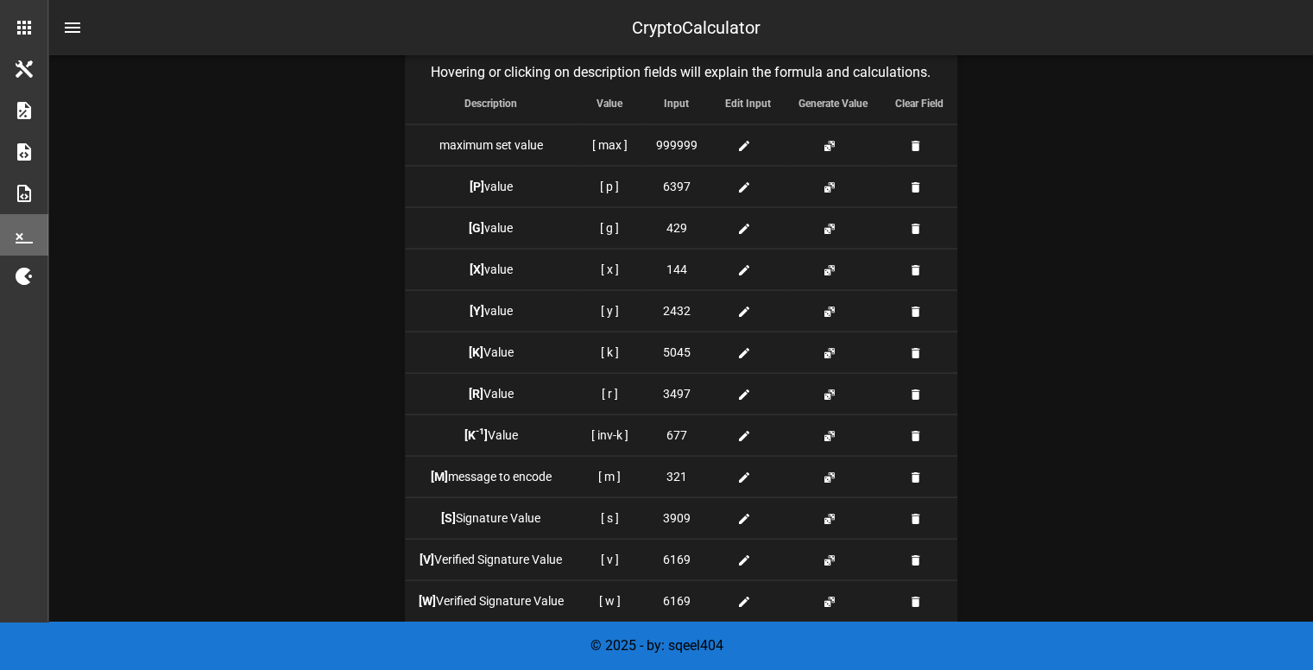
scroll to position [3515, 0]
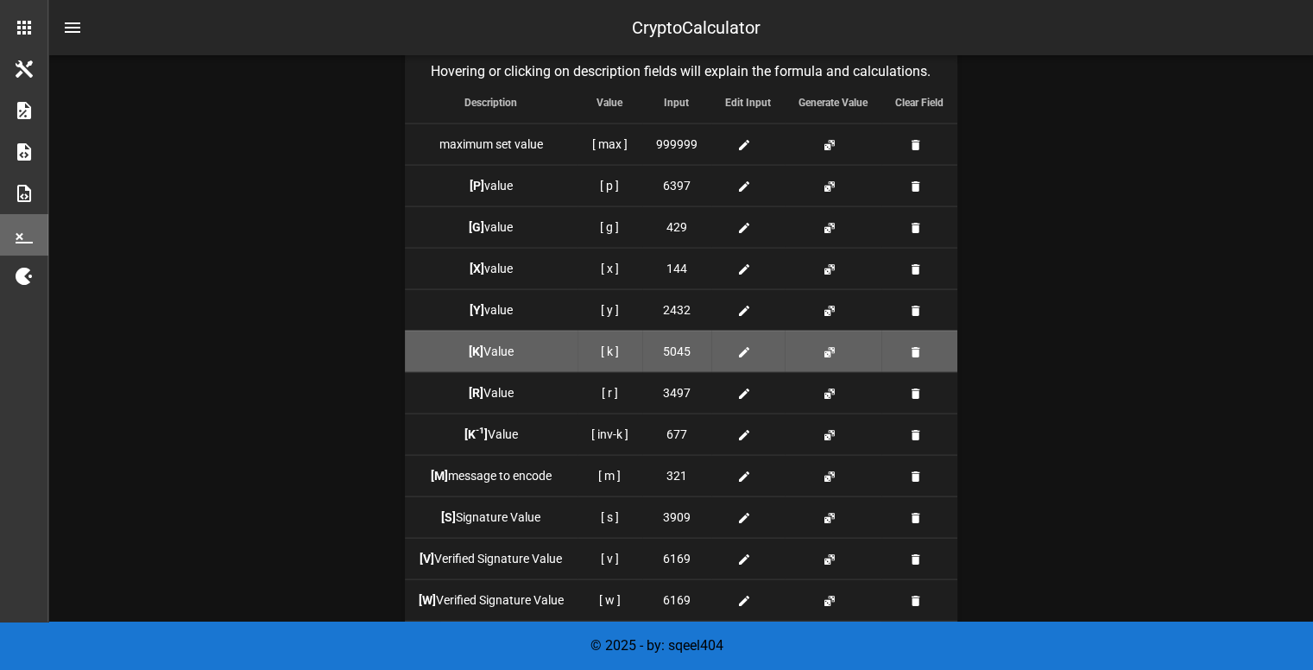
click at [758, 344] on div at bounding box center [748, 352] width 46 height 18
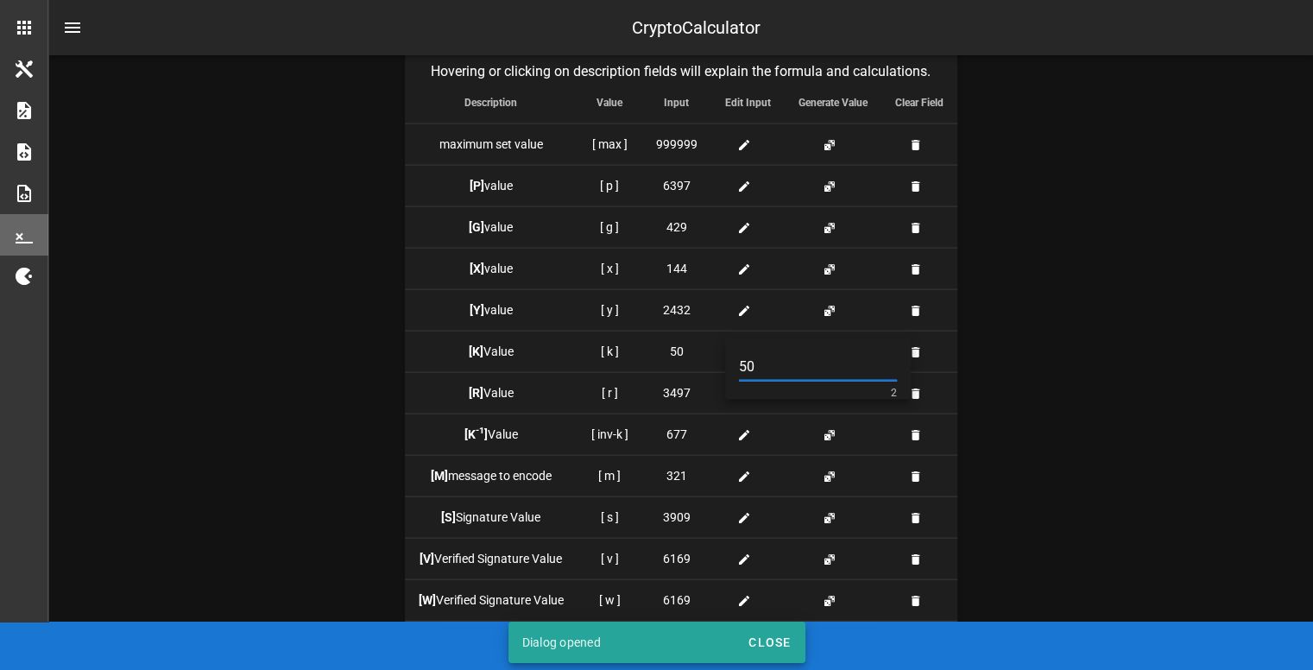
type input "5"
type input "7"
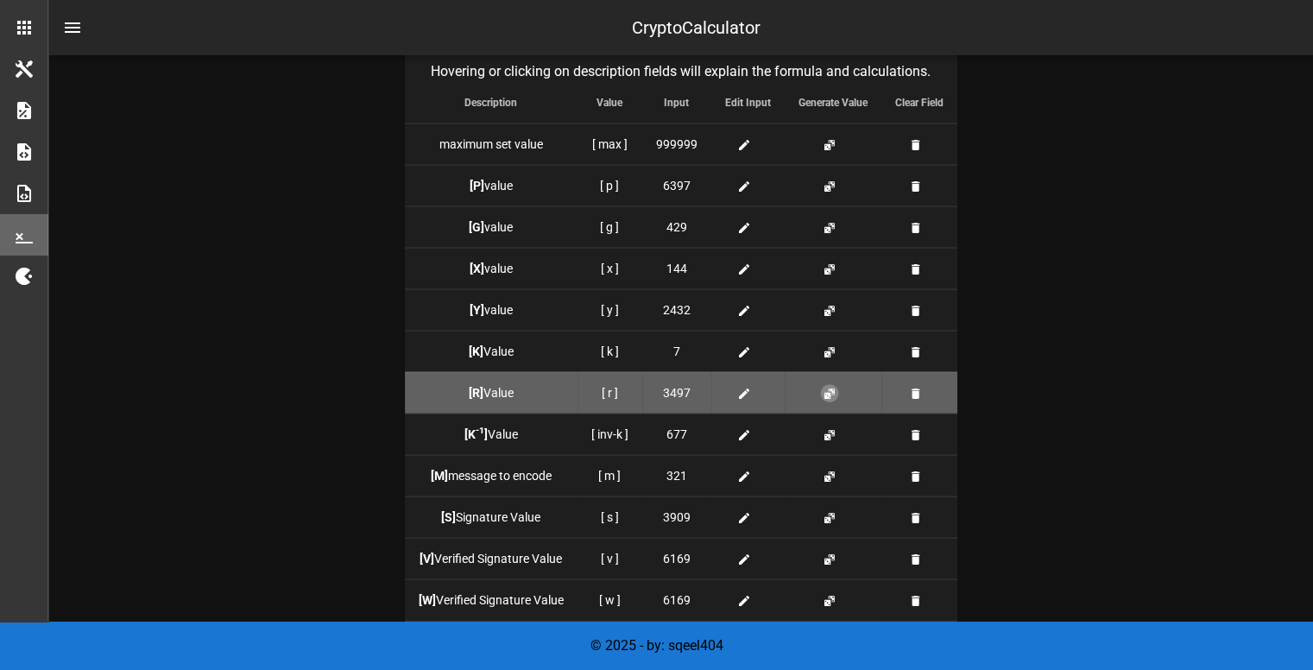
click at [826, 391] on button "button" at bounding box center [830, 394] width 14 height 14
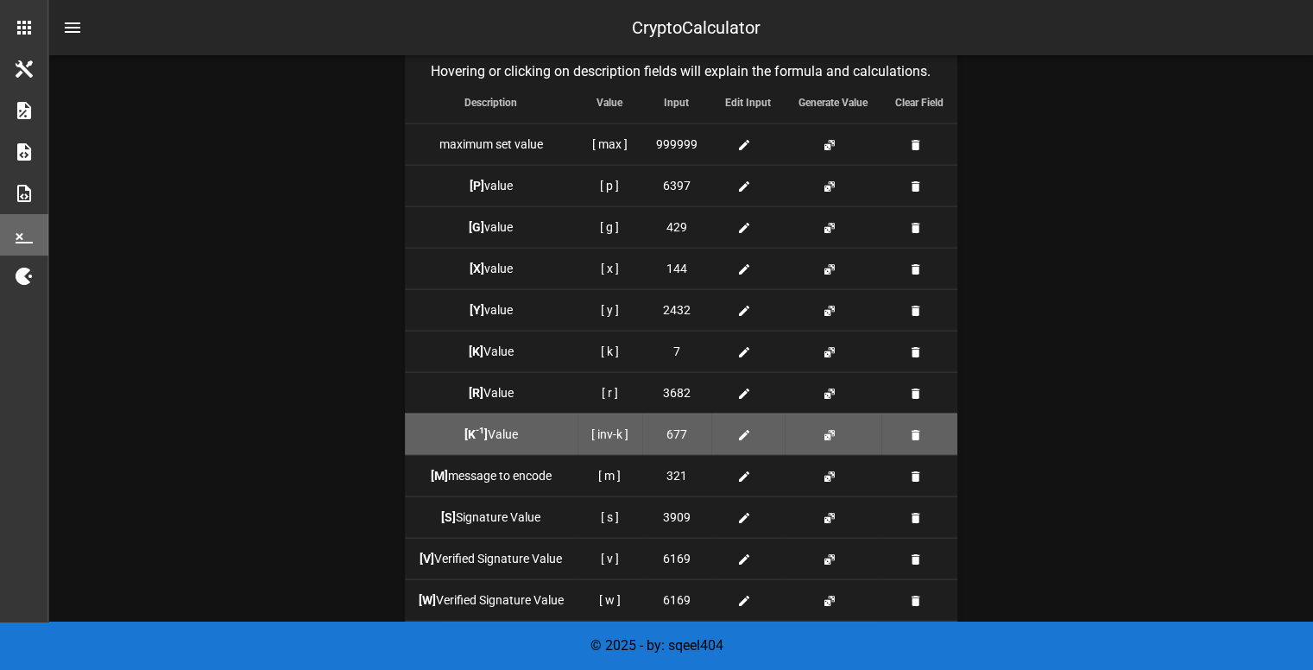
click at [830, 422] on td at bounding box center [833, 434] width 97 height 41
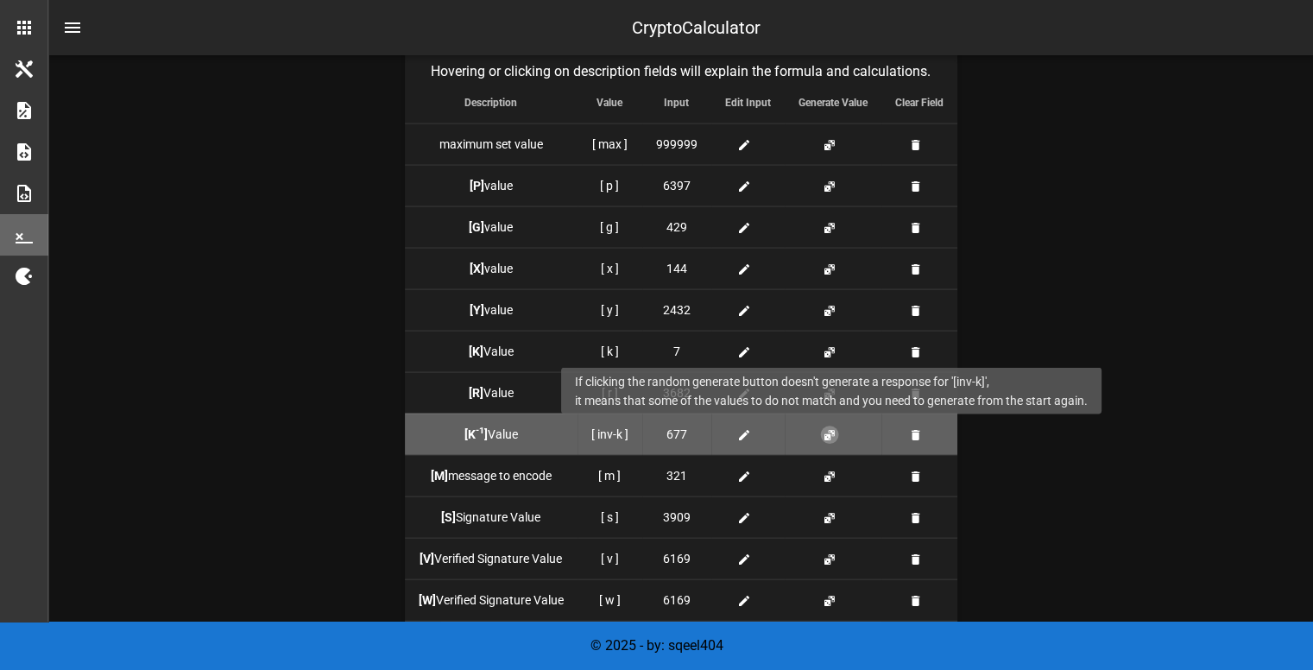
click at [832, 431] on button "button" at bounding box center [830, 435] width 14 height 14
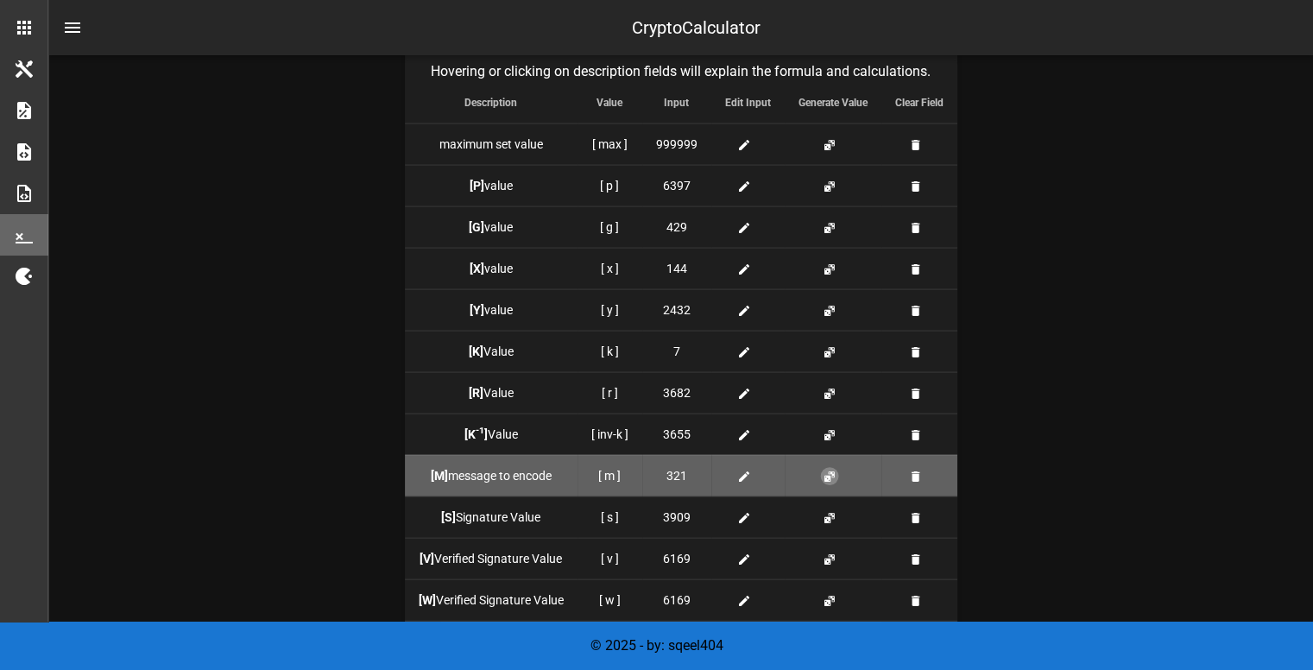
click at [831, 470] on button "button" at bounding box center [830, 477] width 14 height 14
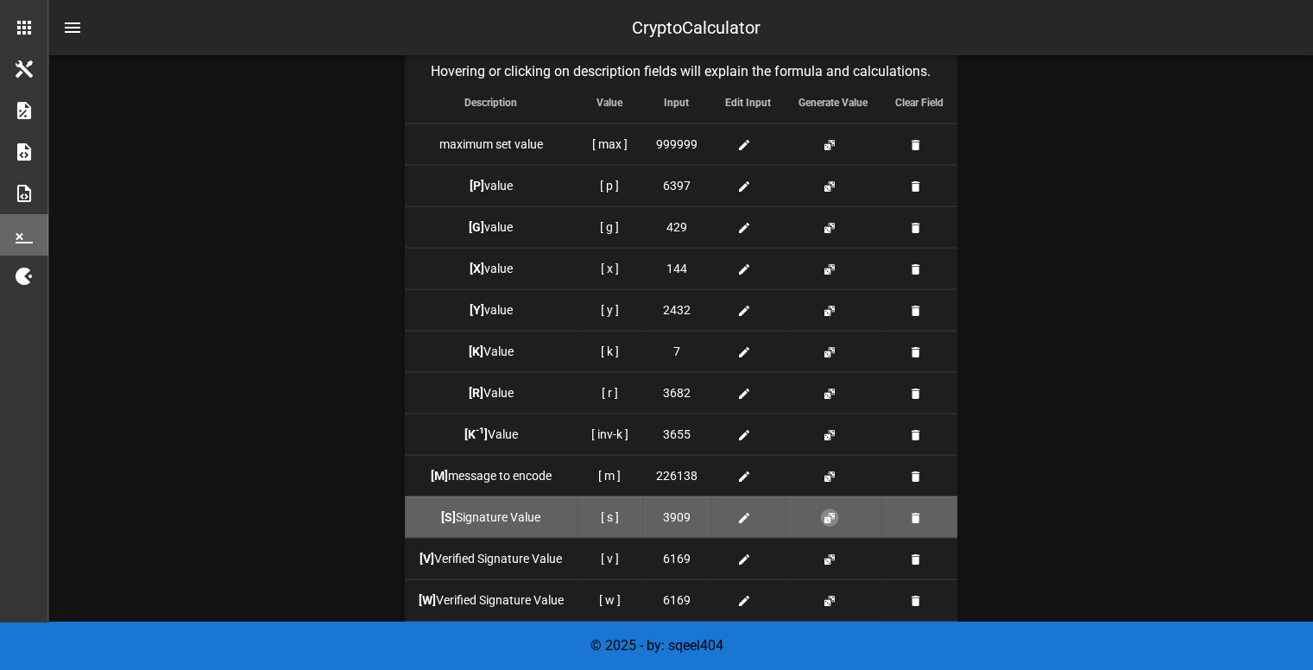
click at [830, 516] on button "button" at bounding box center [830, 518] width 14 height 14
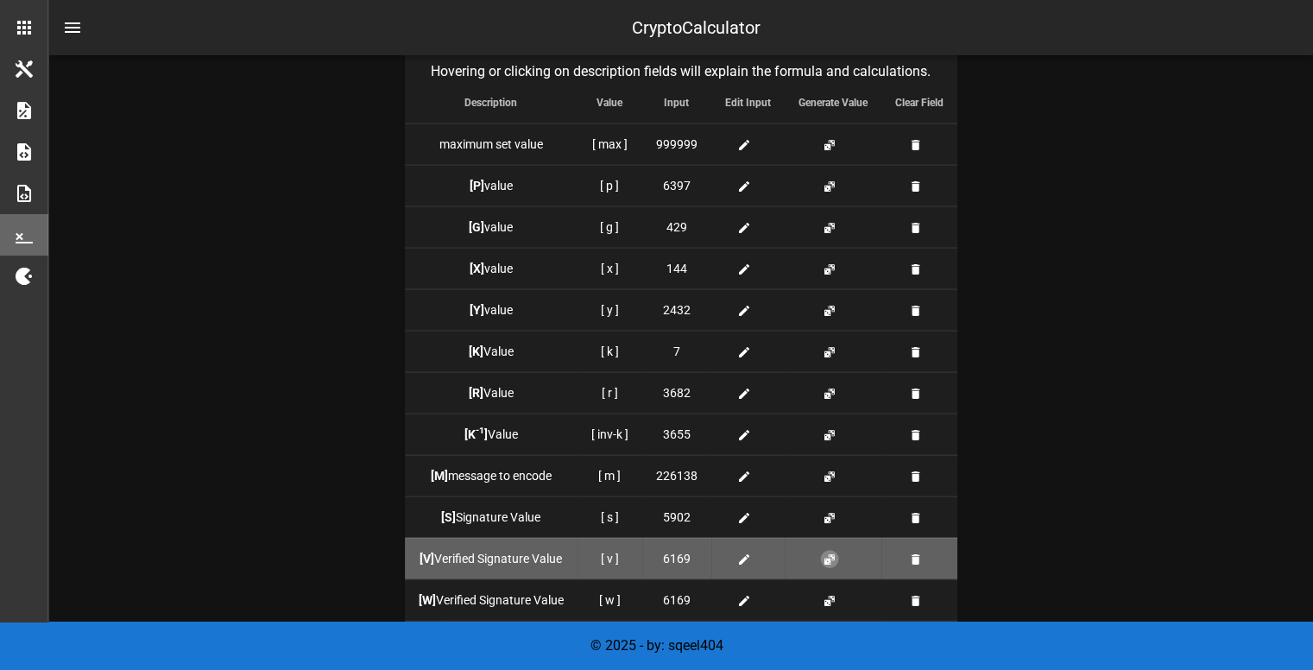
click at [829, 553] on button "button" at bounding box center [830, 560] width 14 height 14
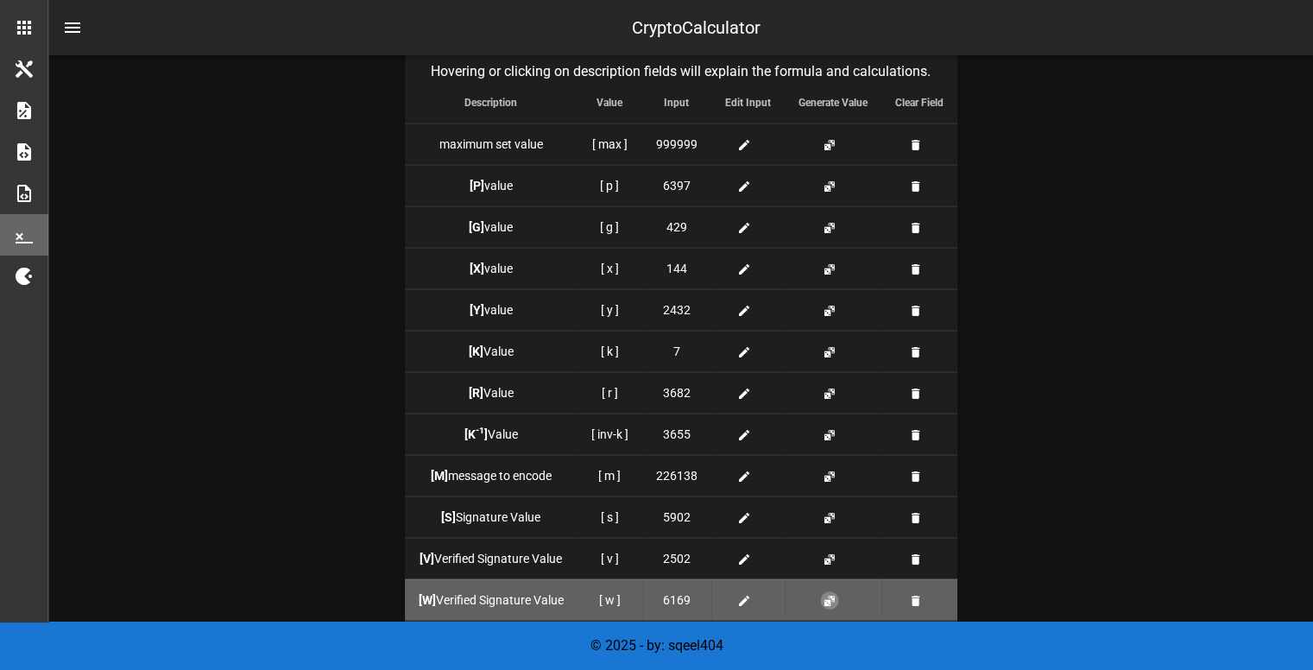
click at [829, 594] on button "button" at bounding box center [830, 601] width 14 height 14
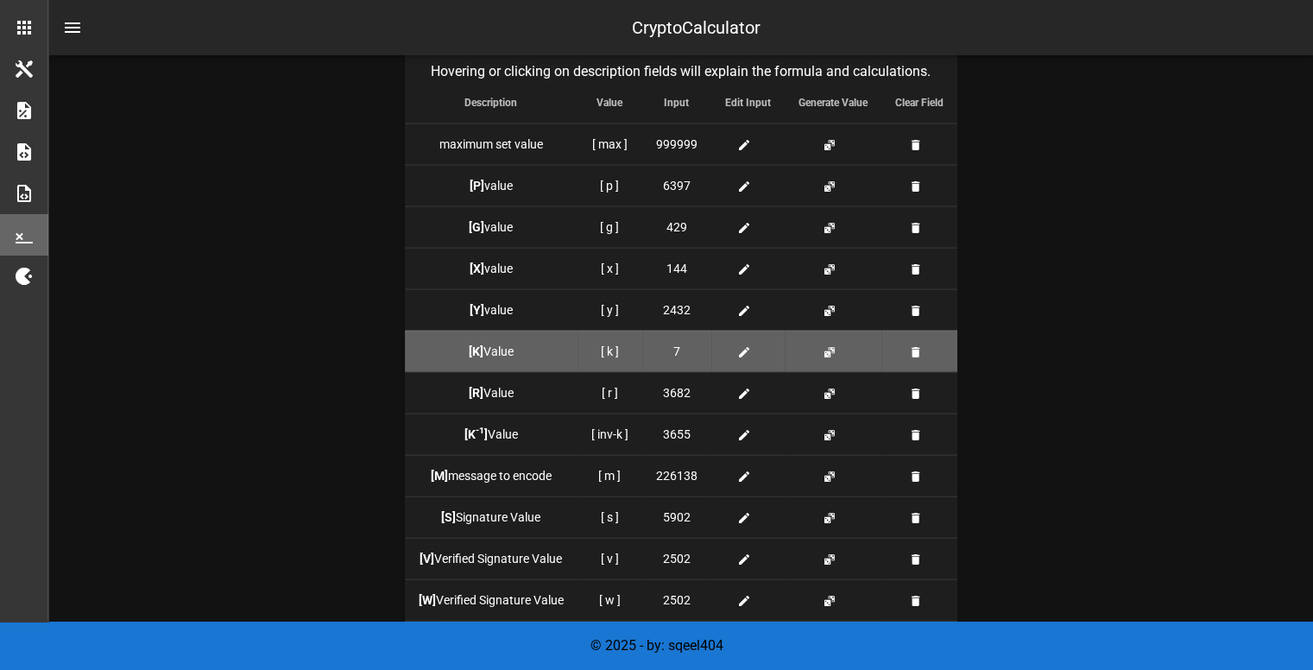
click at [680, 351] on div "7" at bounding box center [676, 352] width 41 height 18
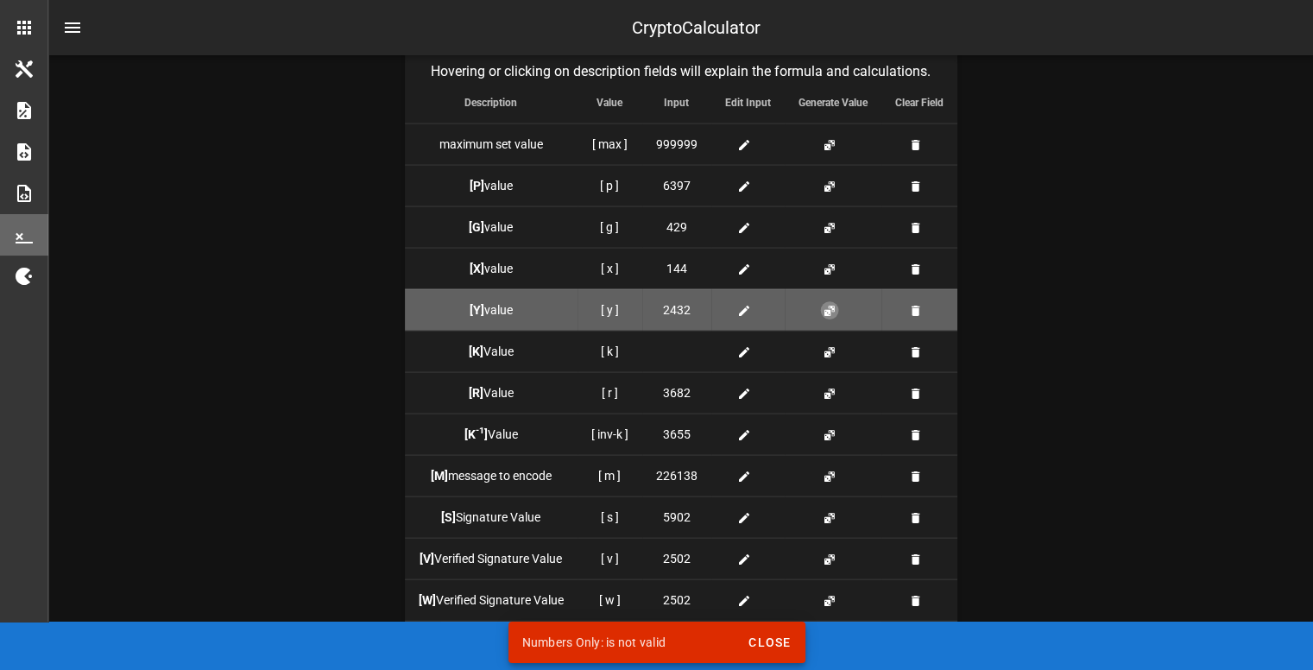
click at [831, 312] on button "button" at bounding box center [830, 311] width 14 height 14
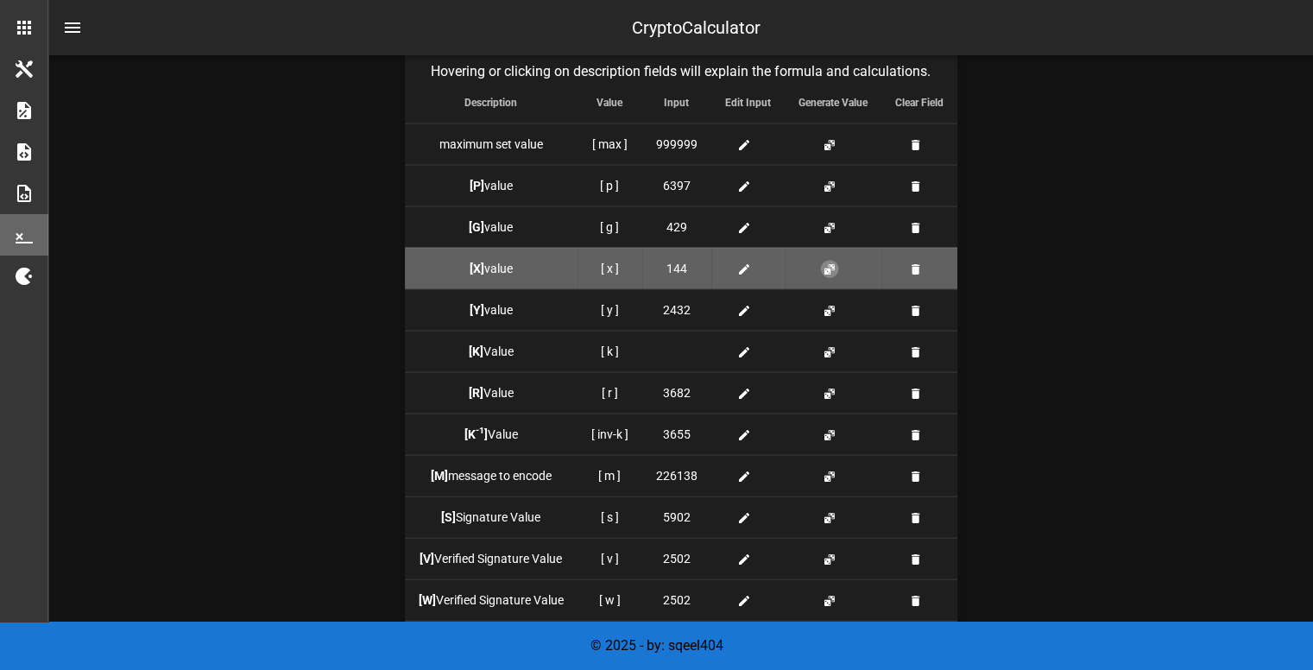
click at [830, 271] on button "button" at bounding box center [830, 270] width 14 height 14
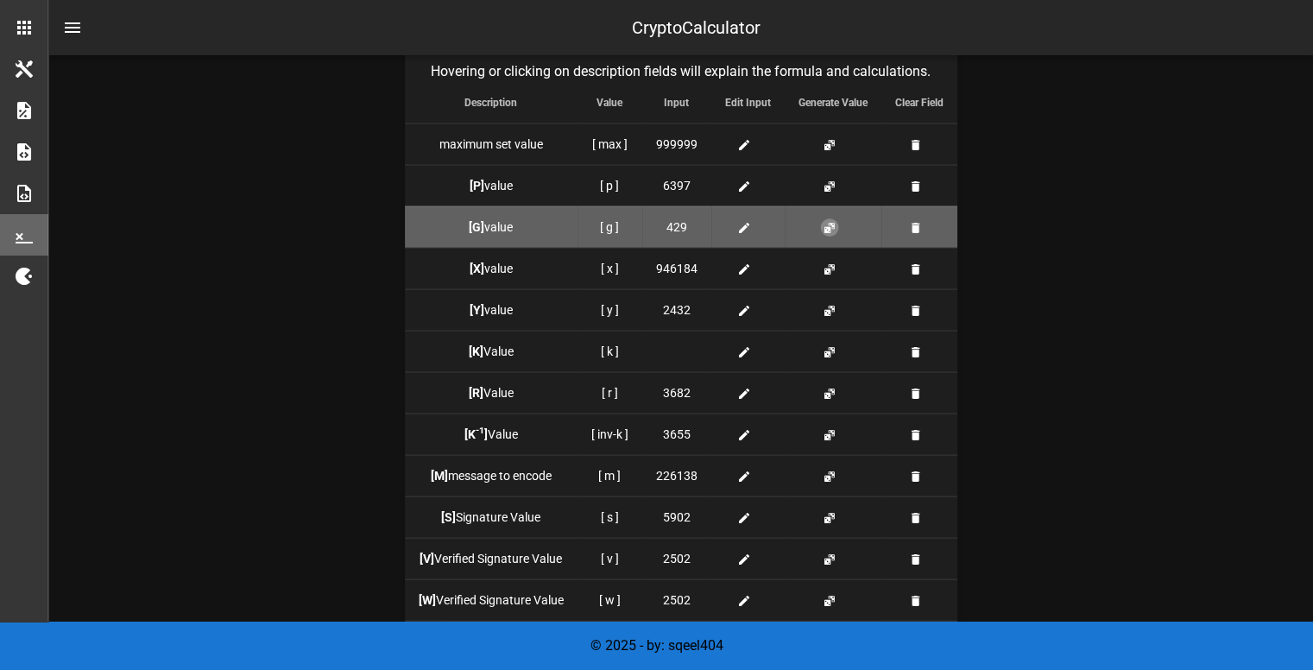
click at [826, 228] on button "button" at bounding box center [830, 228] width 14 height 14
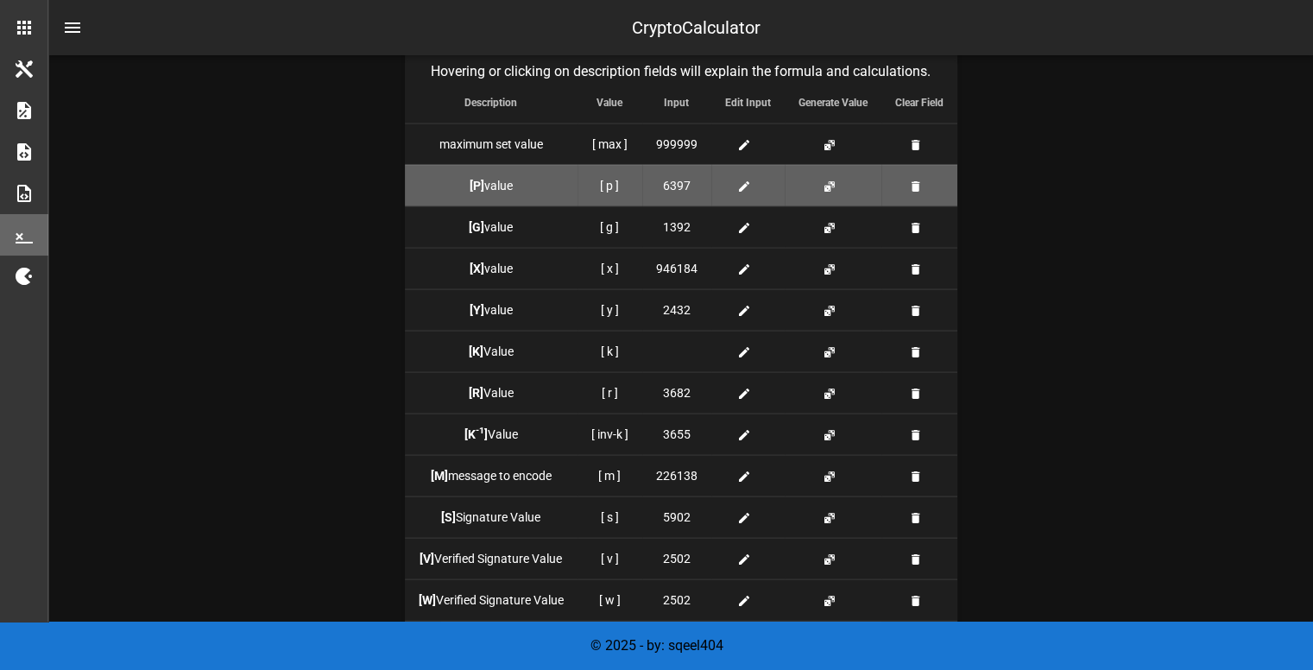
click at [826, 191] on td at bounding box center [833, 185] width 97 height 41
